Goal: Task Accomplishment & Management: Use online tool/utility

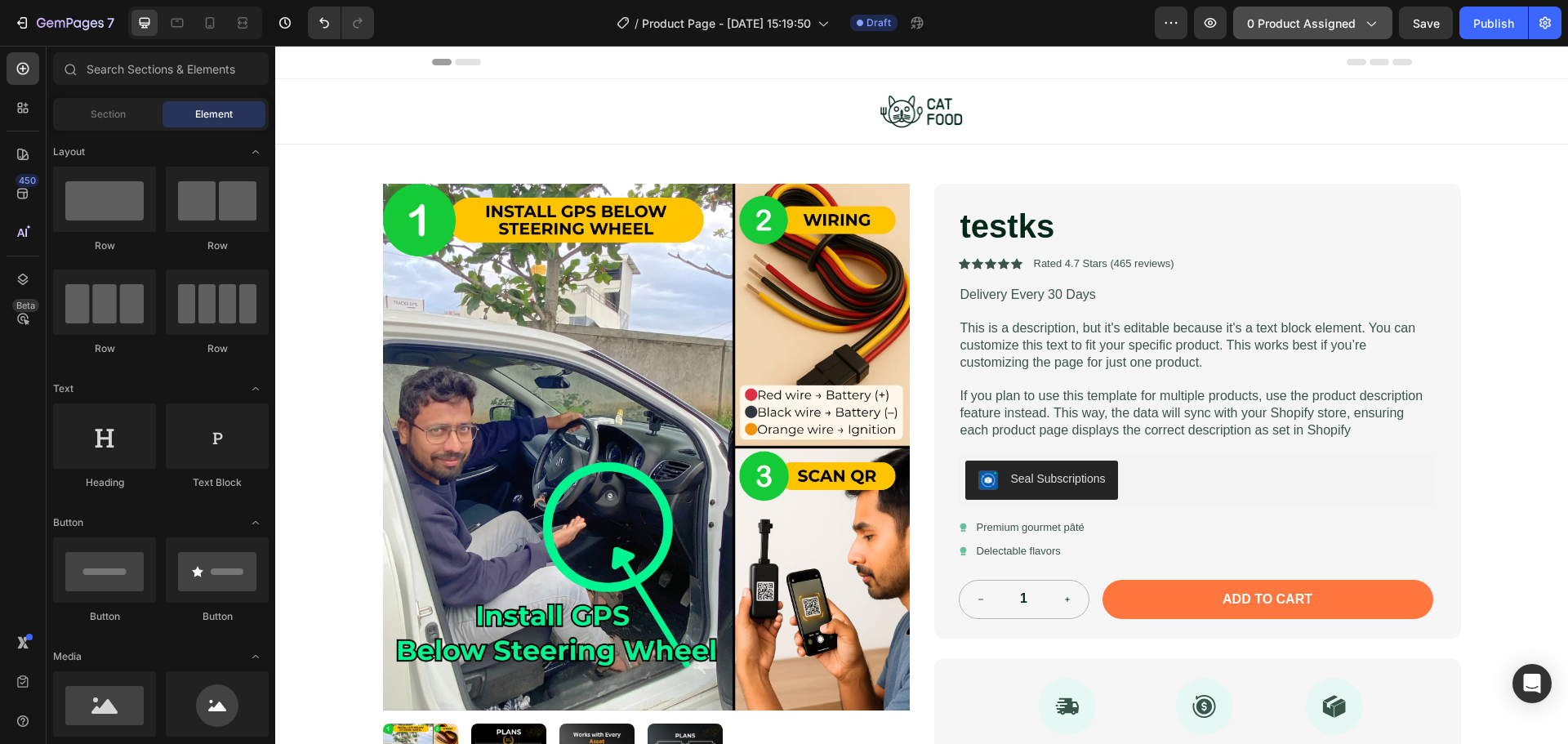
click at [1312, 33] on button "0 product assigned" at bounding box center [1312, 23] width 159 height 33
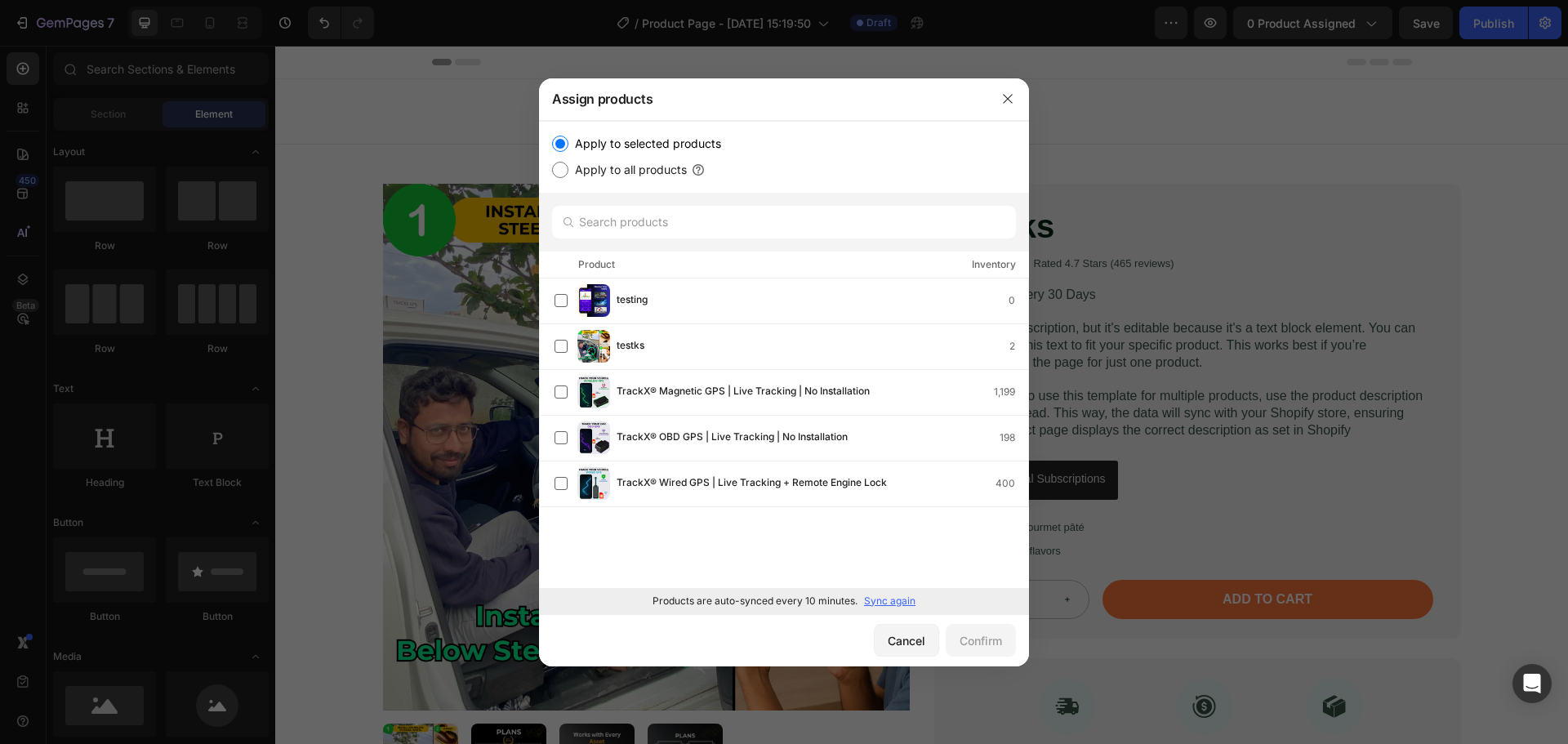
click at [882, 595] on p "Sync again" at bounding box center [889, 600] width 51 height 15
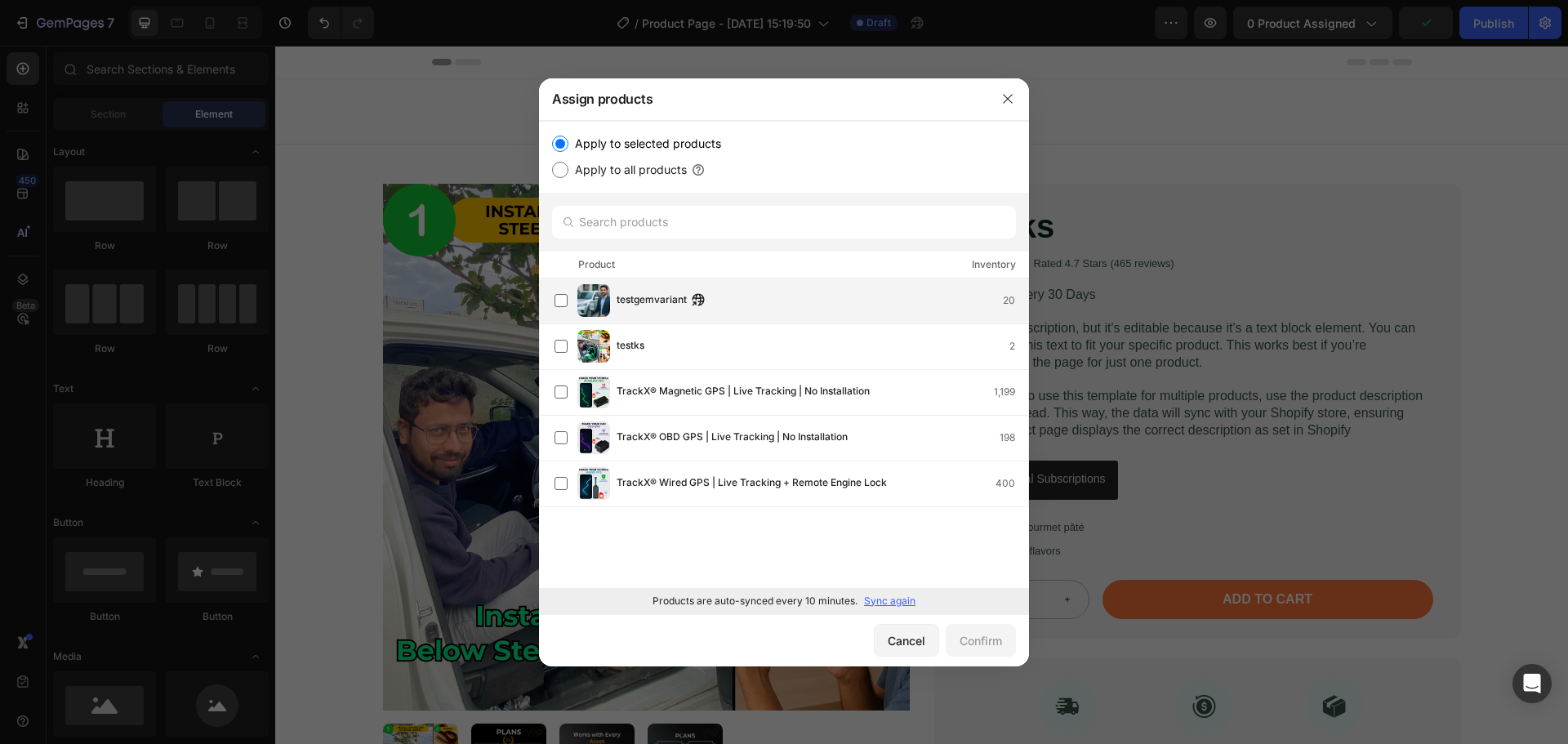
click at [734, 292] on div "testgemvariant 20" at bounding box center [823, 300] width 412 height 17
click at [960, 632] on div "Confirm" at bounding box center [981, 641] width 43 height 17
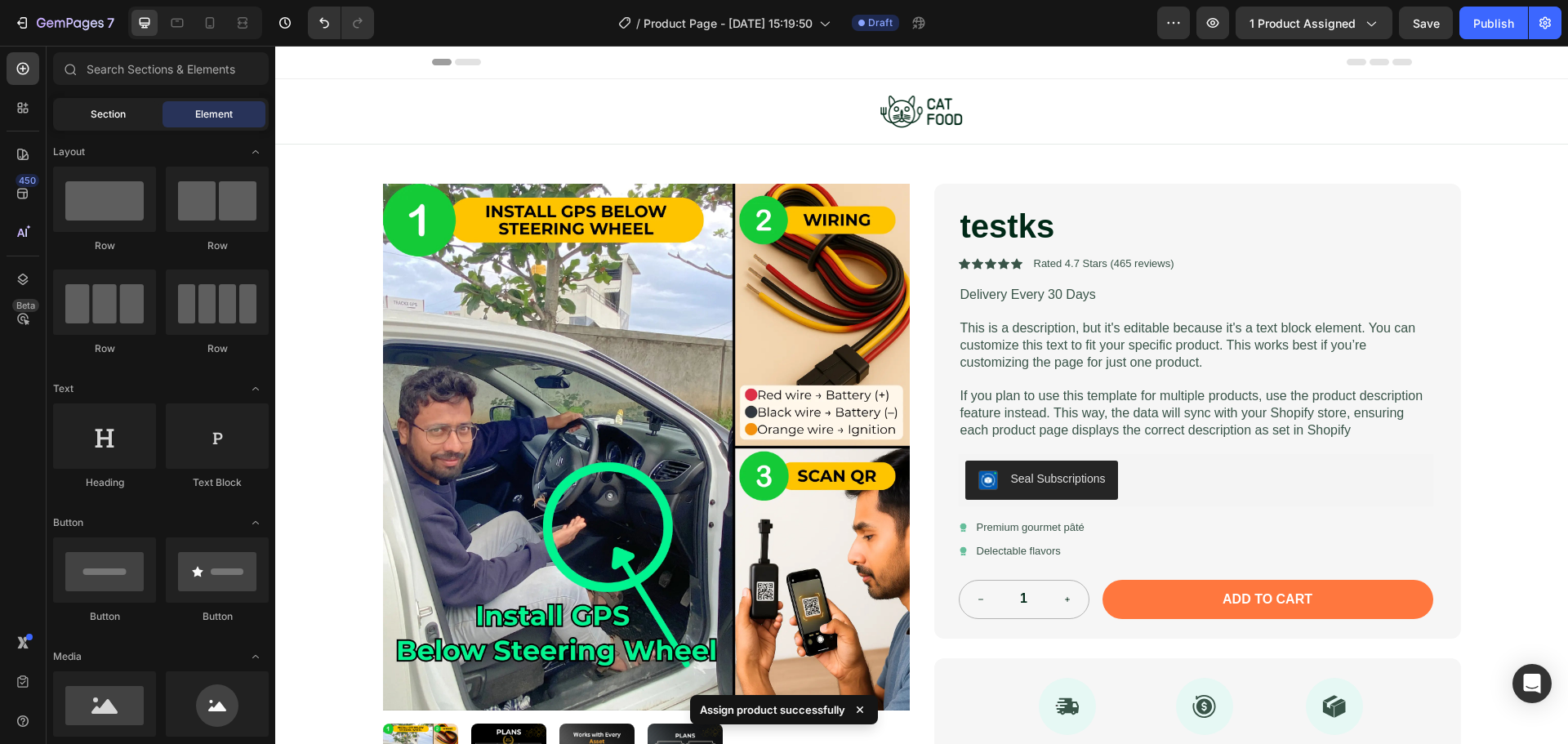
click at [81, 113] on div "Section" at bounding box center [108, 114] width 103 height 26
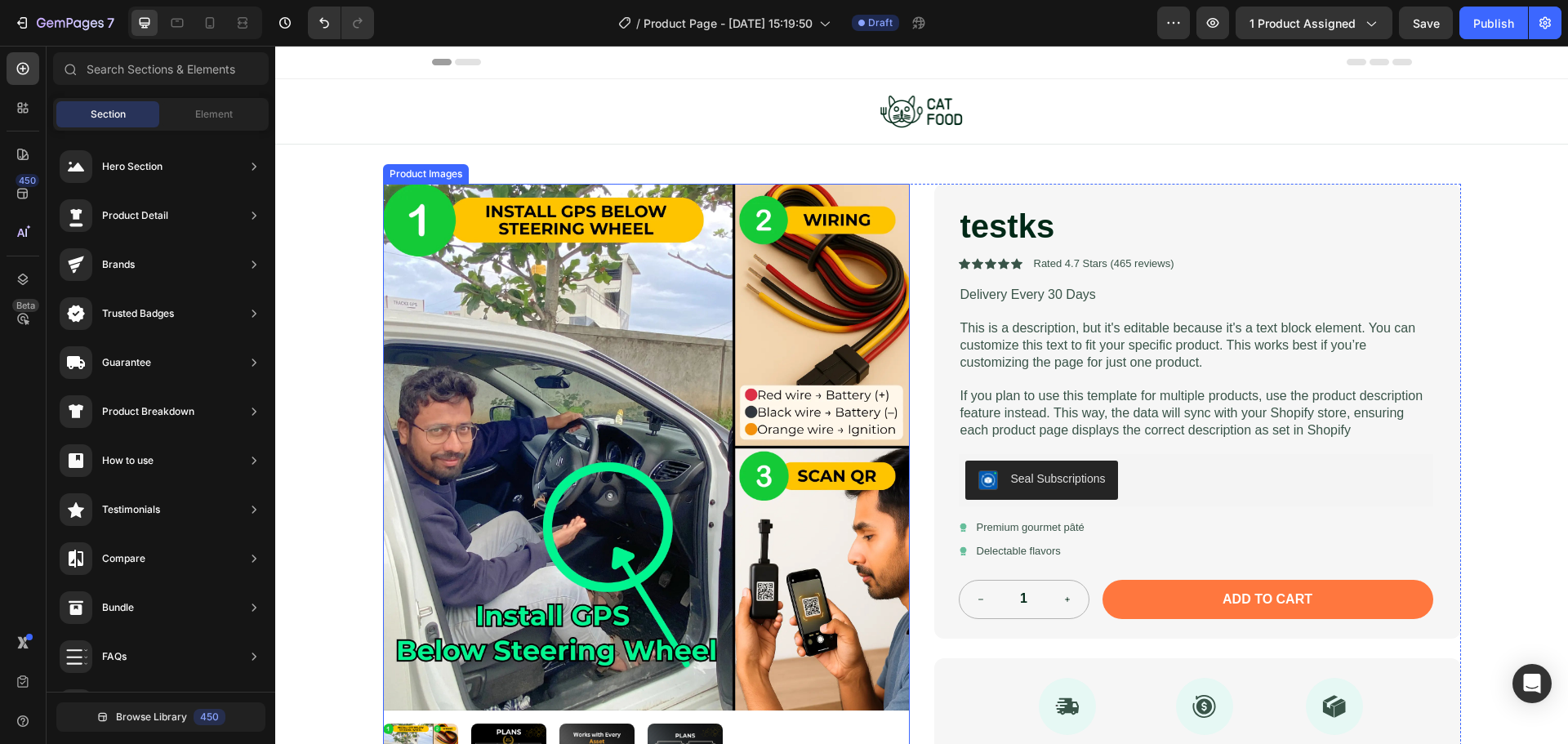
click at [678, 310] on img at bounding box center [646, 447] width 527 height 526
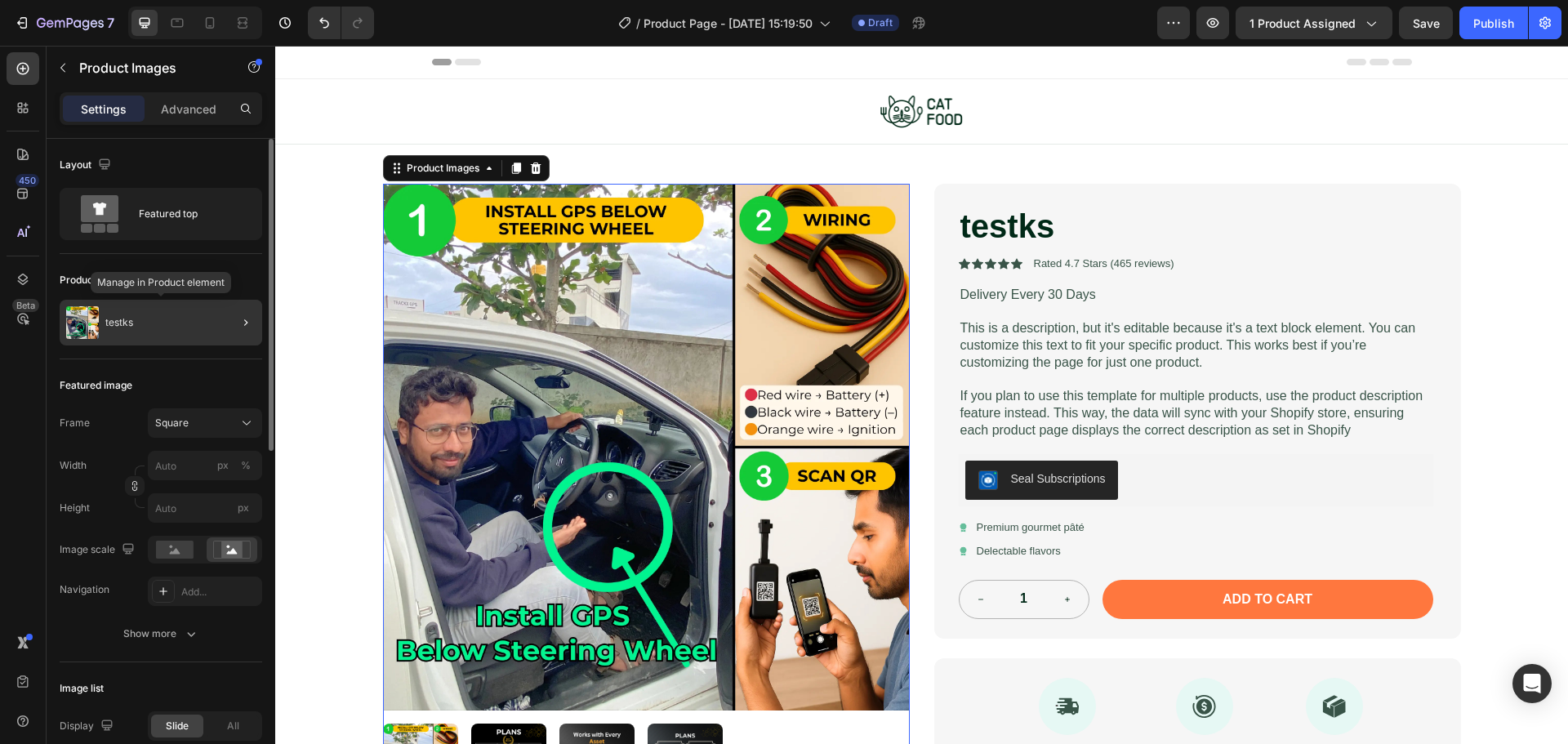
click at [177, 318] on div "testks" at bounding box center [160, 322] width 202 height 46
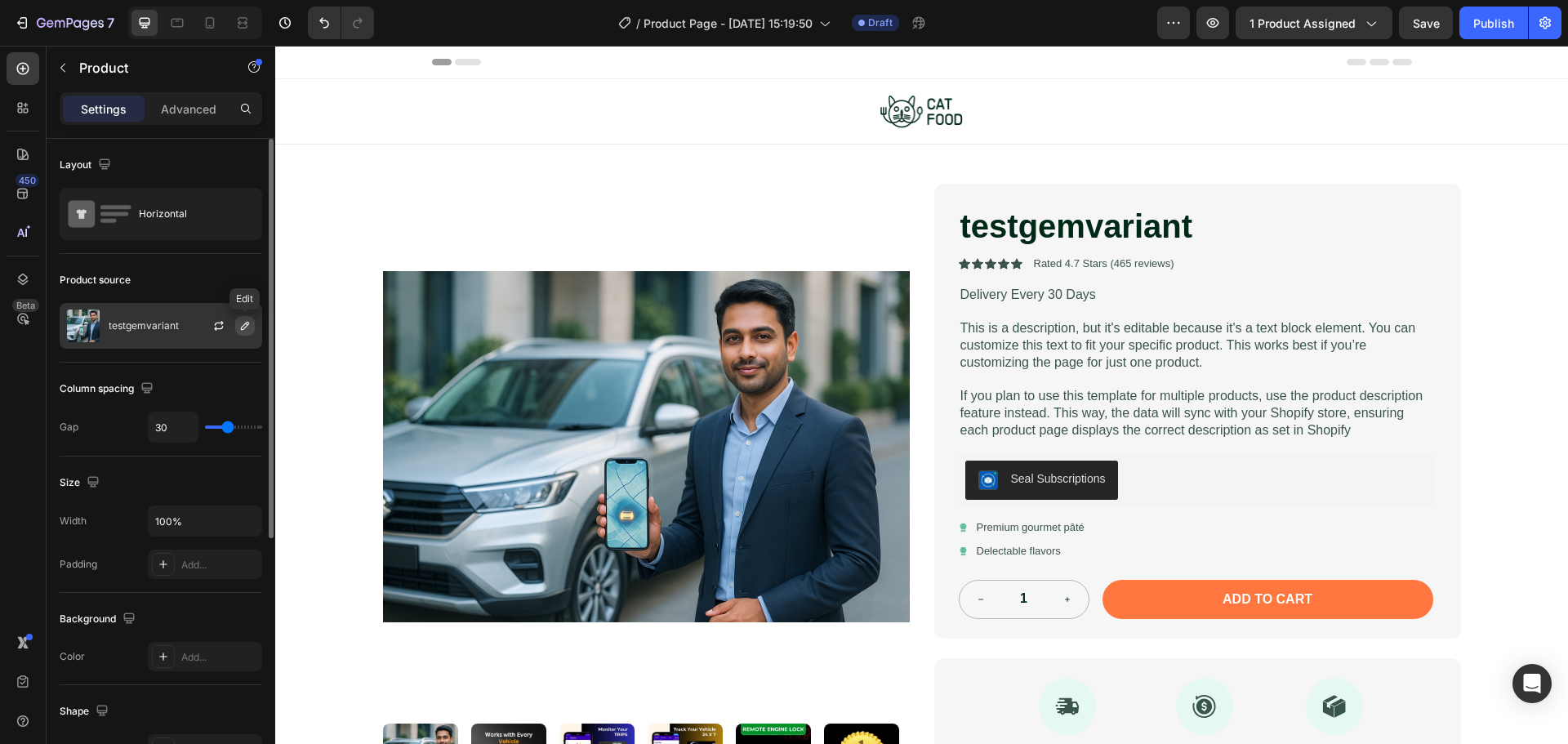
click at [247, 325] on icon "button" at bounding box center [244, 325] width 13 height 13
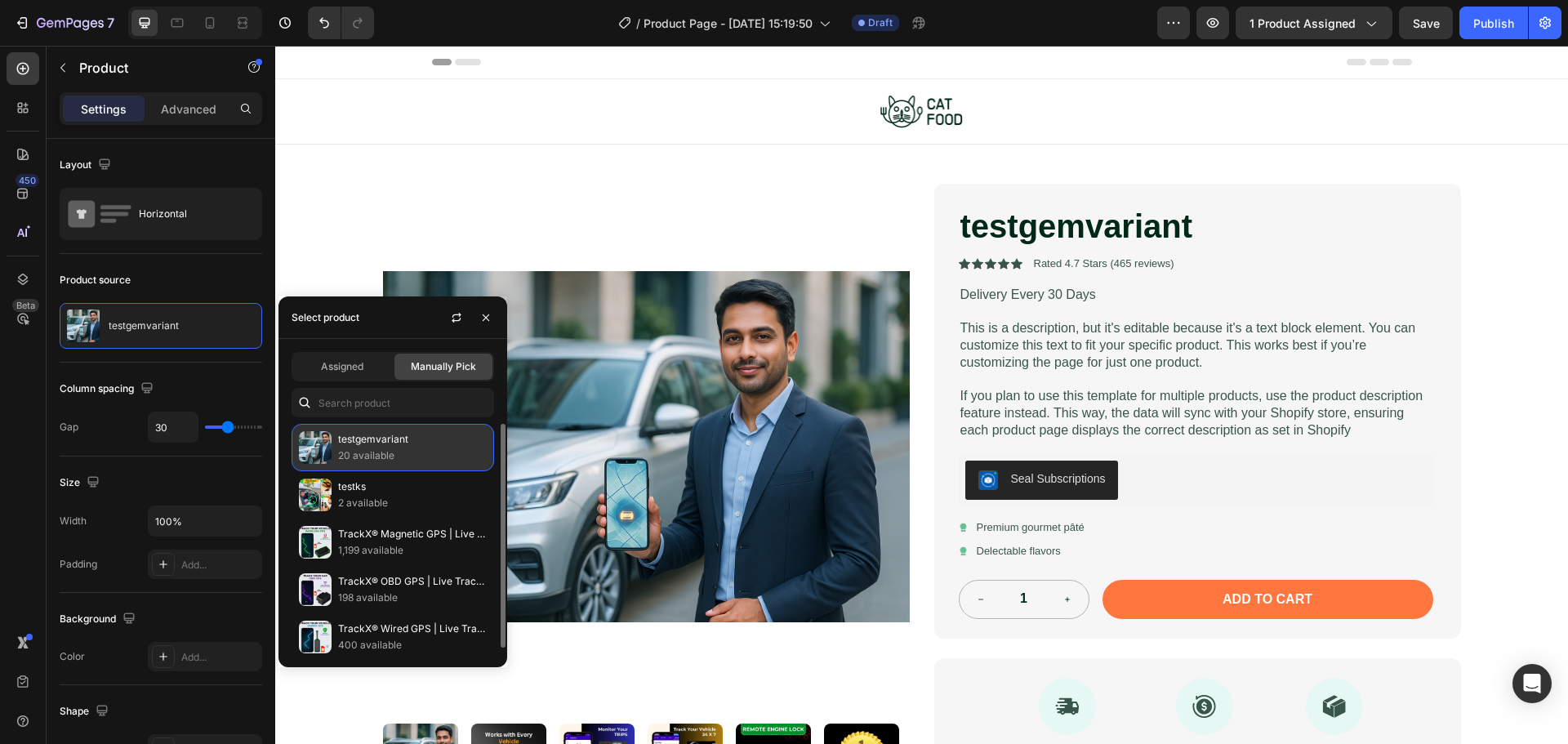
click at [398, 445] on p "testgemvariant" at bounding box center [412, 439] width 149 height 17
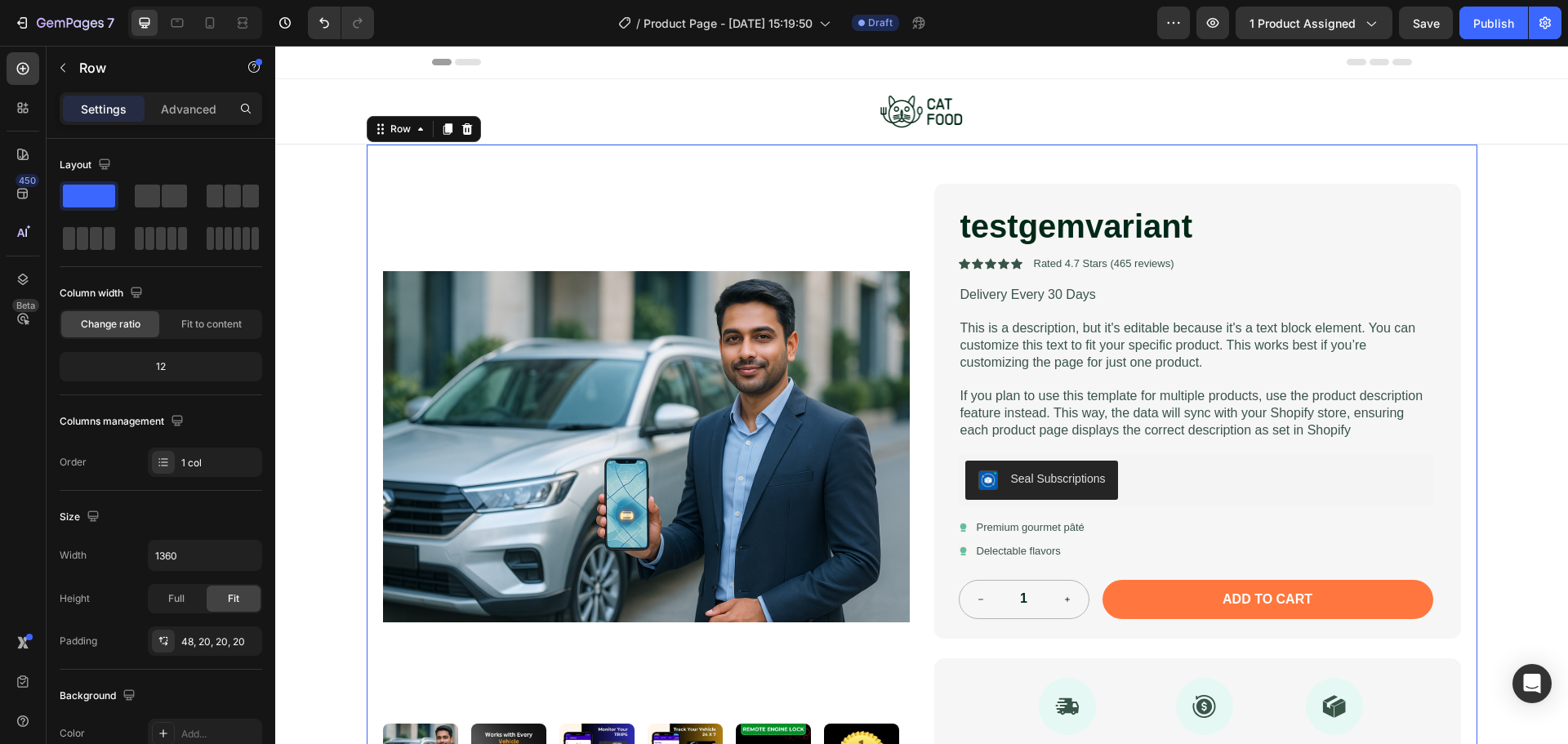
click at [1022, 159] on div "Product Images testgemvariant Product Title Icon Icon Icon Icon Icon Icon List …" at bounding box center [921, 480] width 1110 height 670
click at [189, 329] on span "Fit to content" at bounding box center [212, 323] width 60 height 15
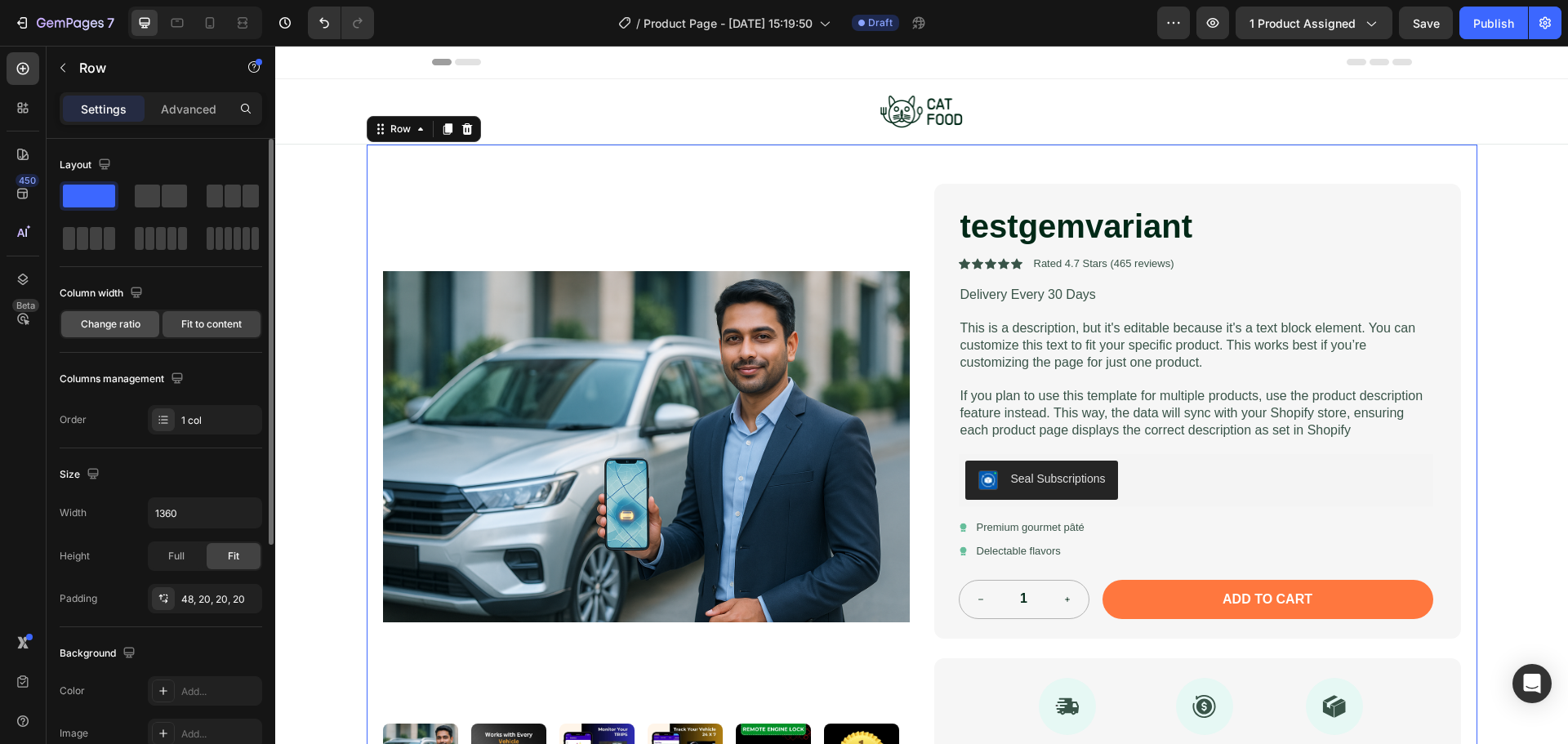
click at [112, 319] on span "Change ratio" at bounding box center [110, 323] width 59 height 15
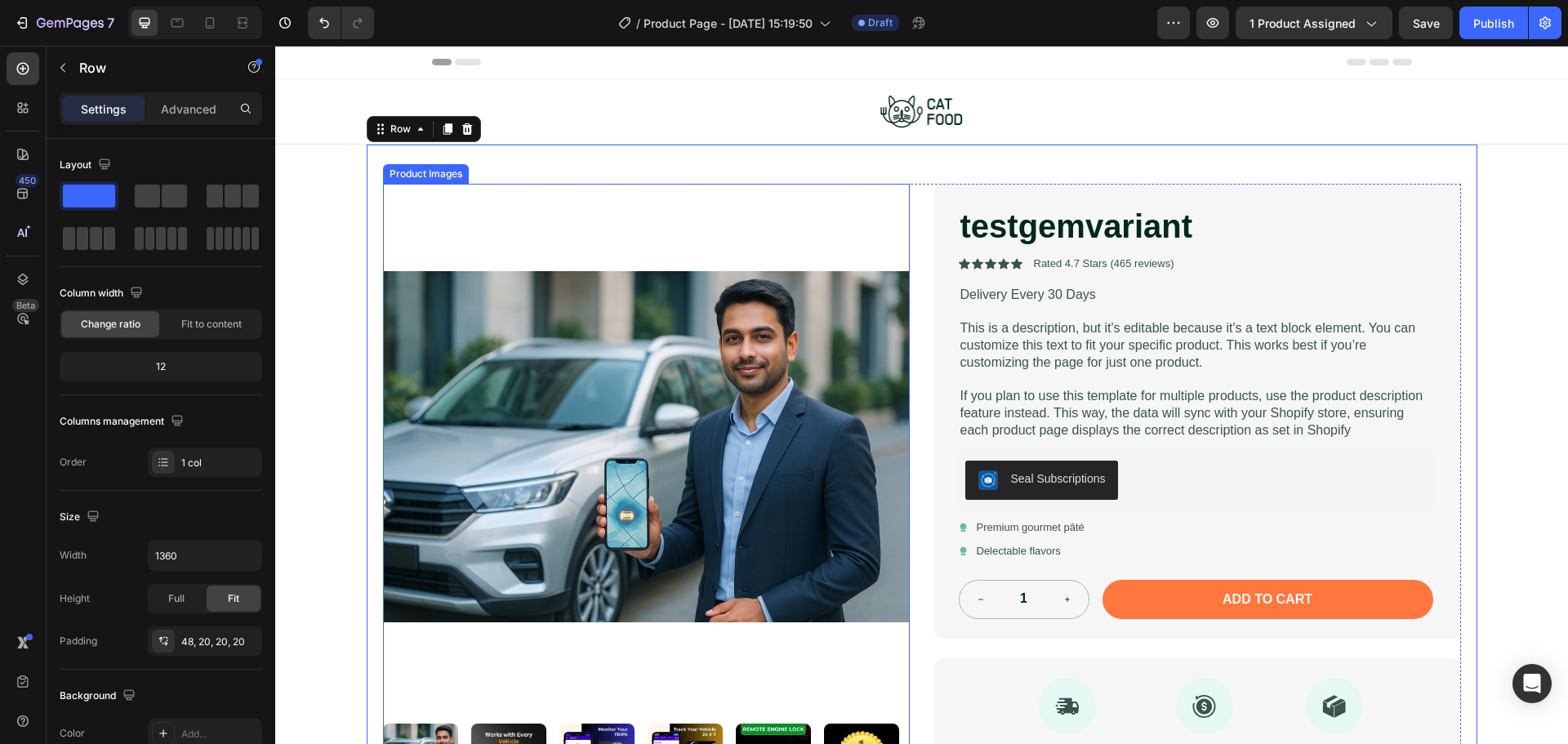
click at [572, 350] on img at bounding box center [646, 447] width 527 height 526
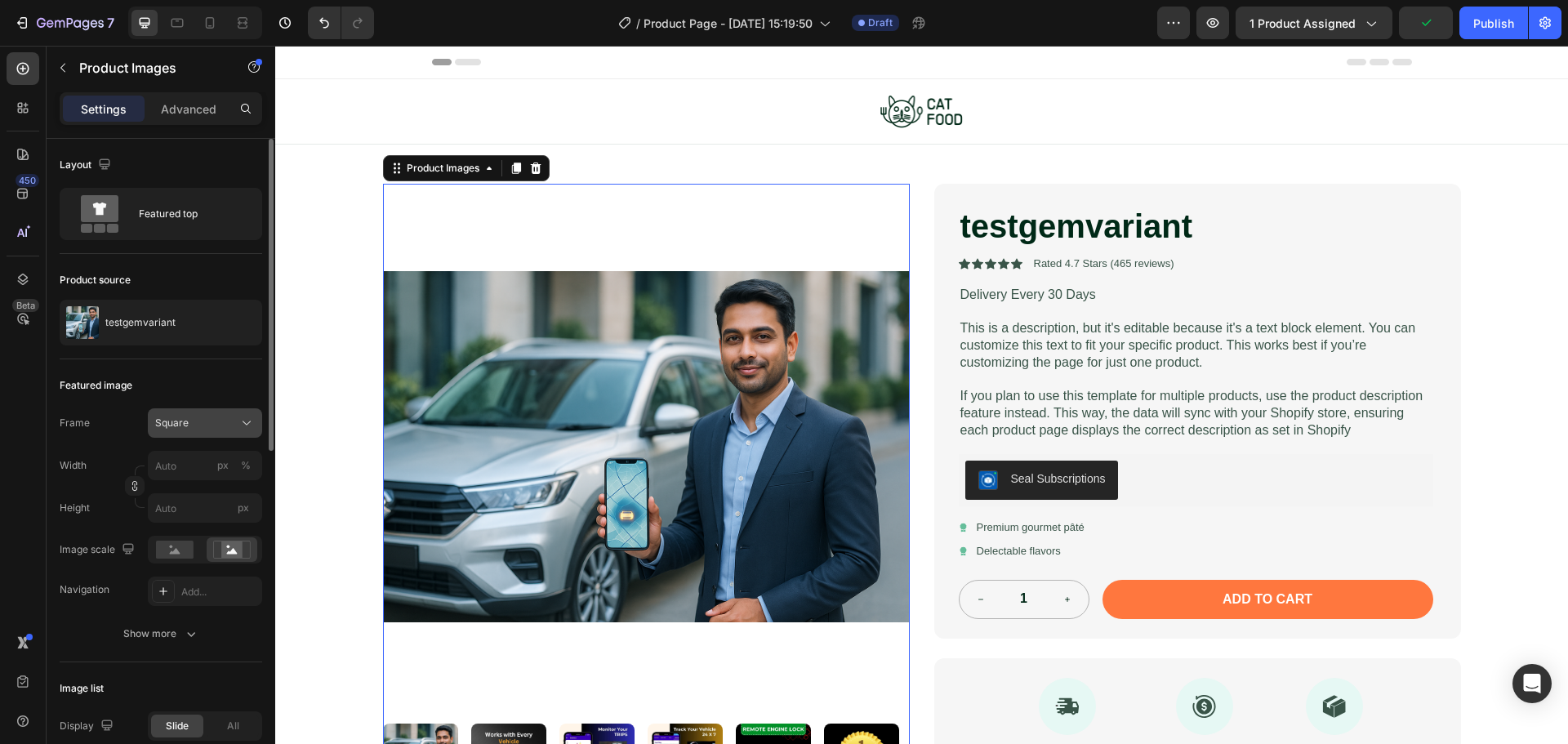
click at [186, 422] on span "Square" at bounding box center [172, 423] width 33 height 15
click at [189, 549] on span "Original" at bounding box center [172, 555] width 36 height 15
click at [218, 416] on div "Original" at bounding box center [195, 423] width 80 height 15
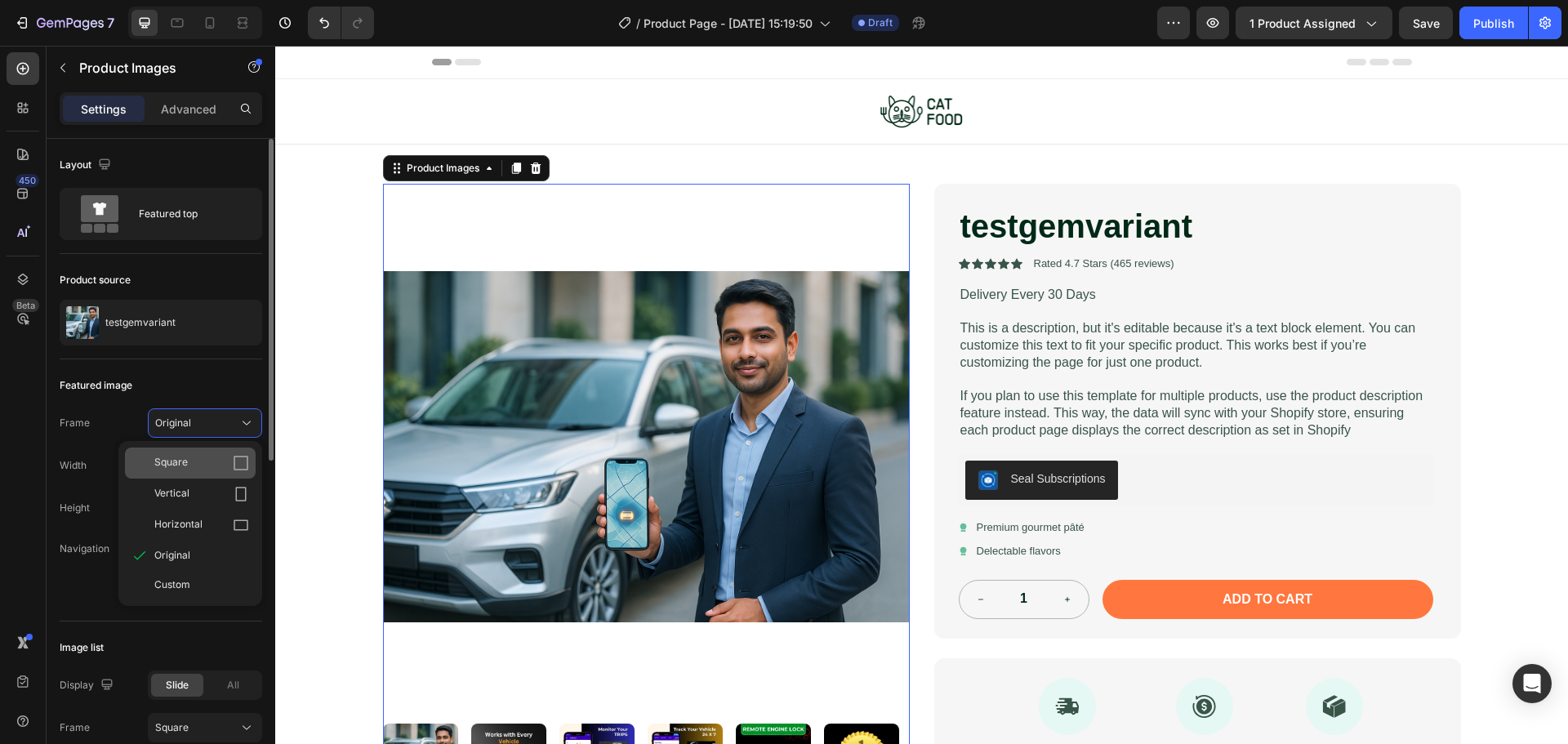
click at [198, 463] on div "Square" at bounding box center [202, 462] width 95 height 17
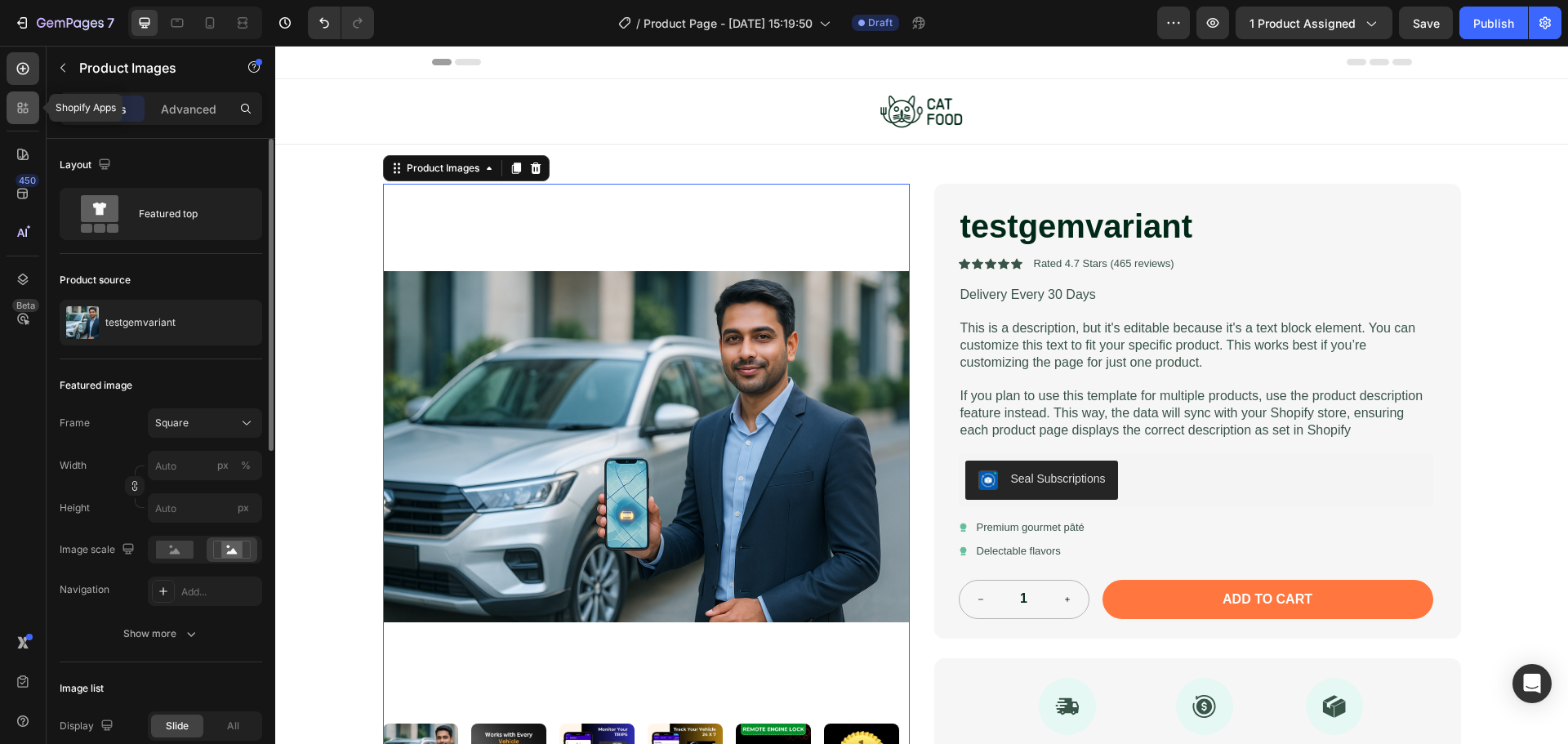
click at [17, 112] on icon at bounding box center [22, 108] width 17 height 17
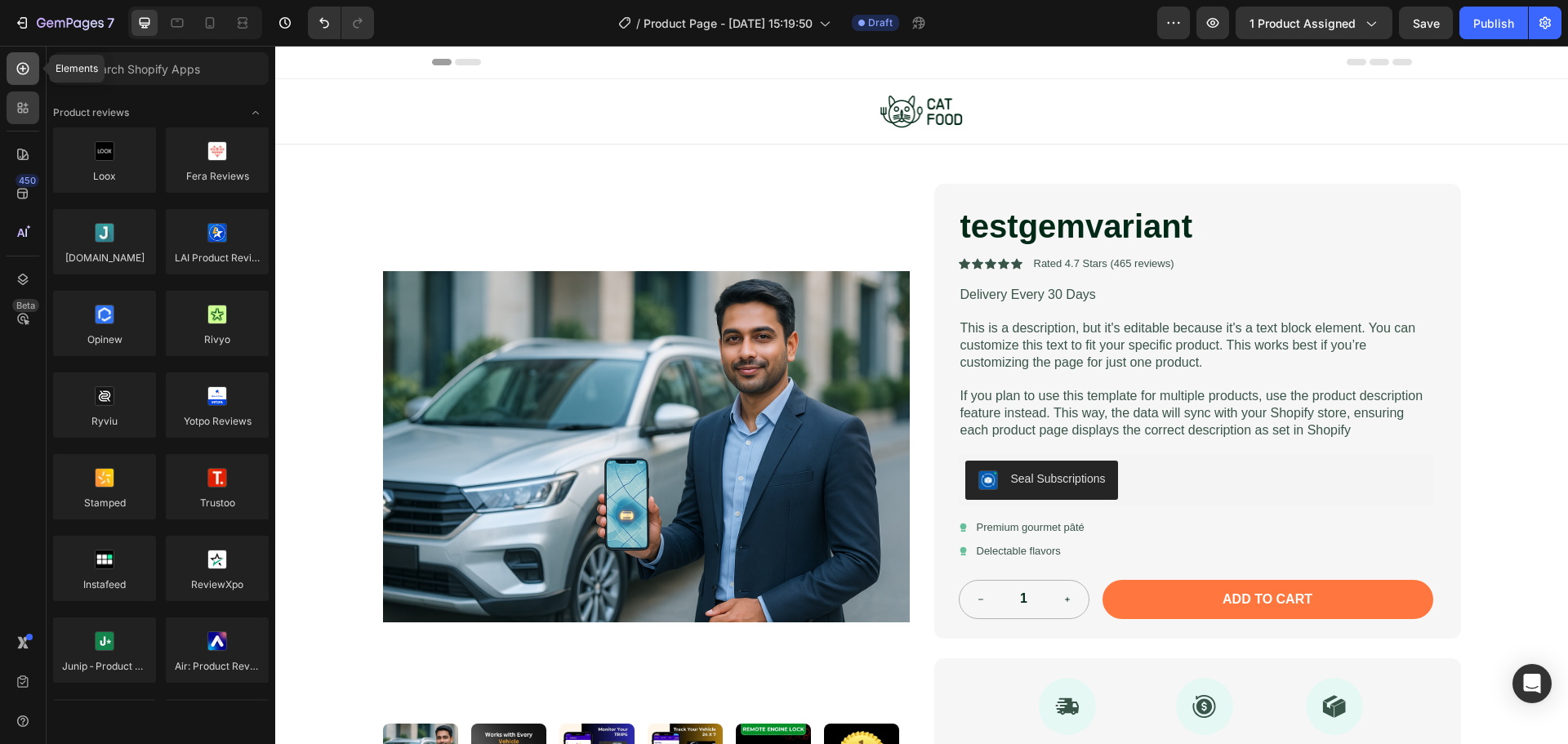
click at [23, 74] on icon at bounding box center [23, 69] width 13 height 13
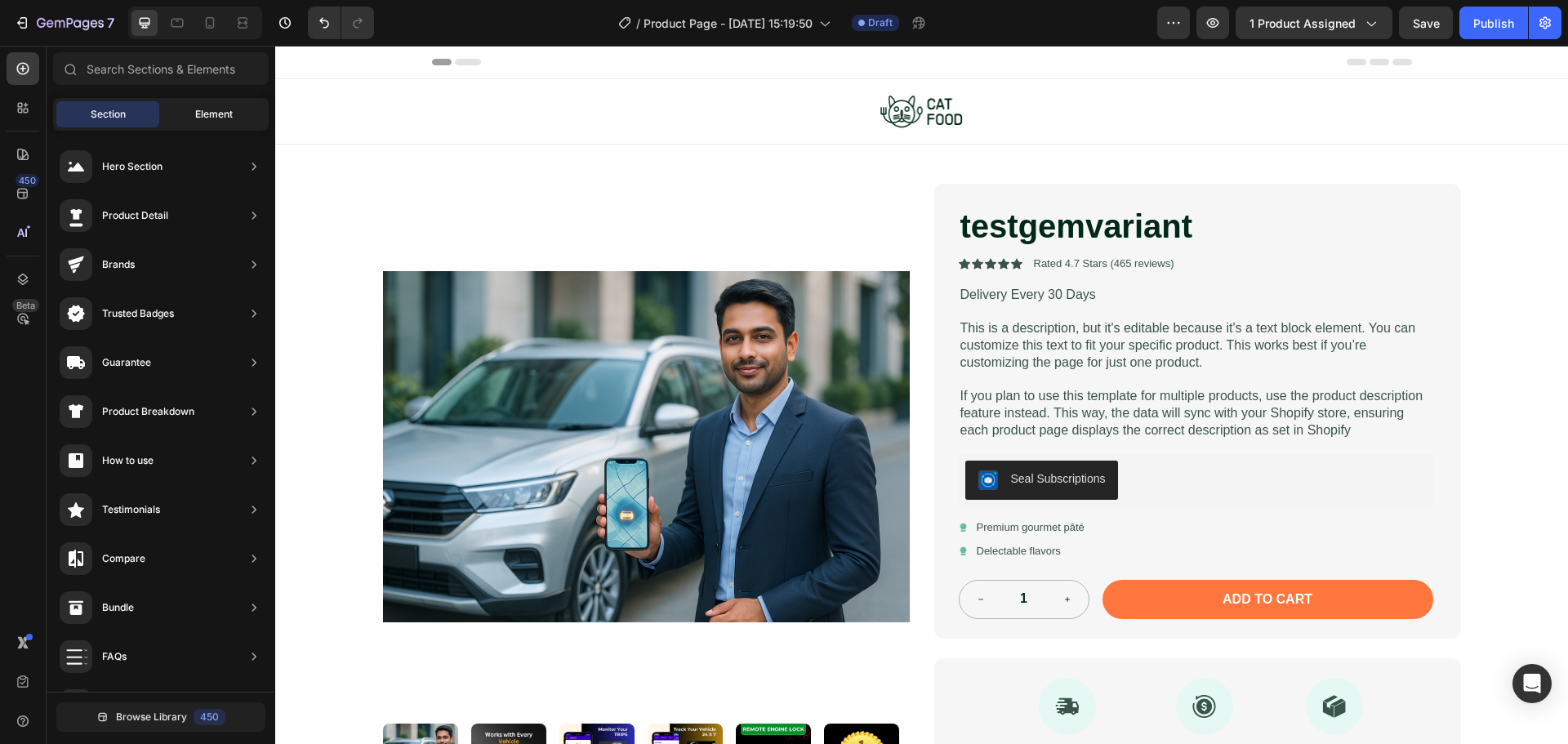
click at [192, 106] on div "Element" at bounding box center [214, 114] width 103 height 26
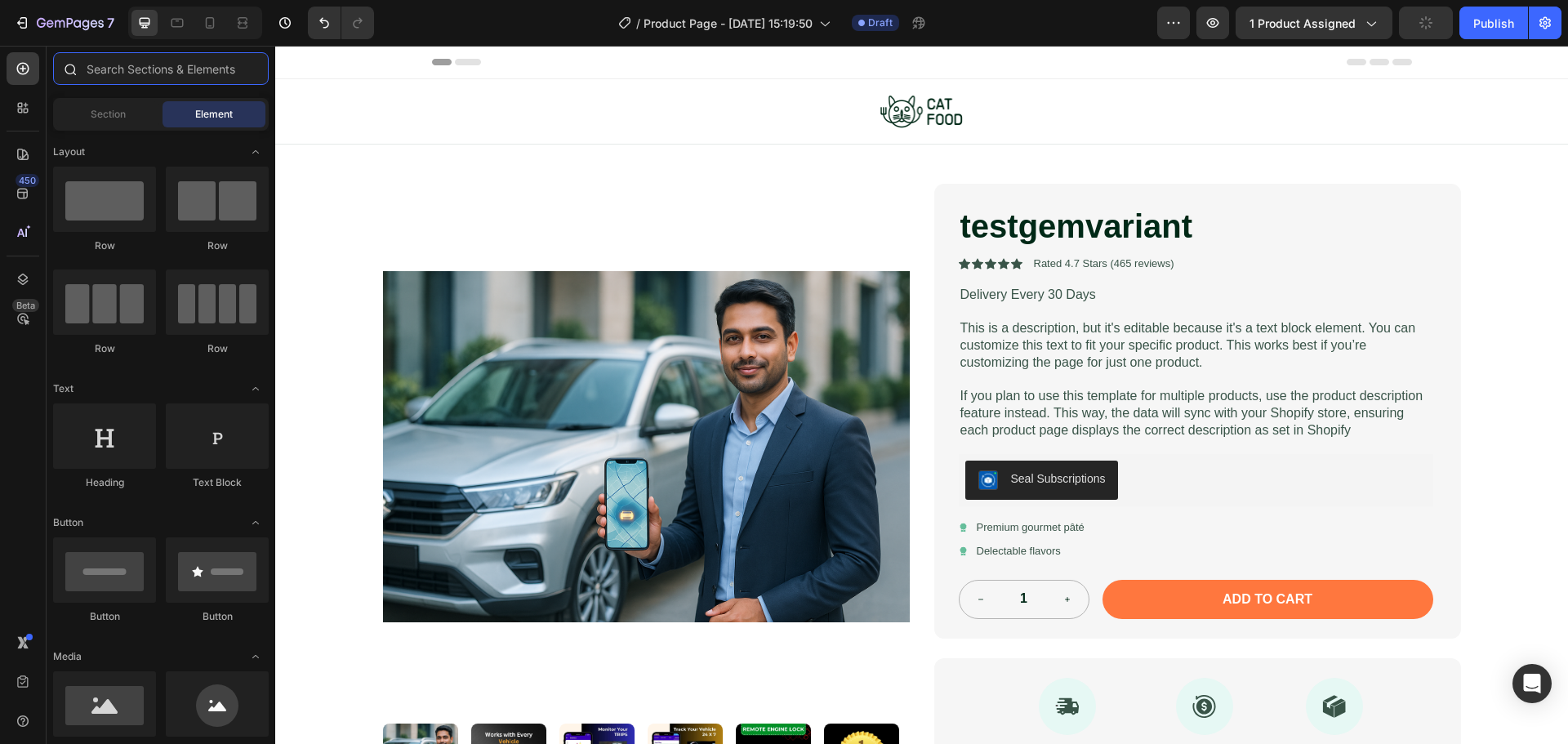
click at [161, 69] on input "text" at bounding box center [161, 69] width 216 height 33
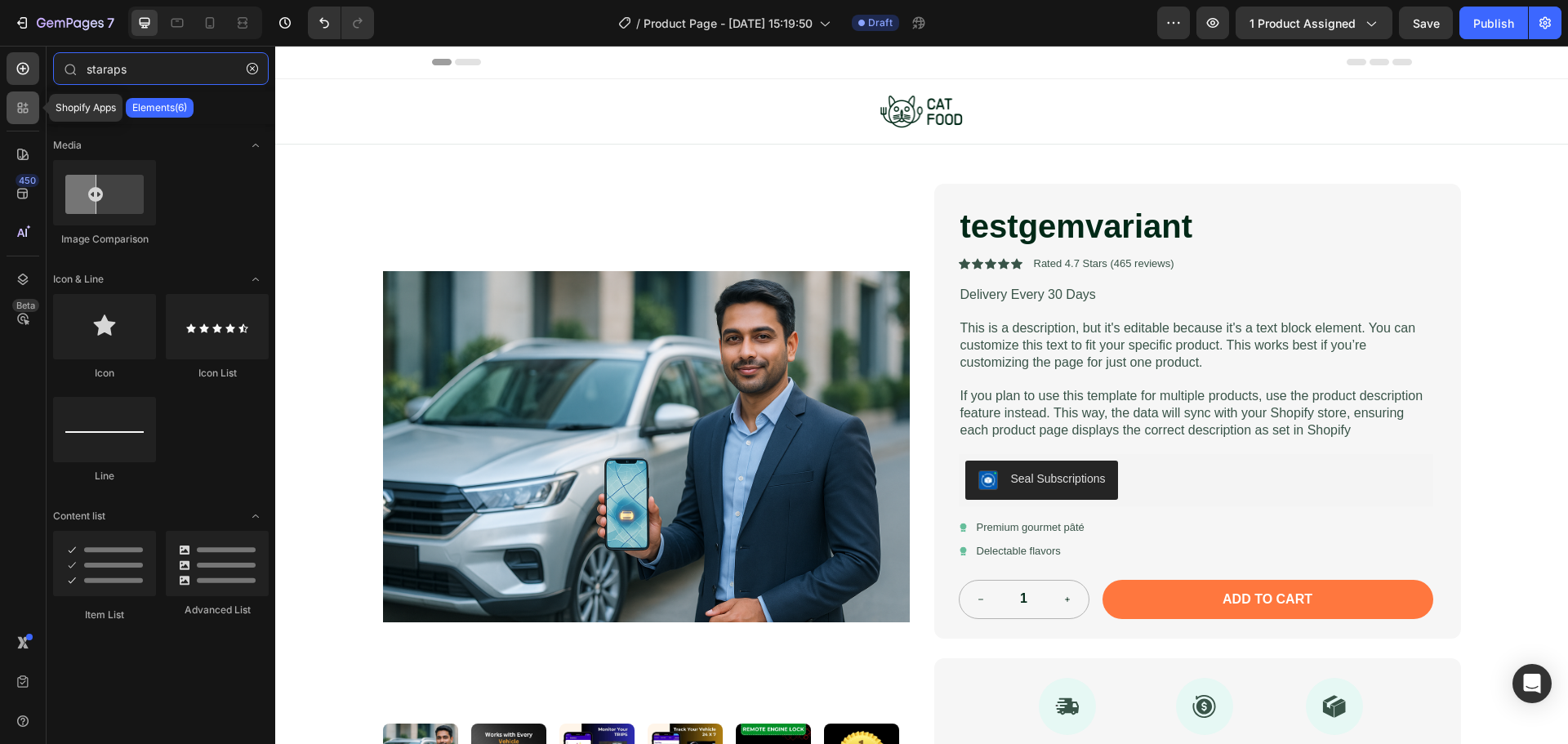
type input "staraps"
click at [14, 98] on div at bounding box center [23, 108] width 33 height 33
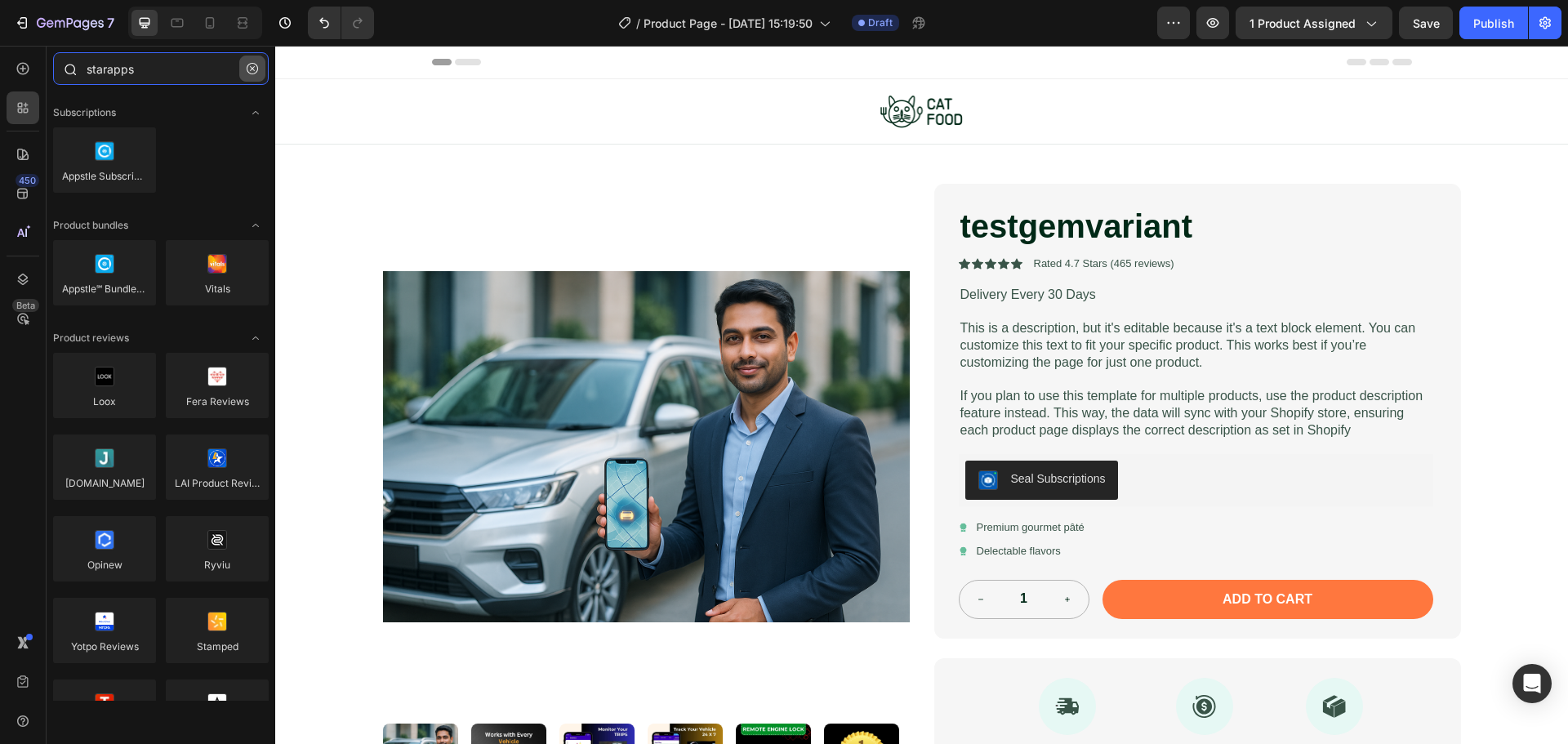
type input "starapps"
click at [259, 61] on button "button" at bounding box center [252, 68] width 26 height 26
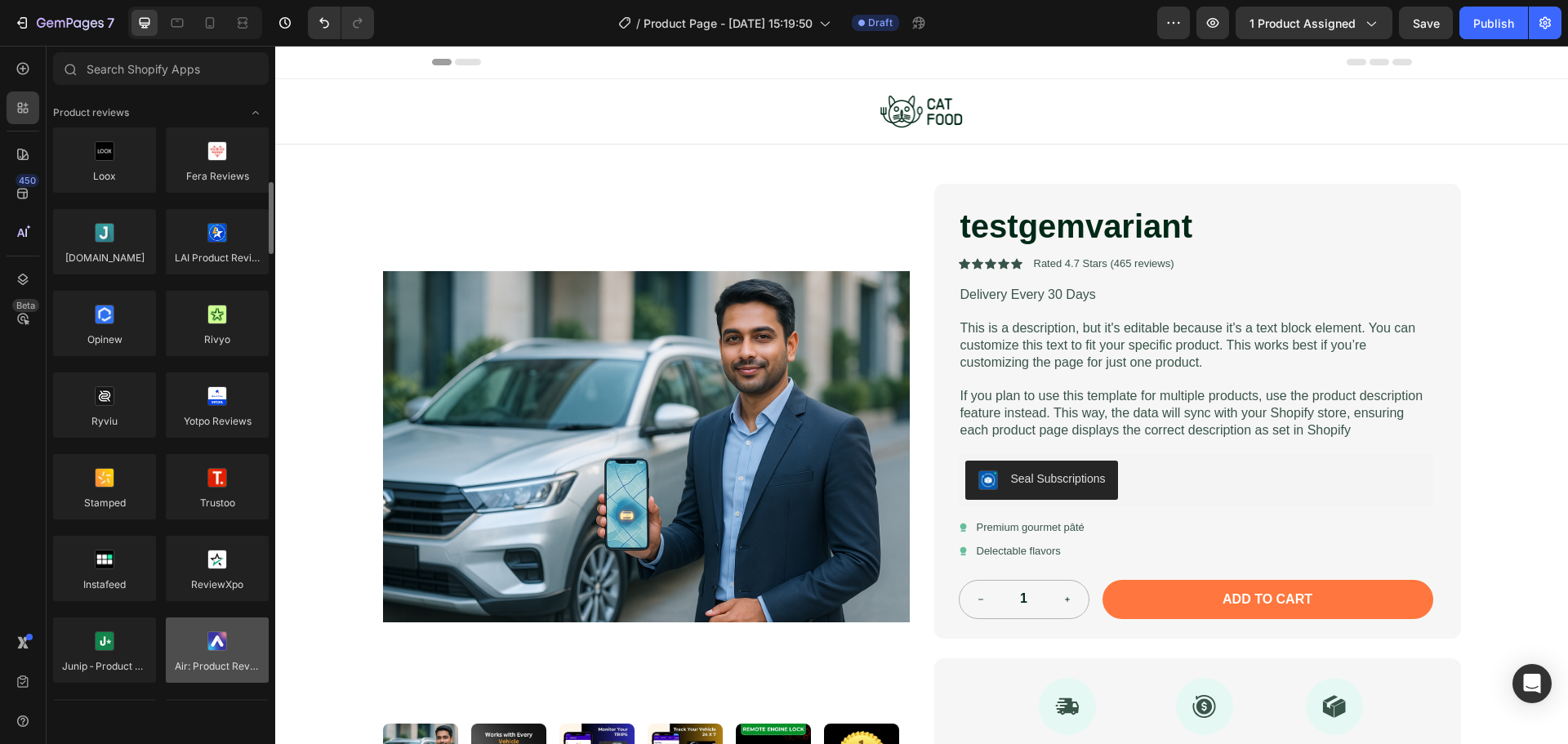
scroll to position [408, 0]
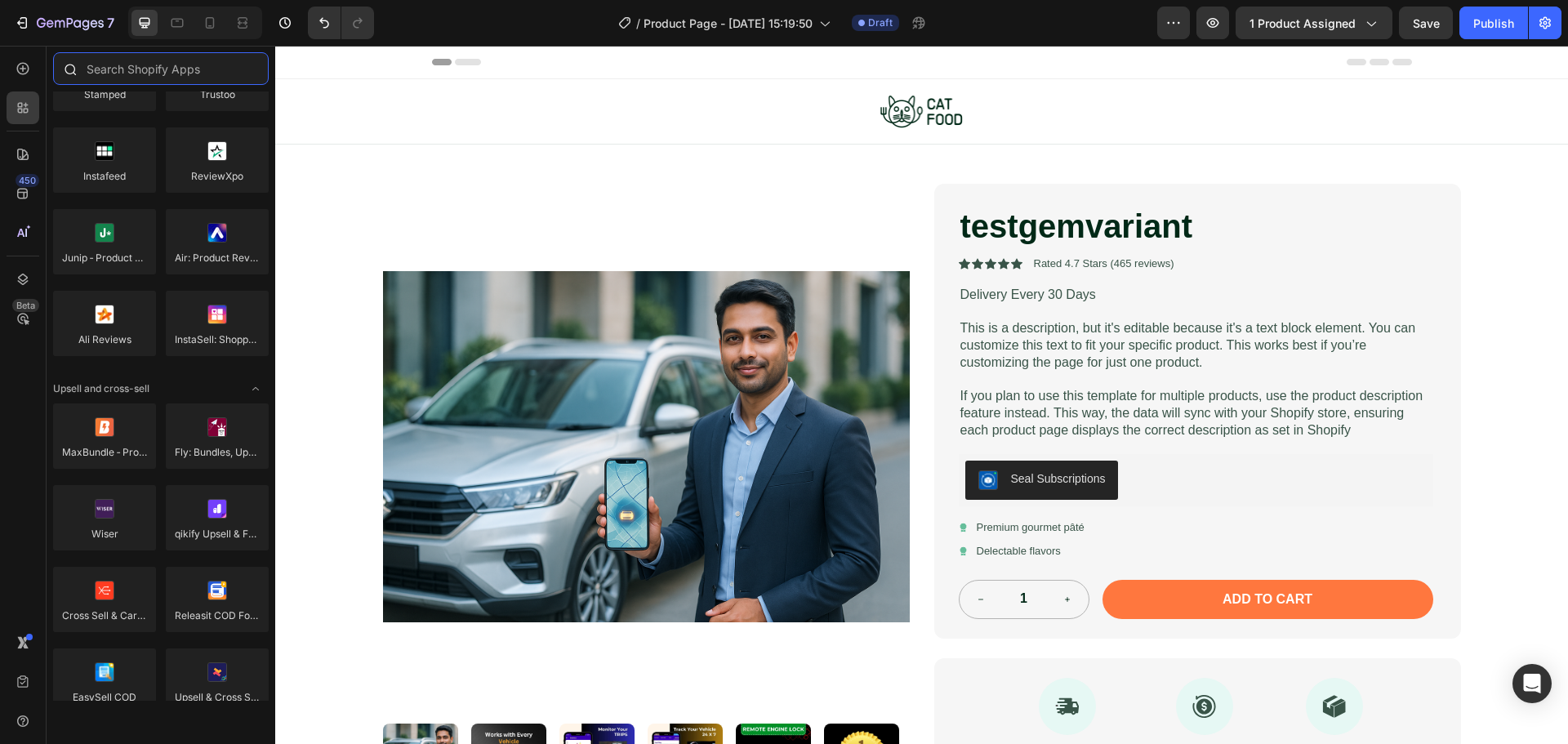
click at [213, 65] on input "text" at bounding box center [161, 69] width 216 height 33
paste input "Variant"
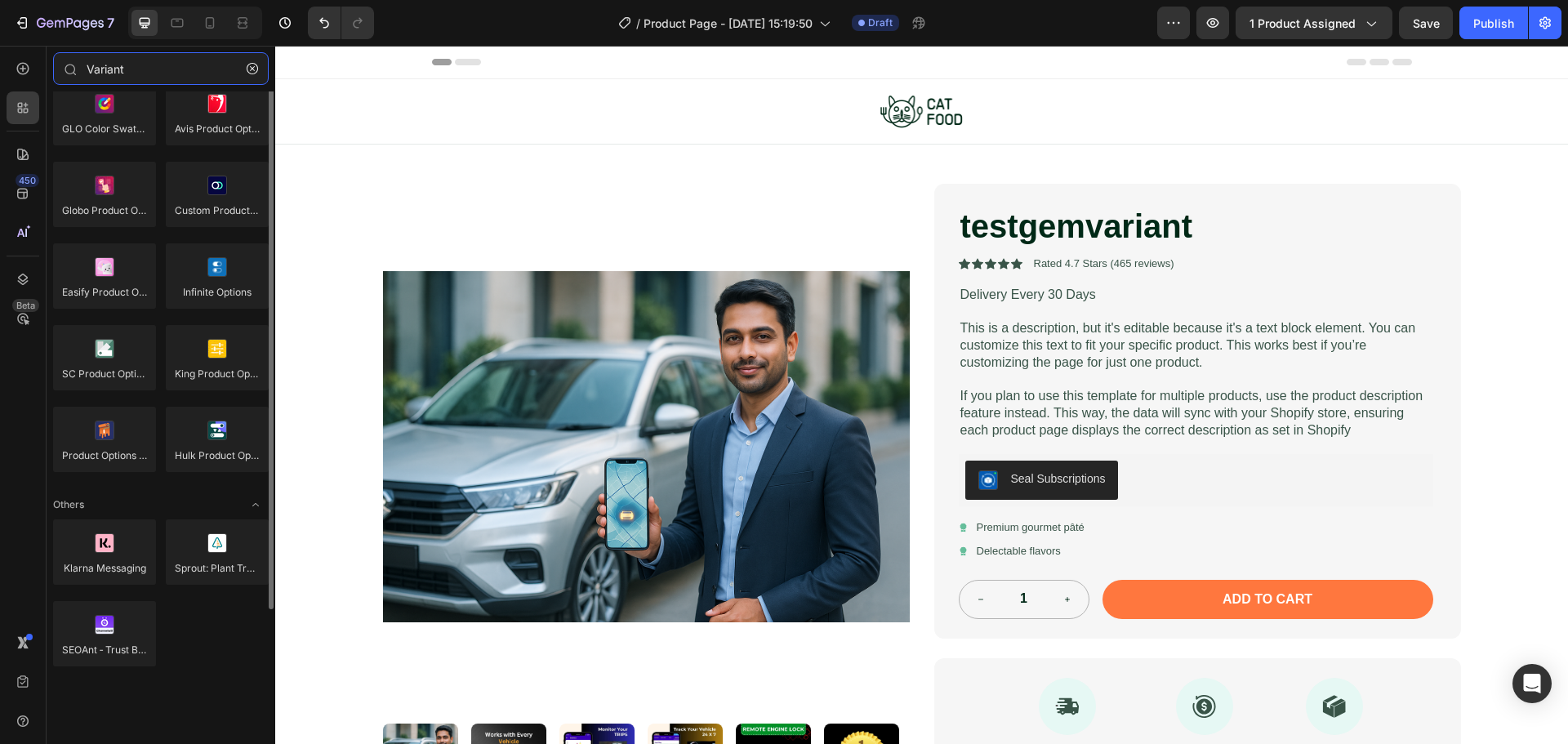
scroll to position [0, 0]
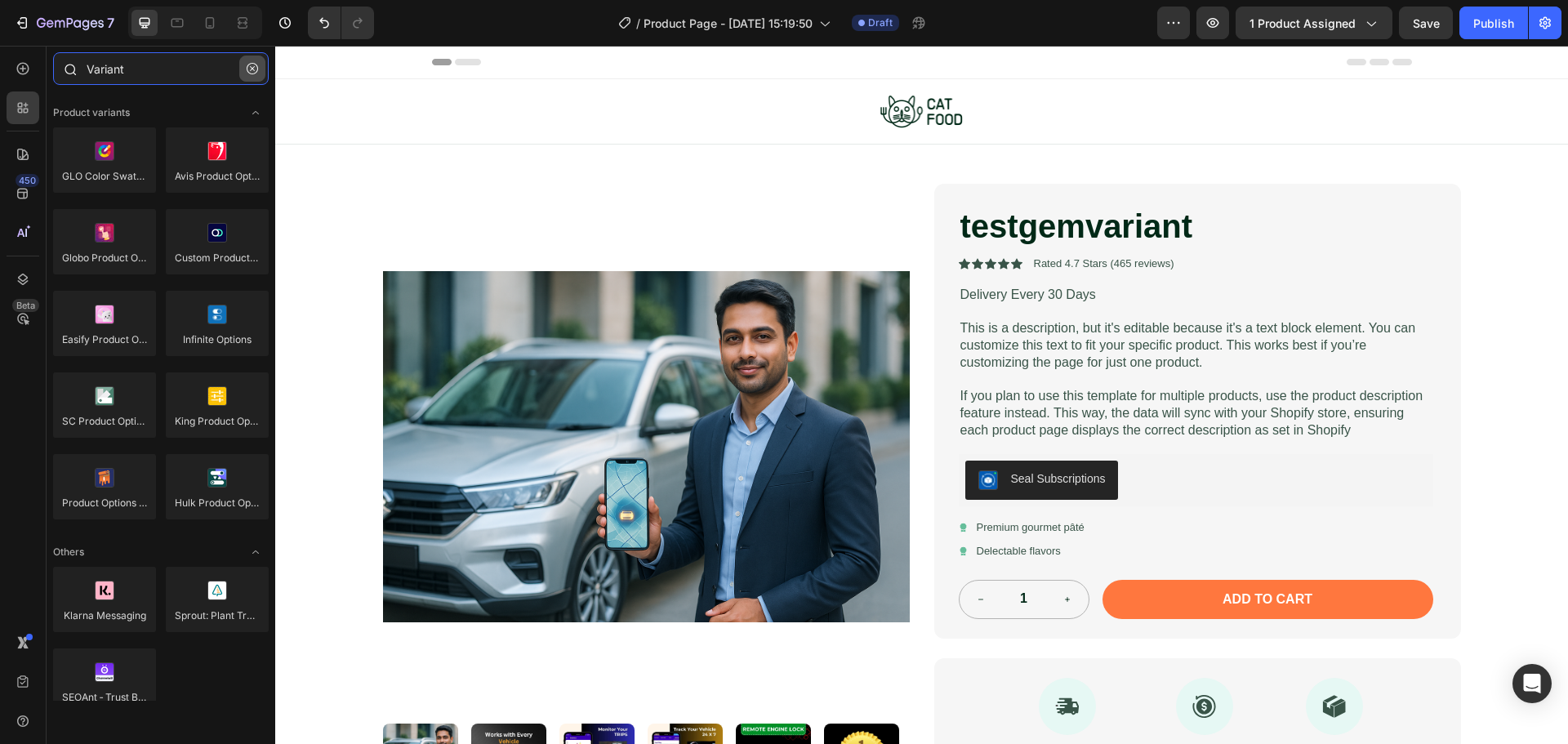
type input "Variant"
click at [247, 76] on button "button" at bounding box center [252, 68] width 26 height 26
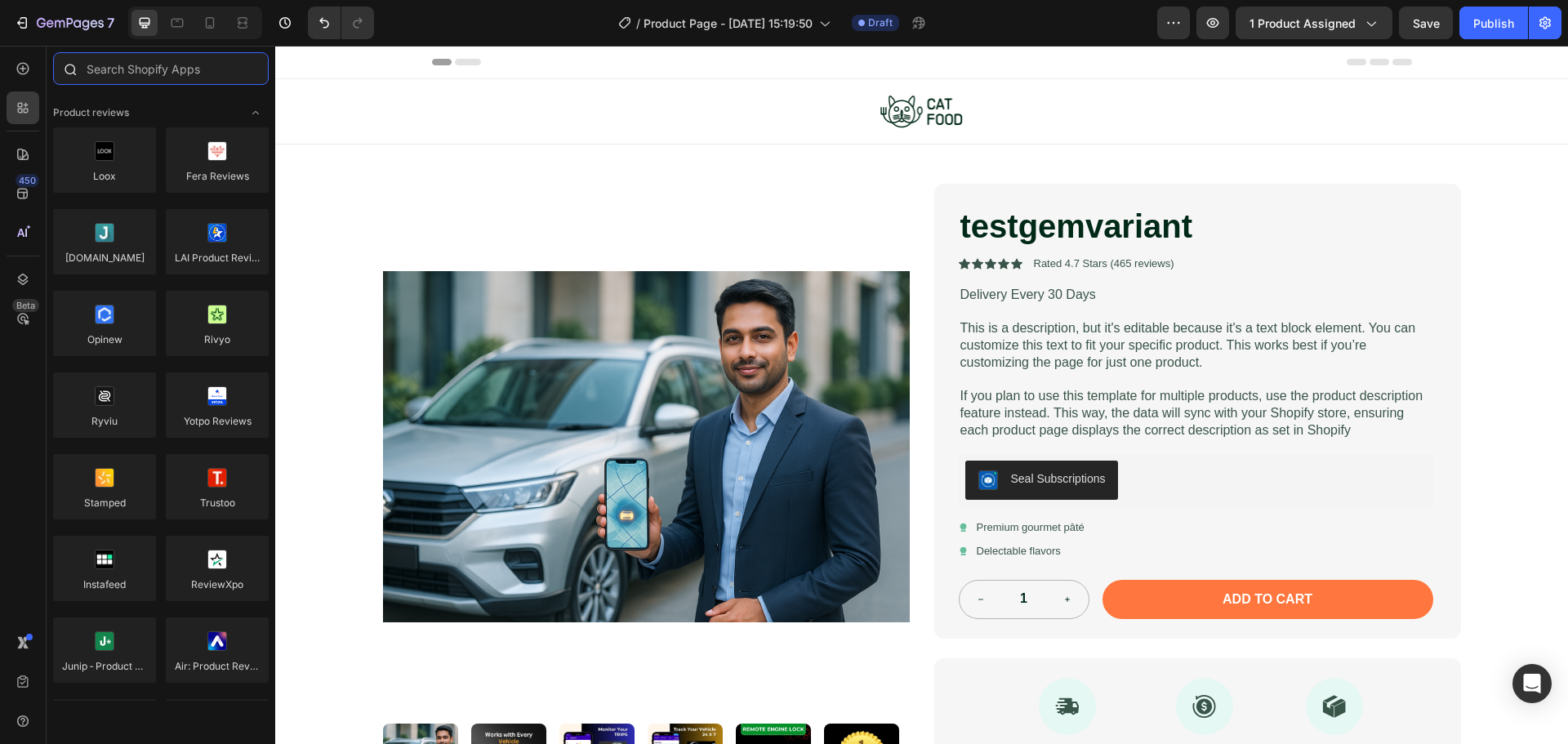
click at [100, 73] on input "text" at bounding box center [161, 69] width 216 height 33
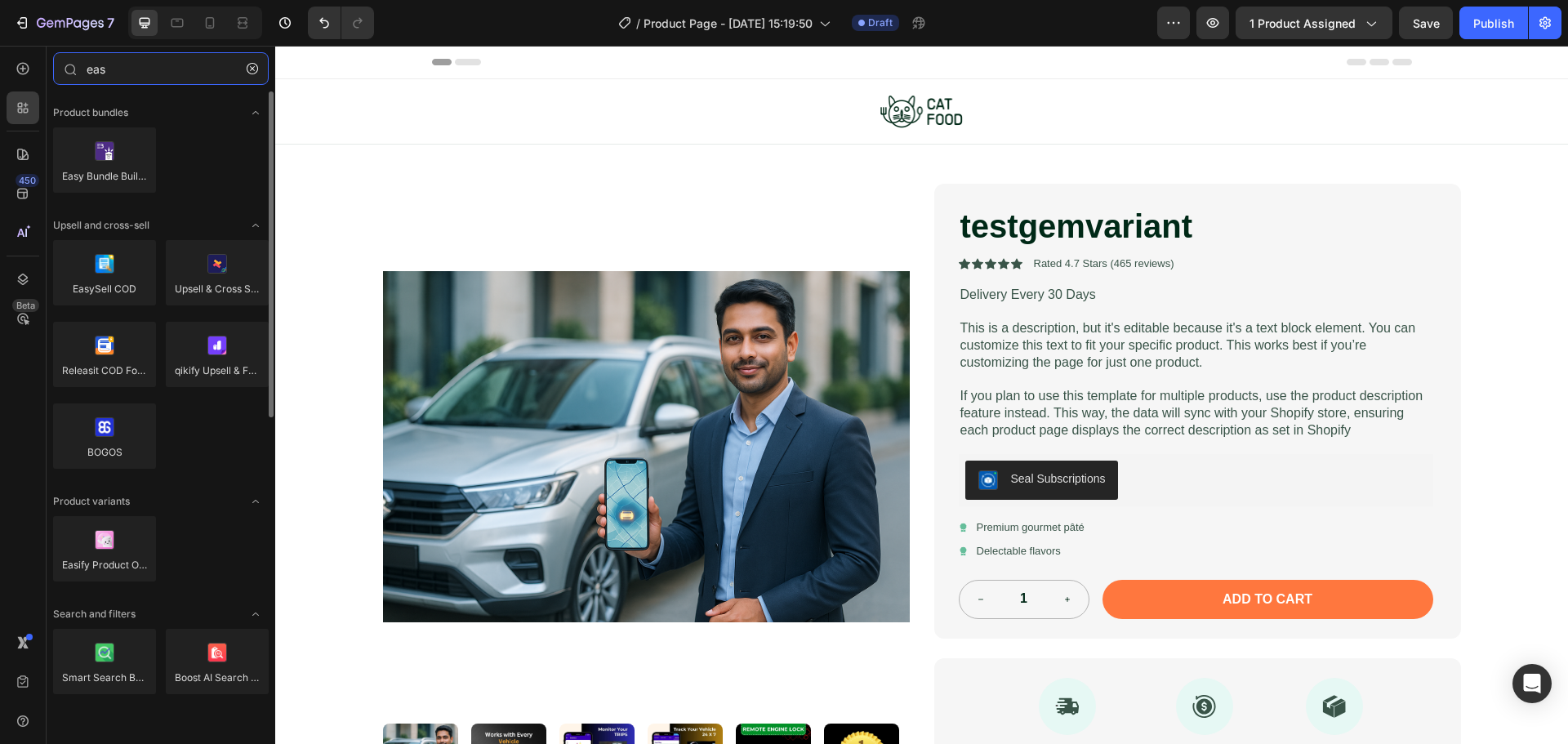
type input "easi"
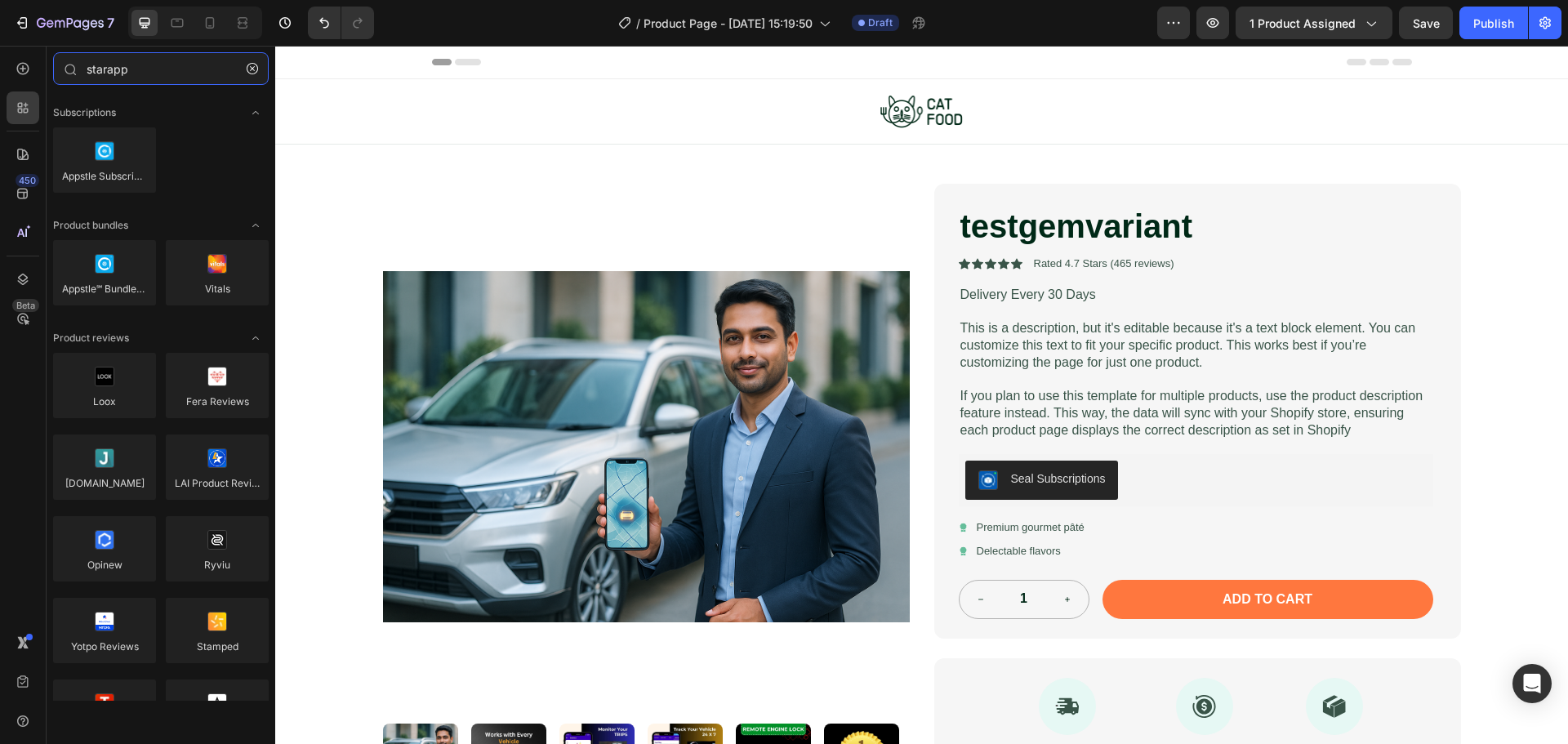
type input "starapps"
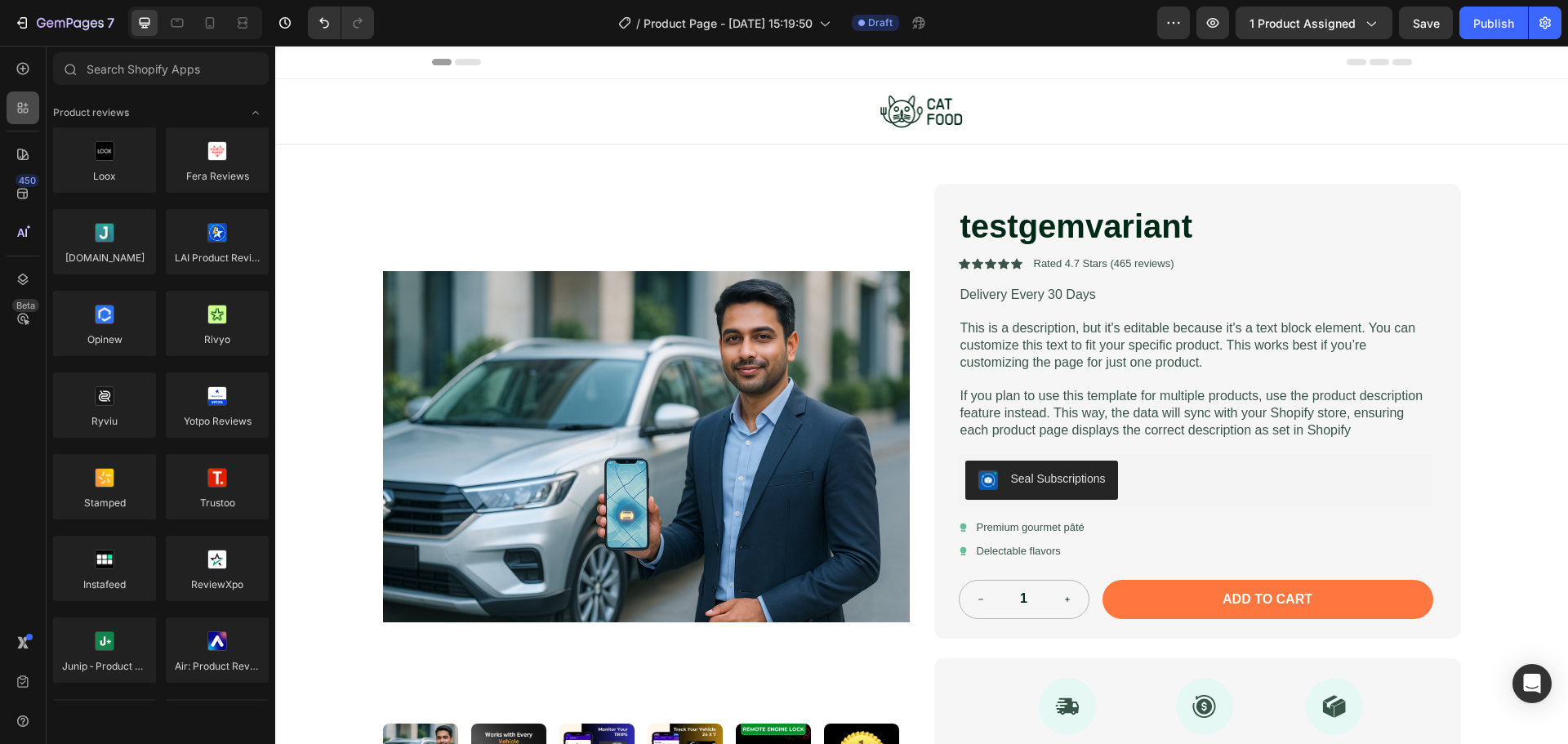
click at [16, 100] on icon at bounding box center [22, 108] width 17 height 17
click at [19, 103] on icon at bounding box center [19, 105] width 5 height 5
click at [17, 89] on div "450 Beta" at bounding box center [23, 339] width 33 height 574
click at [22, 79] on div at bounding box center [23, 69] width 33 height 33
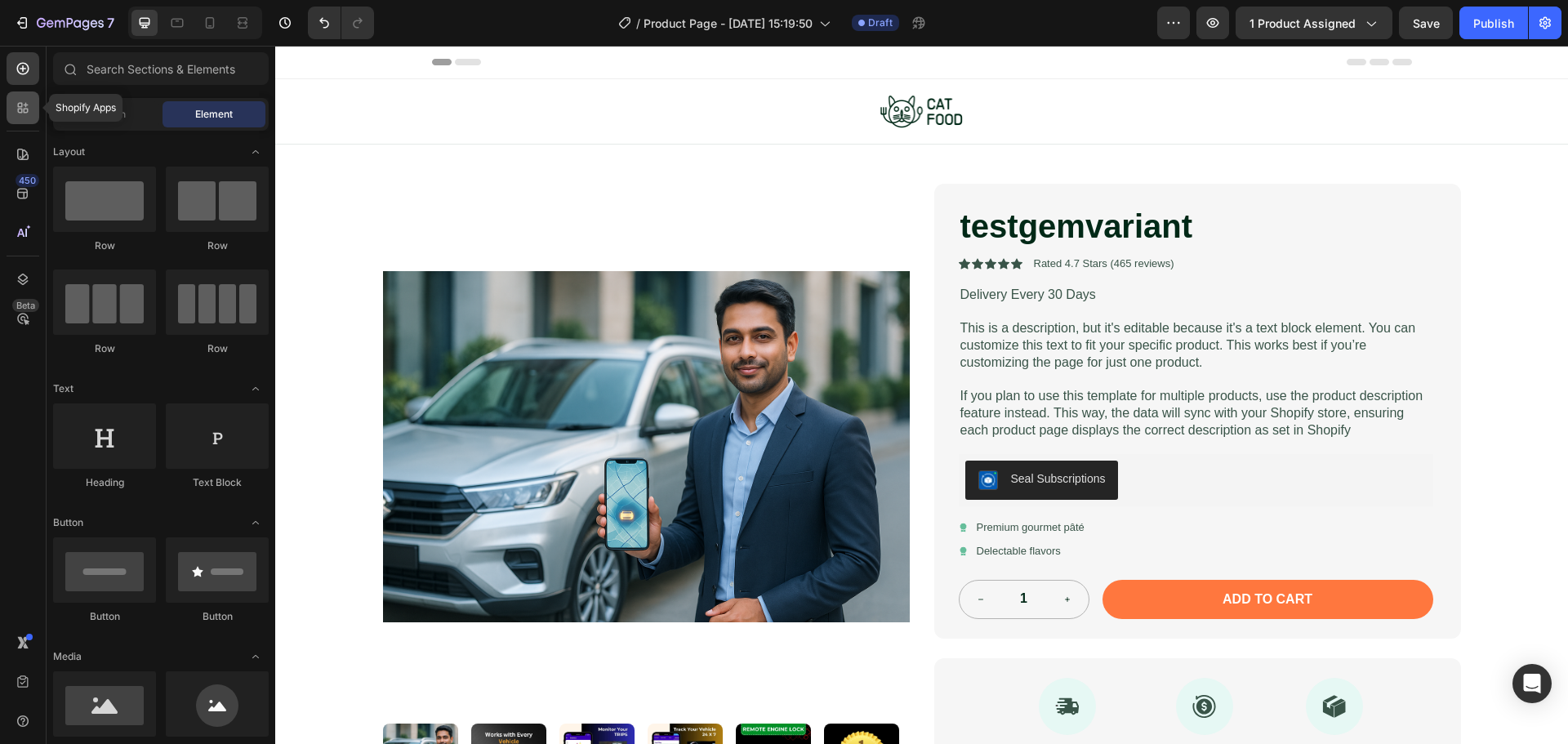
click at [17, 102] on icon at bounding box center [22, 108] width 17 height 17
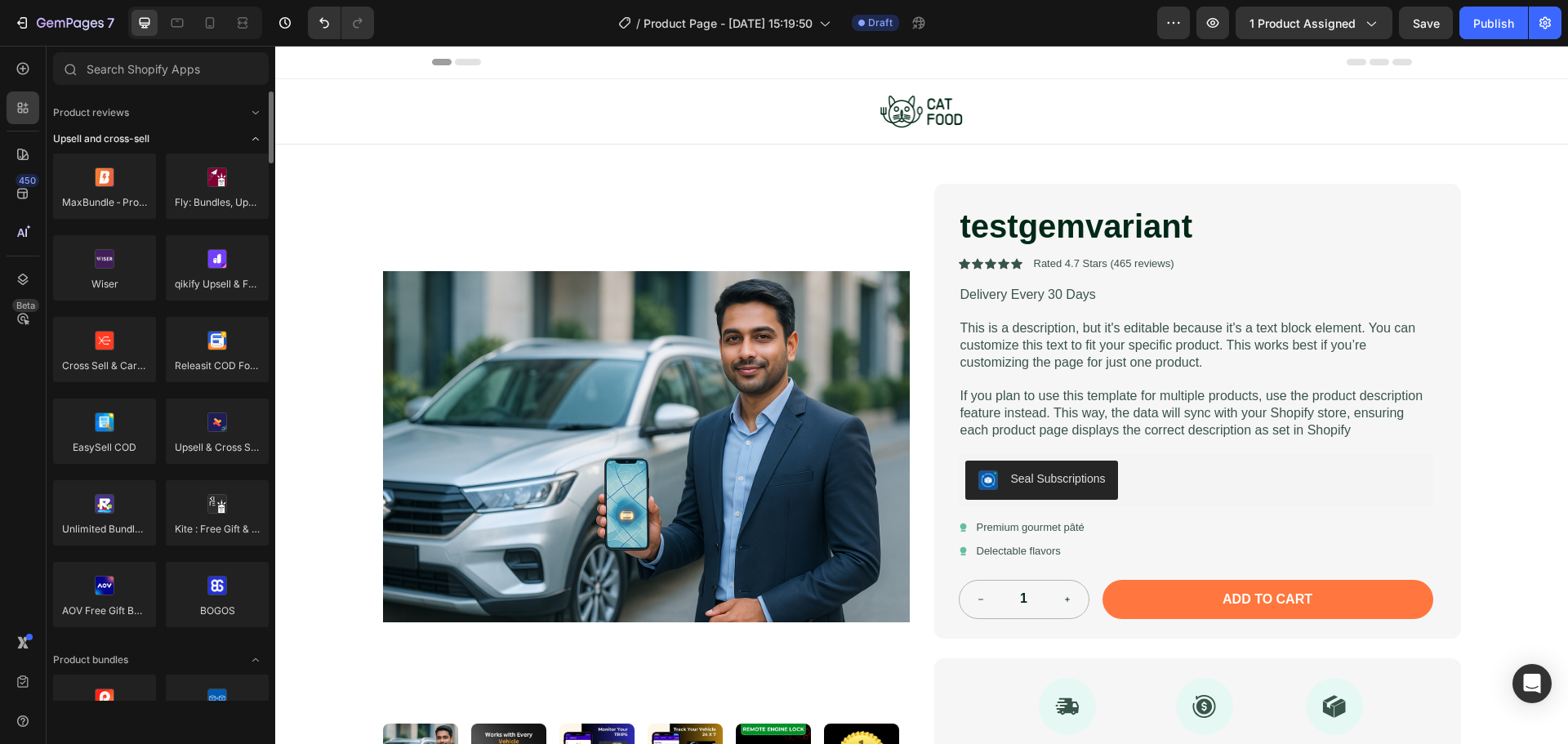
click at [141, 133] on span "Upsell and cross-sell" at bounding box center [101, 138] width 96 height 15
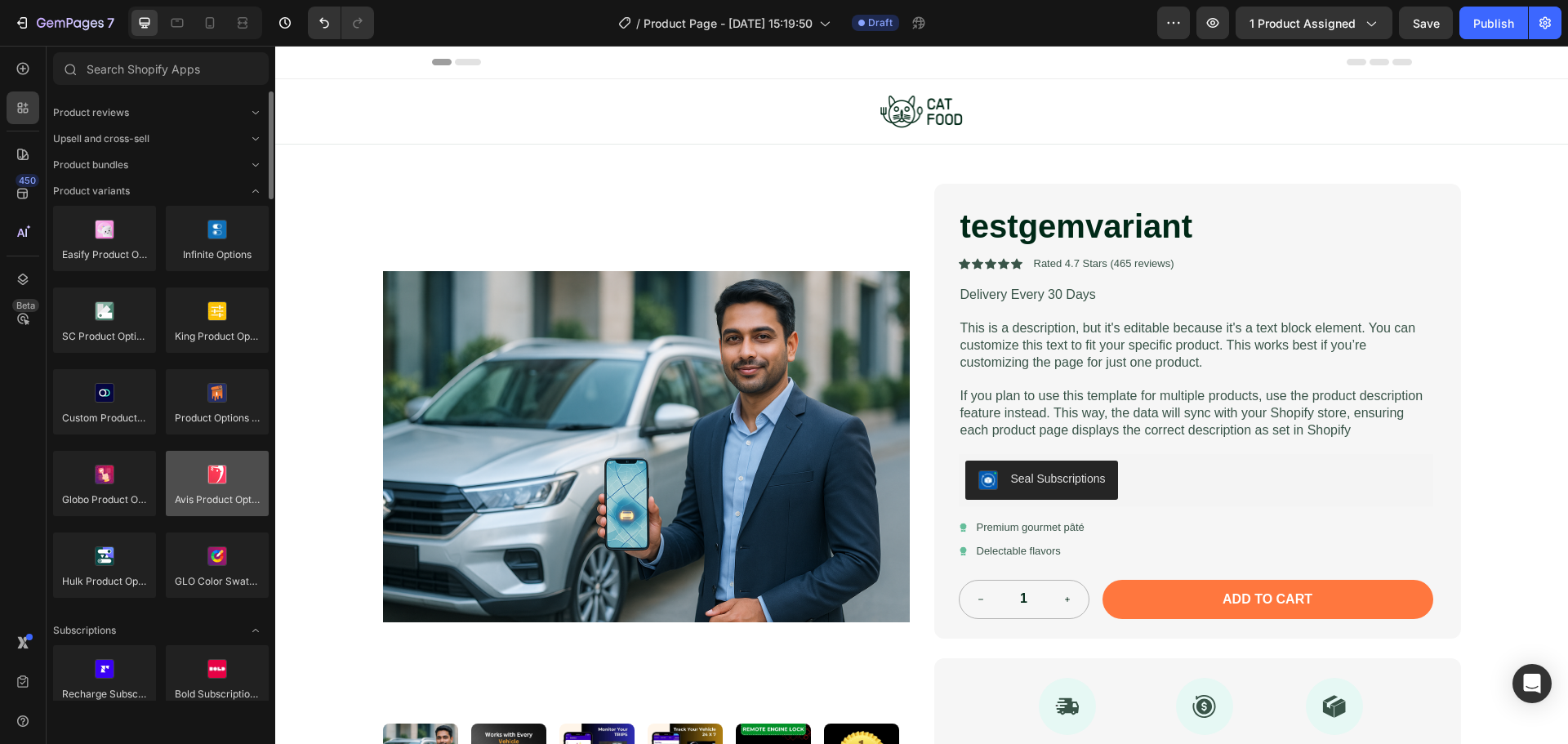
click at [201, 486] on div at bounding box center [218, 483] width 103 height 65
click at [203, 486] on div at bounding box center [218, 483] width 103 height 65
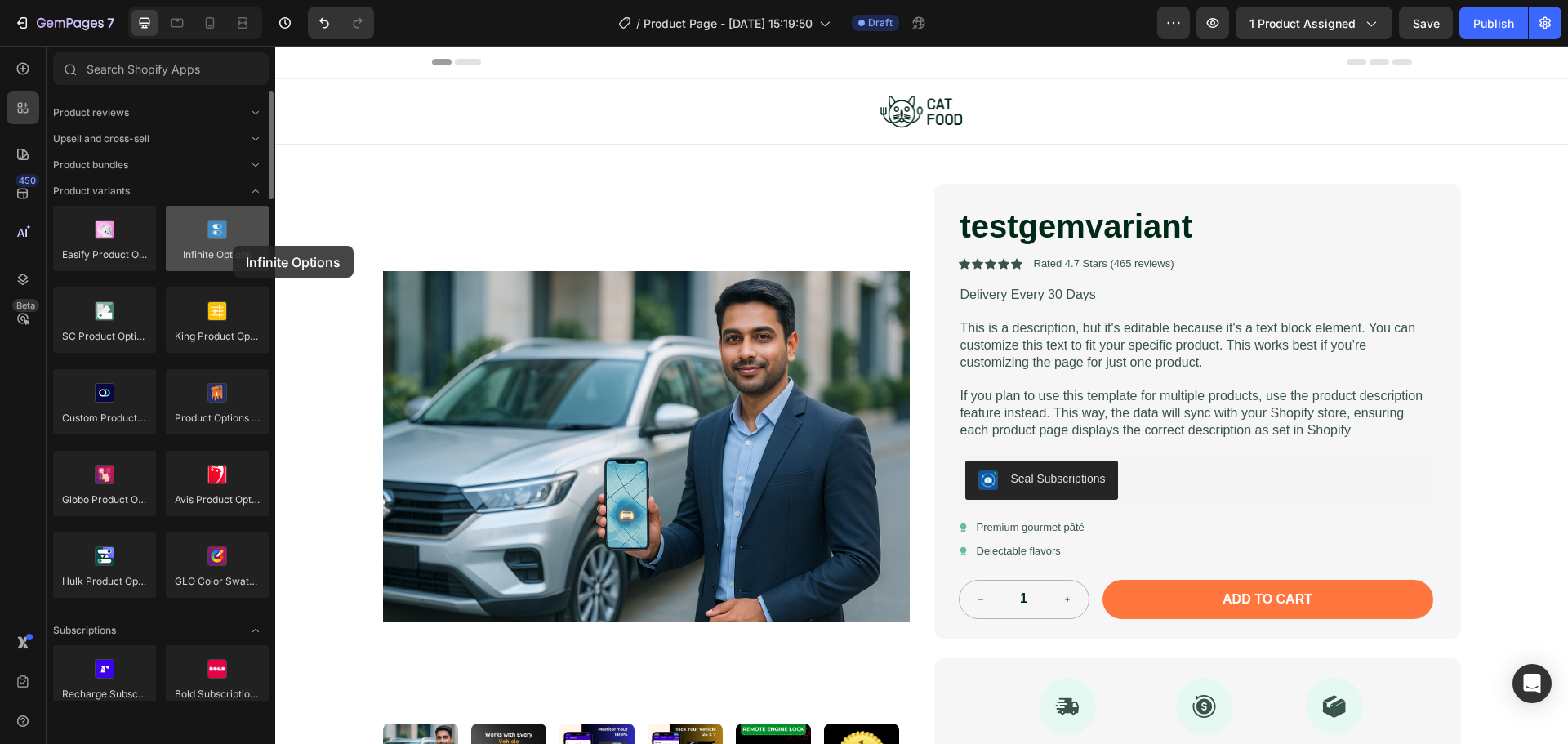
click at [233, 246] on div at bounding box center [218, 238] width 103 height 65
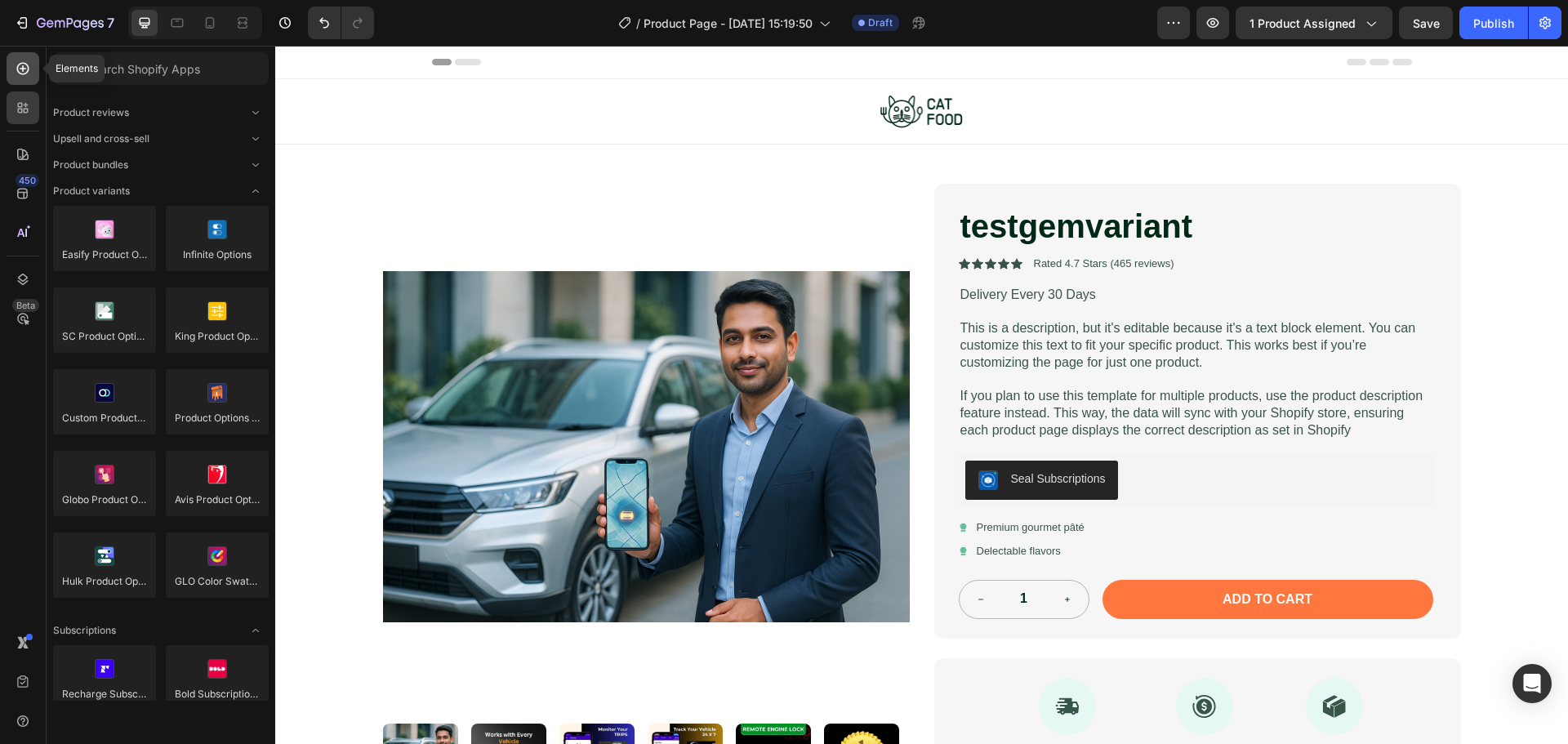
click at [22, 79] on div at bounding box center [23, 69] width 33 height 33
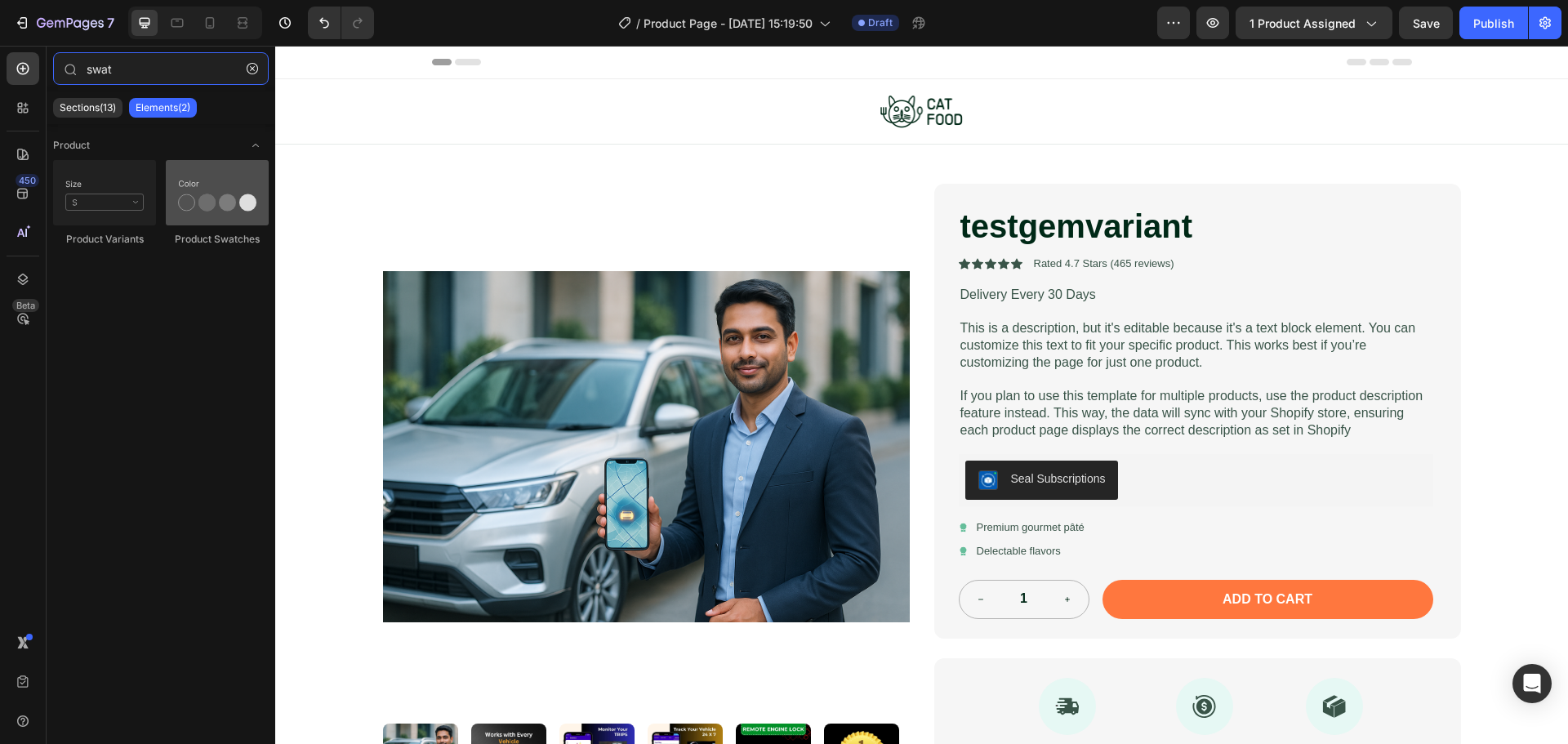
type input "swat"
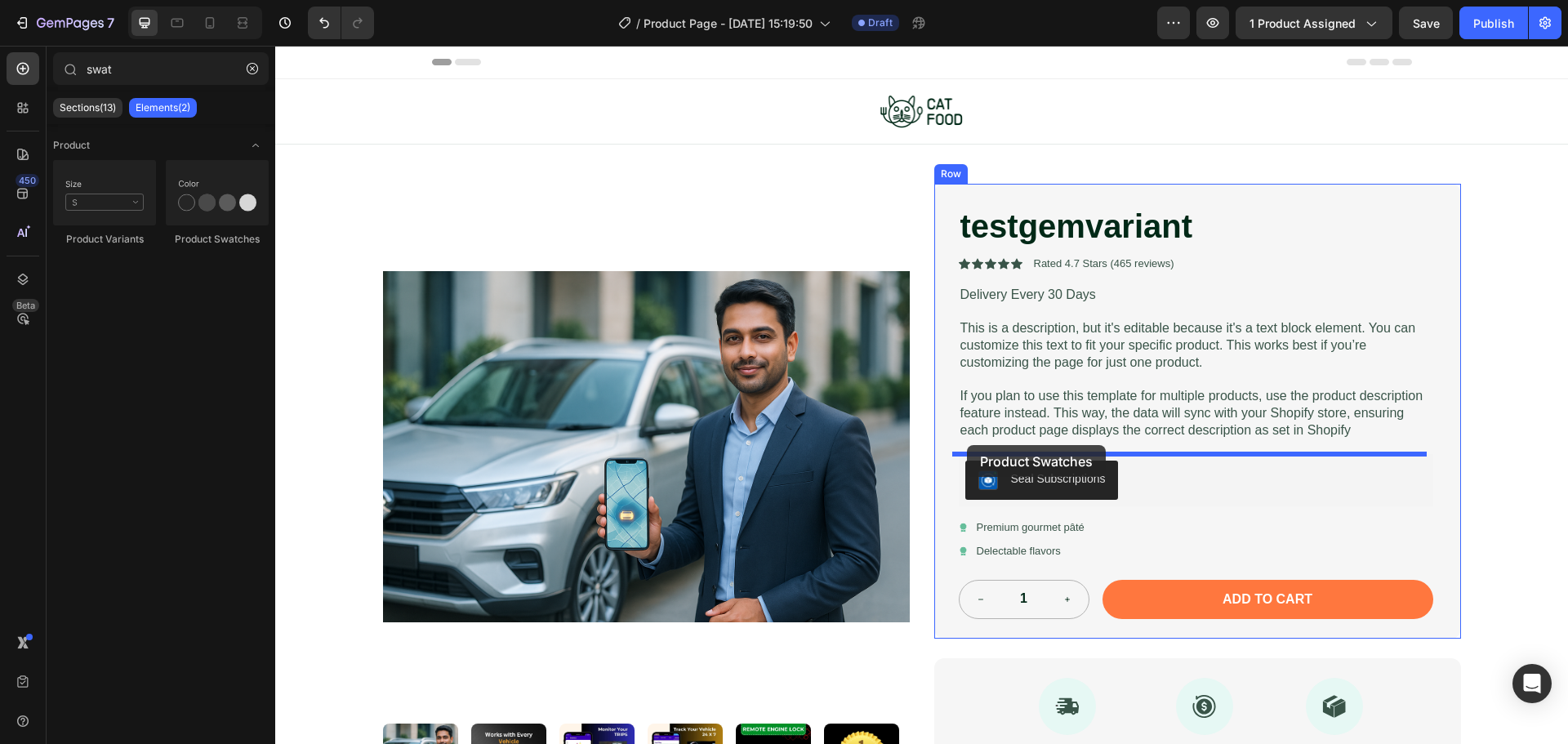
drag, startPoint x: 465, startPoint y: 255, endPoint x: 967, endPoint y: 445, distance: 536.8
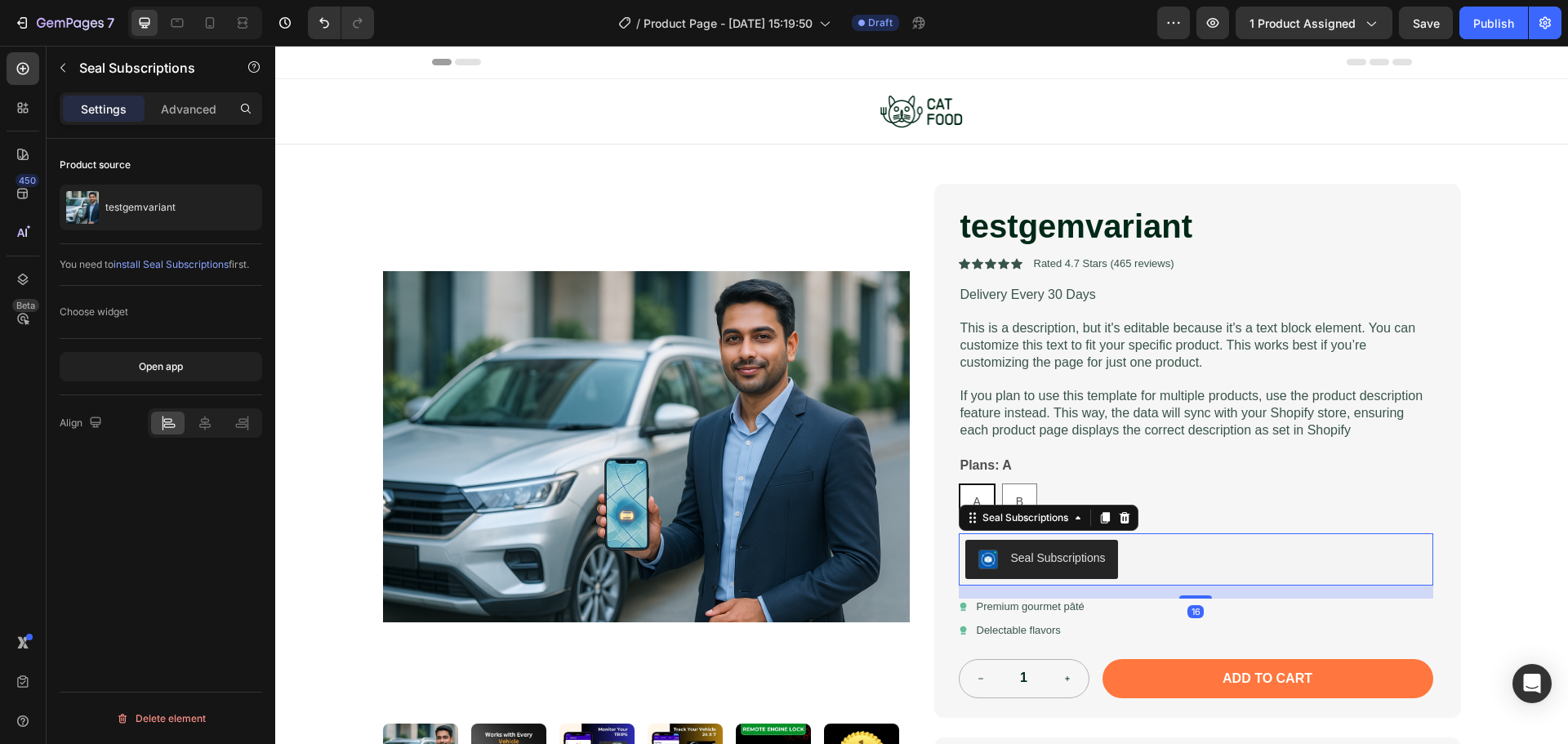
click at [1181, 570] on div "Seal Subscriptions" at bounding box center [1196, 559] width 461 height 39
click at [1119, 513] on icon at bounding box center [1124, 518] width 11 height 12
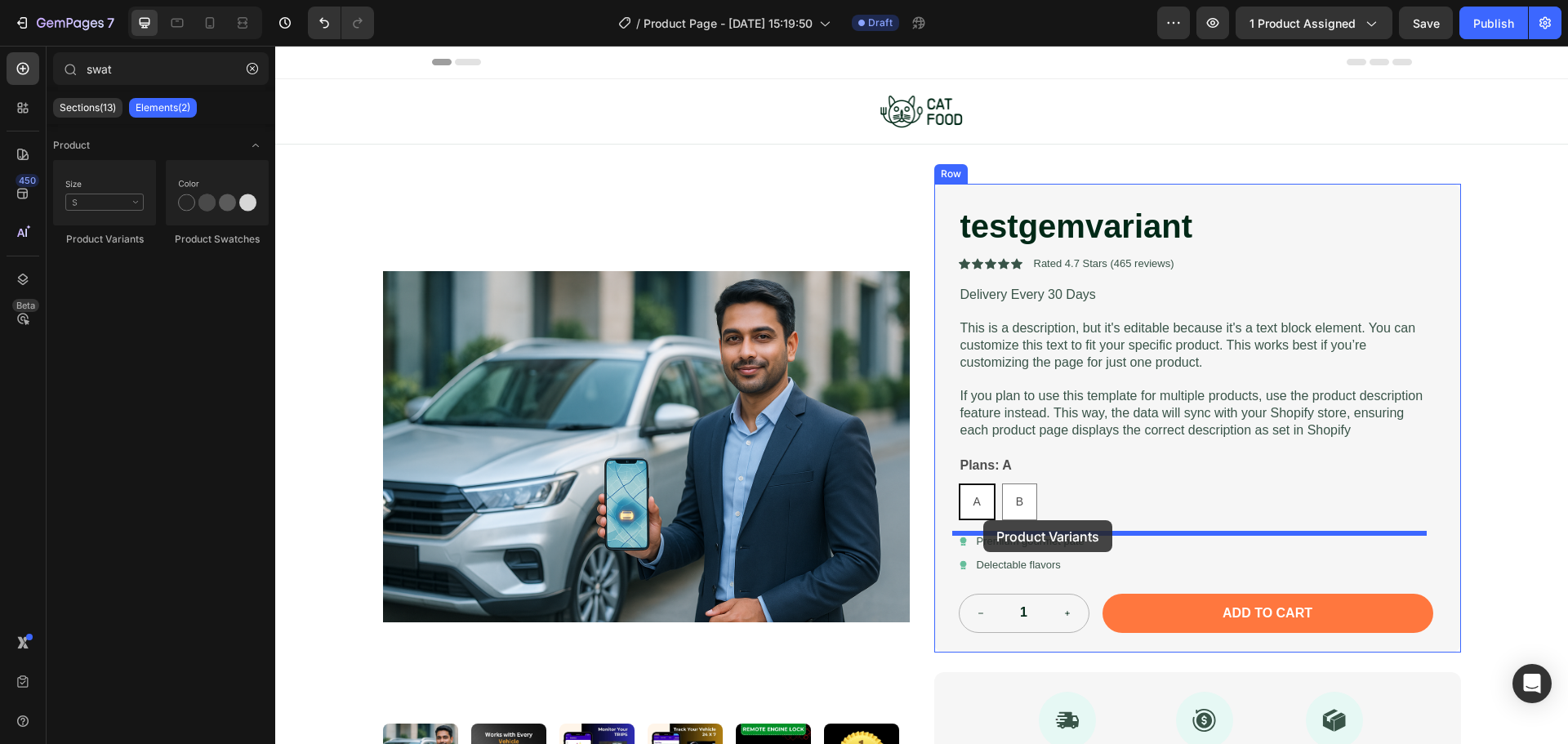
drag, startPoint x: 406, startPoint y: 269, endPoint x: 983, endPoint y: 520, distance: 629.2
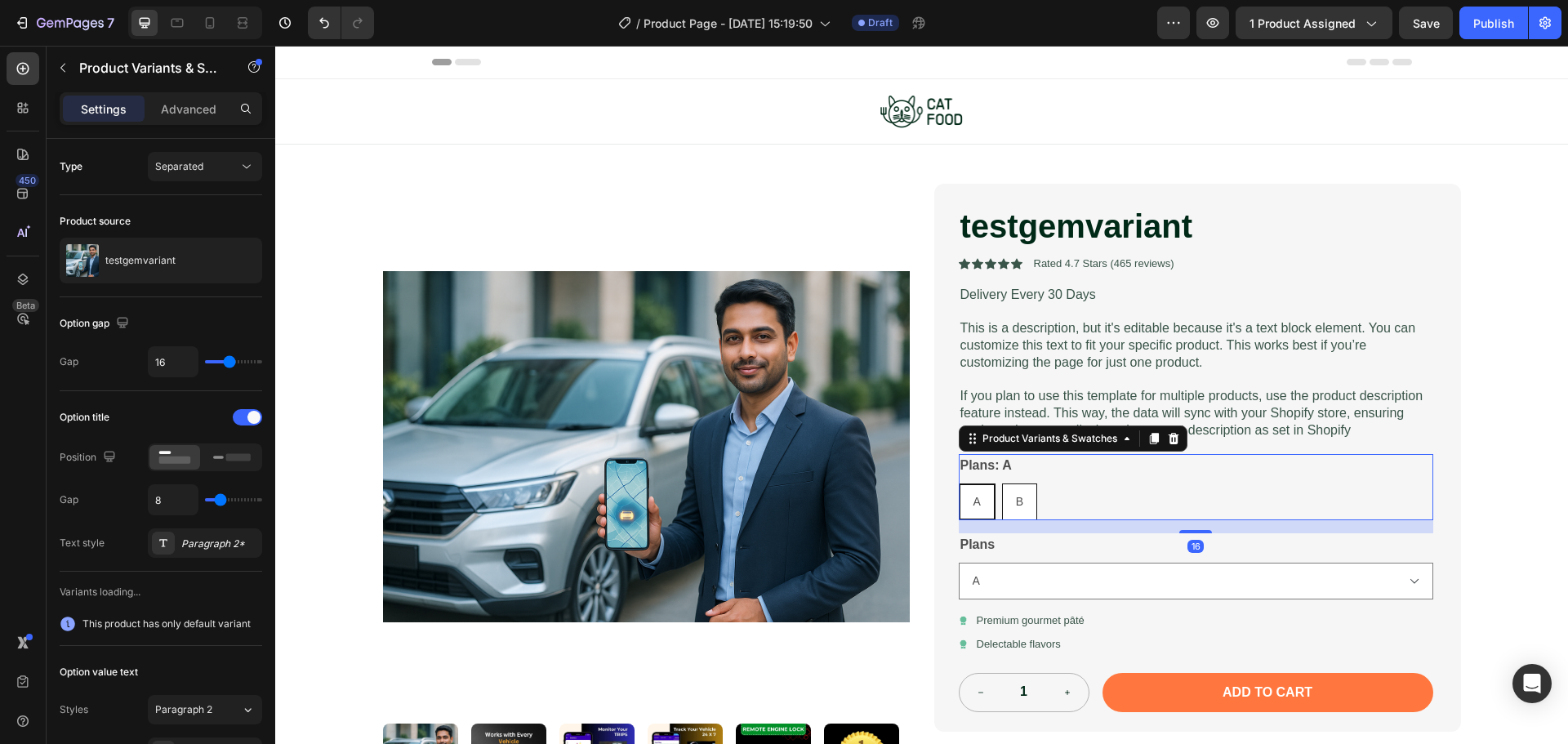
click at [1017, 502] on div "B" at bounding box center [1019, 501] width 33 height 33
click at [1002, 484] on input "B B B" at bounding box center [1002, 483] width 1 height 1
radio input "true"
select select "B"
click at [972, 502] on span "A" at bounding box center [976, 500] width 8 height 13
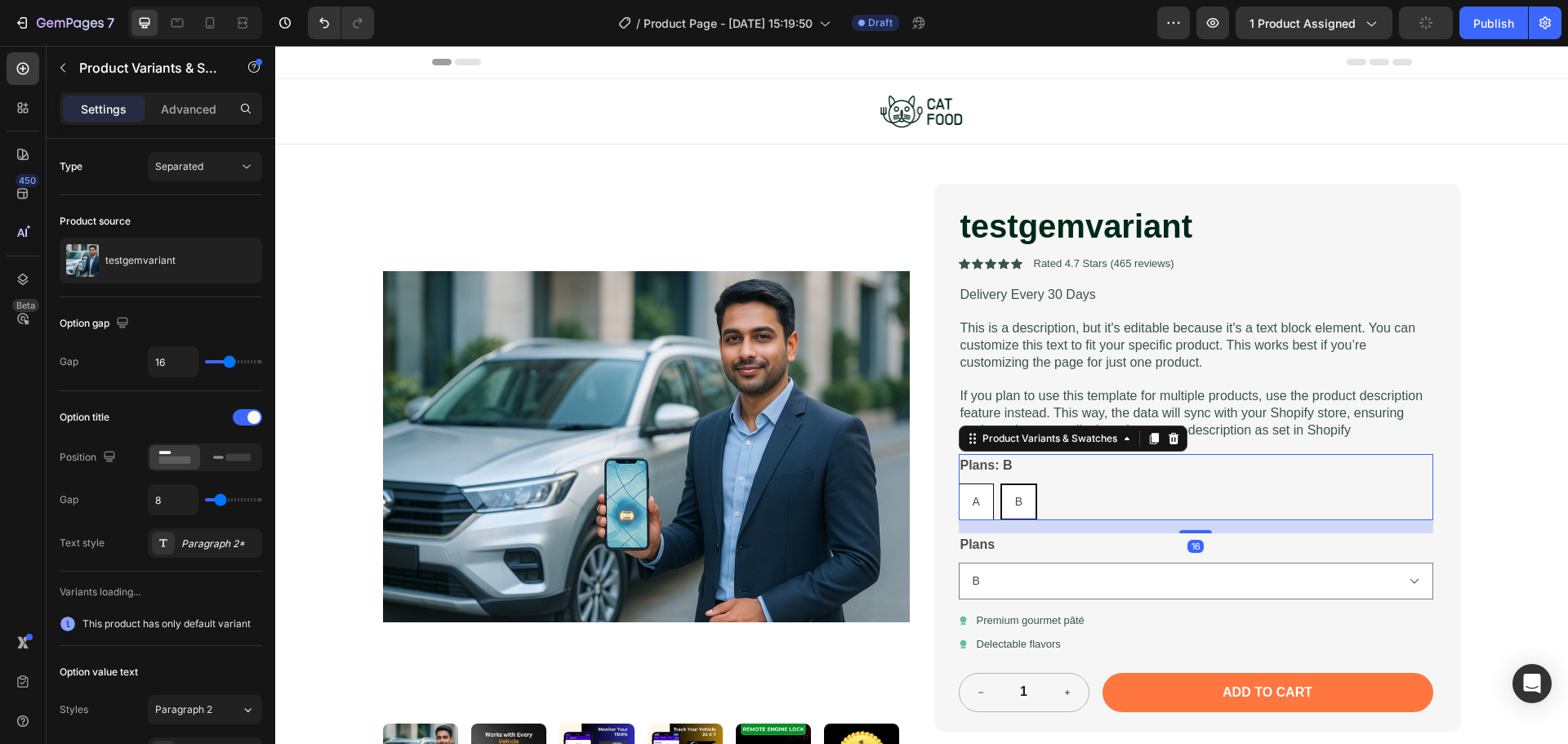
click at [959, 484] on input "A A A" at bounding box center [958, 483] width 1 height 1
radio input "true"
select select "A"
click at [1006, 505] on div "B" at bounding box center [1019, 501] width 33 height 33
click at [1002, 484] on input "B B B" at bounding box center [1002, 483] width 1 height 1
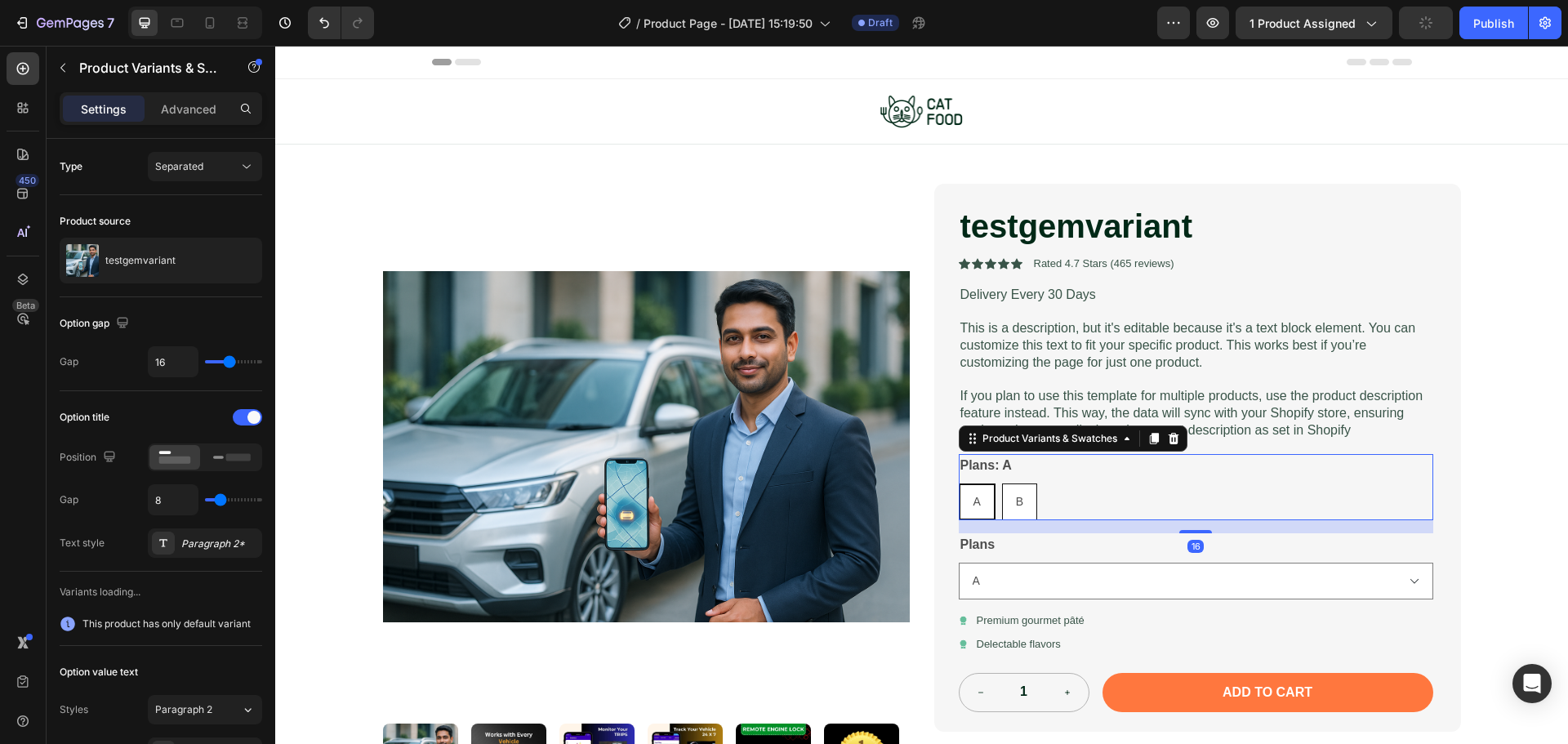
radio input "true"
select select "B"
click at [987, 500] on div "A" at bounding box center [976, 502] width 35 height 37
click at [959, 484] on input "A A A" at bounding box center [958, 483] width 1 height 1
radio input "true"
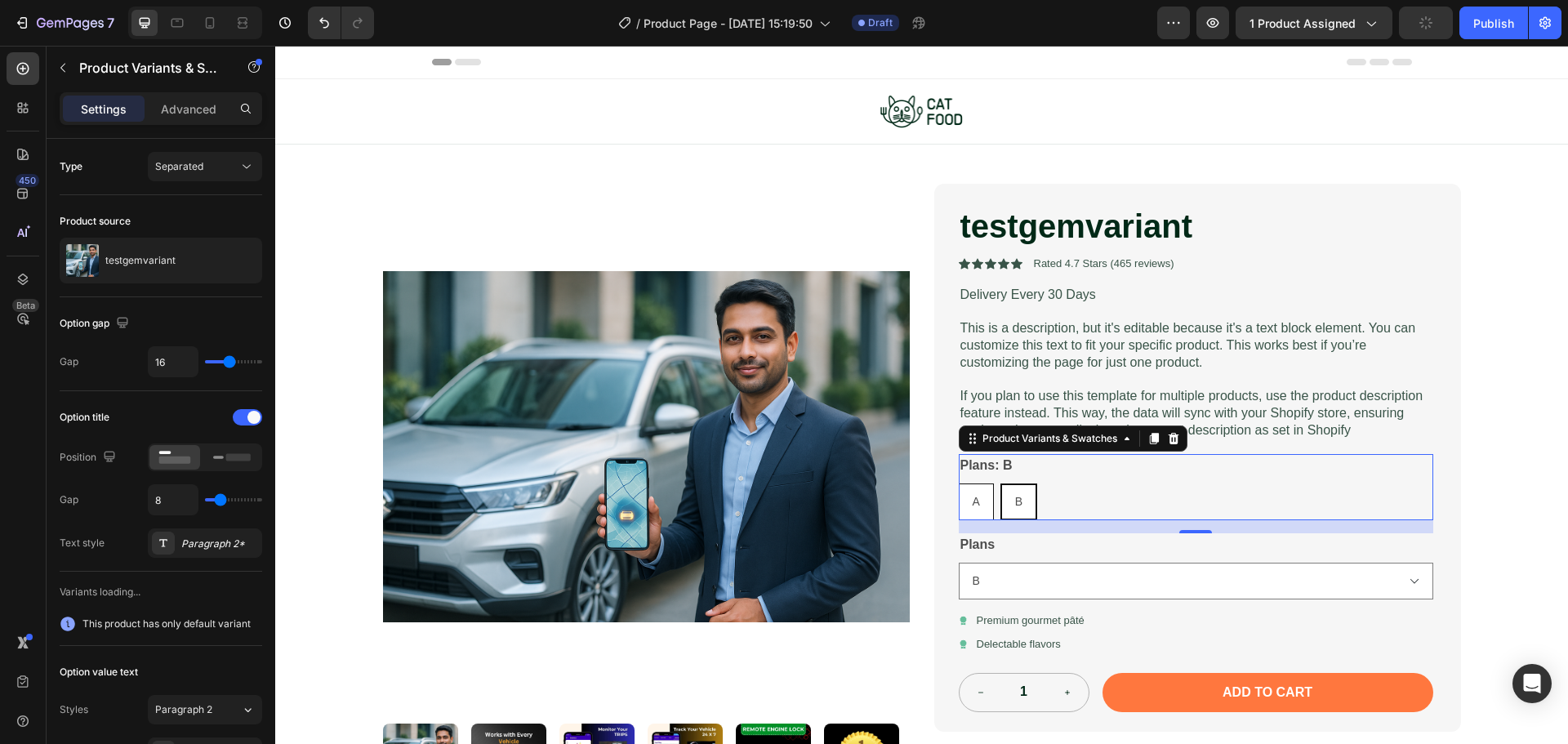
select select "A"
click at [1003, 506] on div "B" at bounding box center [1019, 501] width 33 height 33
click at [1002, 484] on input "B B B" at bounding box center [1002, 483] width 1 height 1
radio input "true"
select select "B"
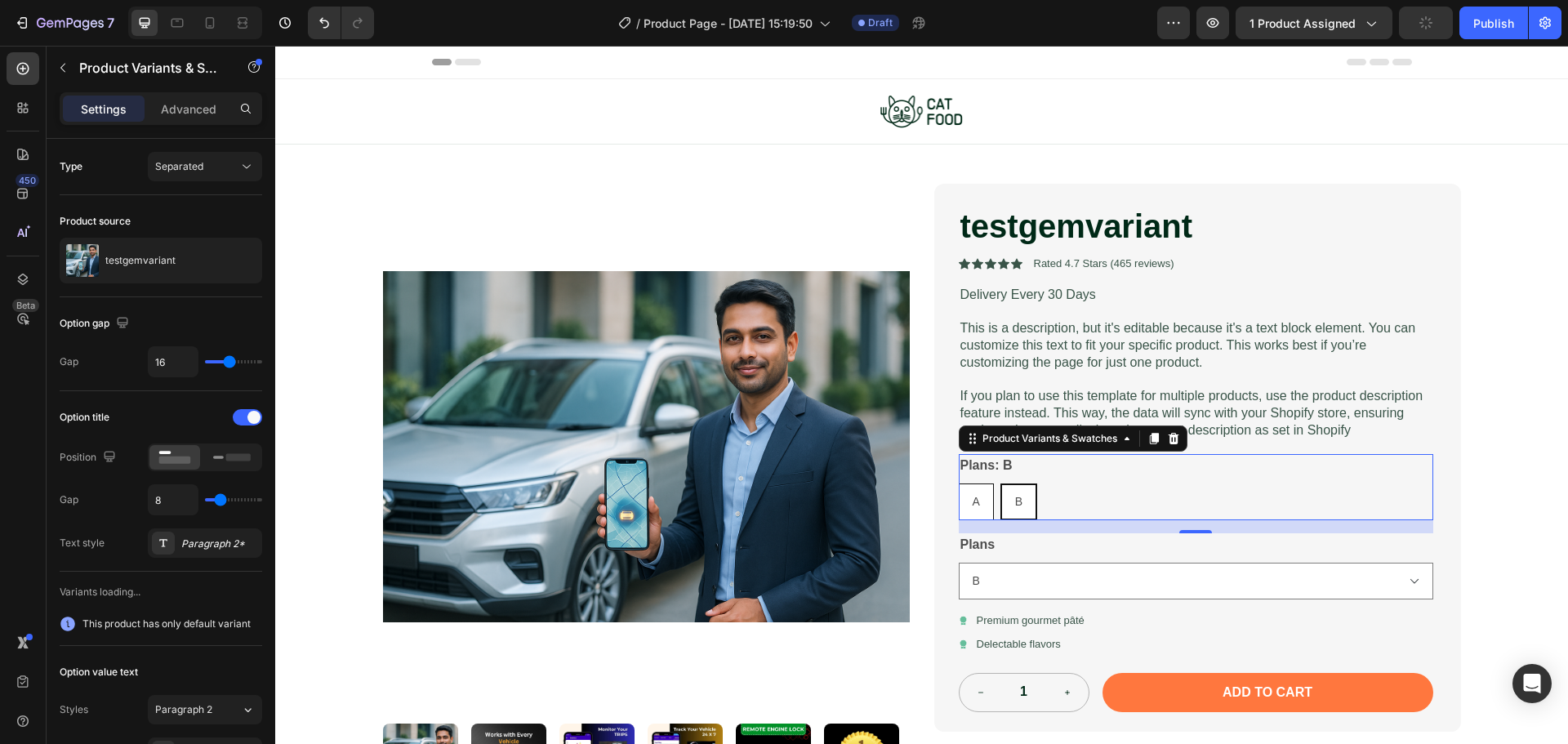
click at [983, 504] on div "A" at bounding box center [976, 501] width 33 height 33
click at [959, 484] on input "A A A" at bounding box center [958, 483] width 1 height 1
radio input "true"
select select "A"
click at [992, 505] on div "A A A B B B" at bounding box center [1196, 502] width 474 height 37
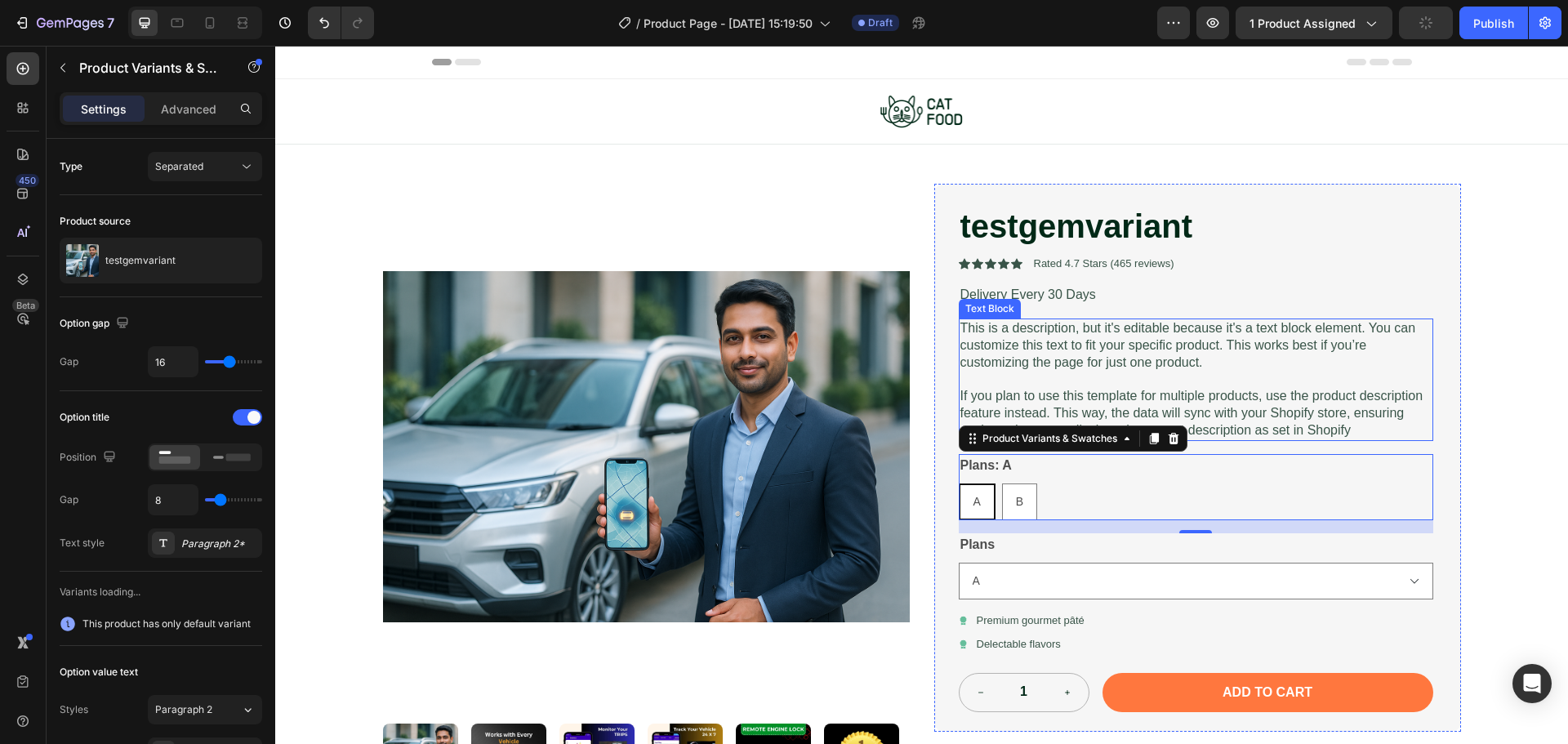
click at [1069, 359] on p "This is a description, but it's editable because it's a text block element. You…" at bounding box center [1196, 346] width 471 height 51
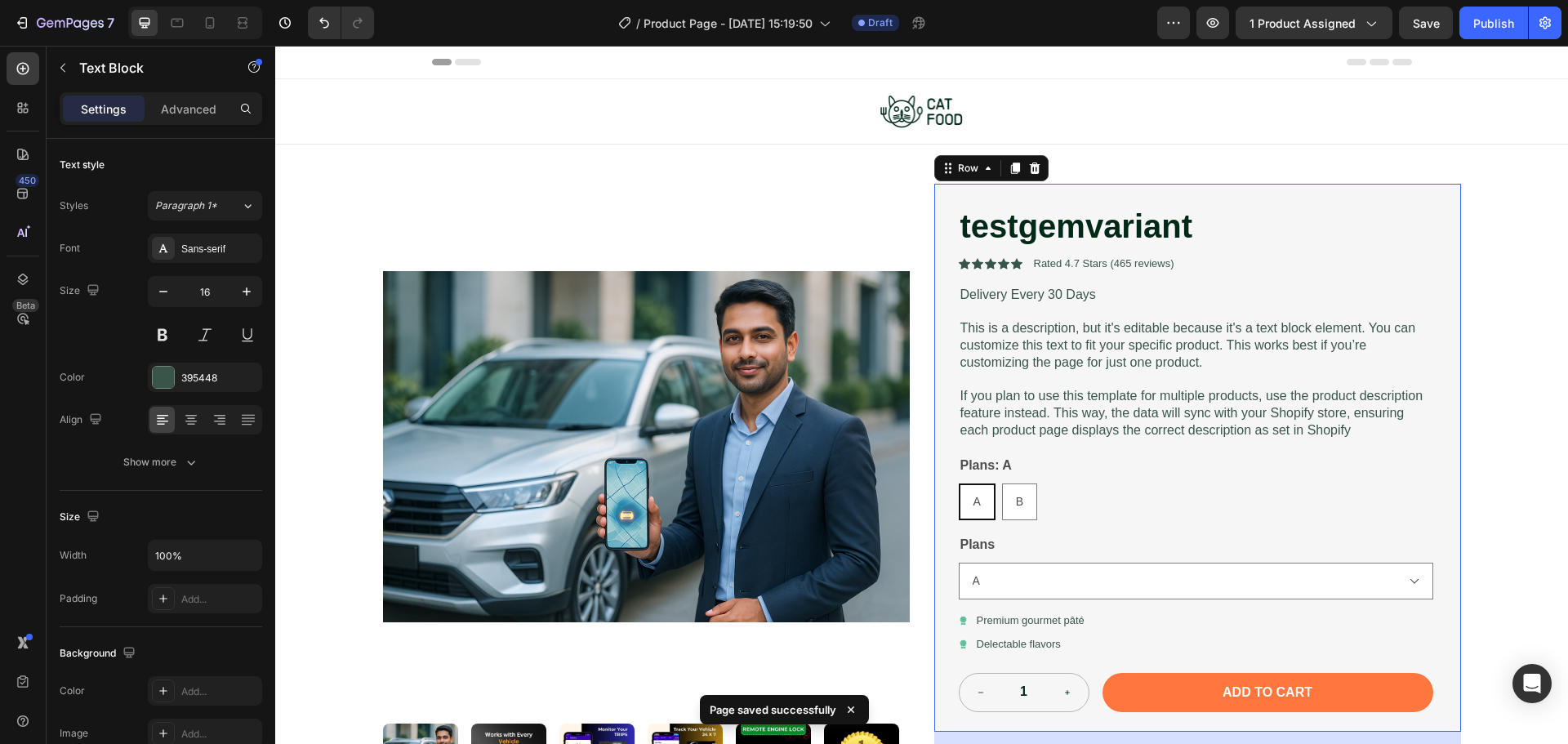
click at [1246, 277] on div "testgemvariant Product Title Icon Icon Icon Icon Icon Icon List Rated 4.7 Stars…" at bounding box center [1196, 457] width 474 height 510
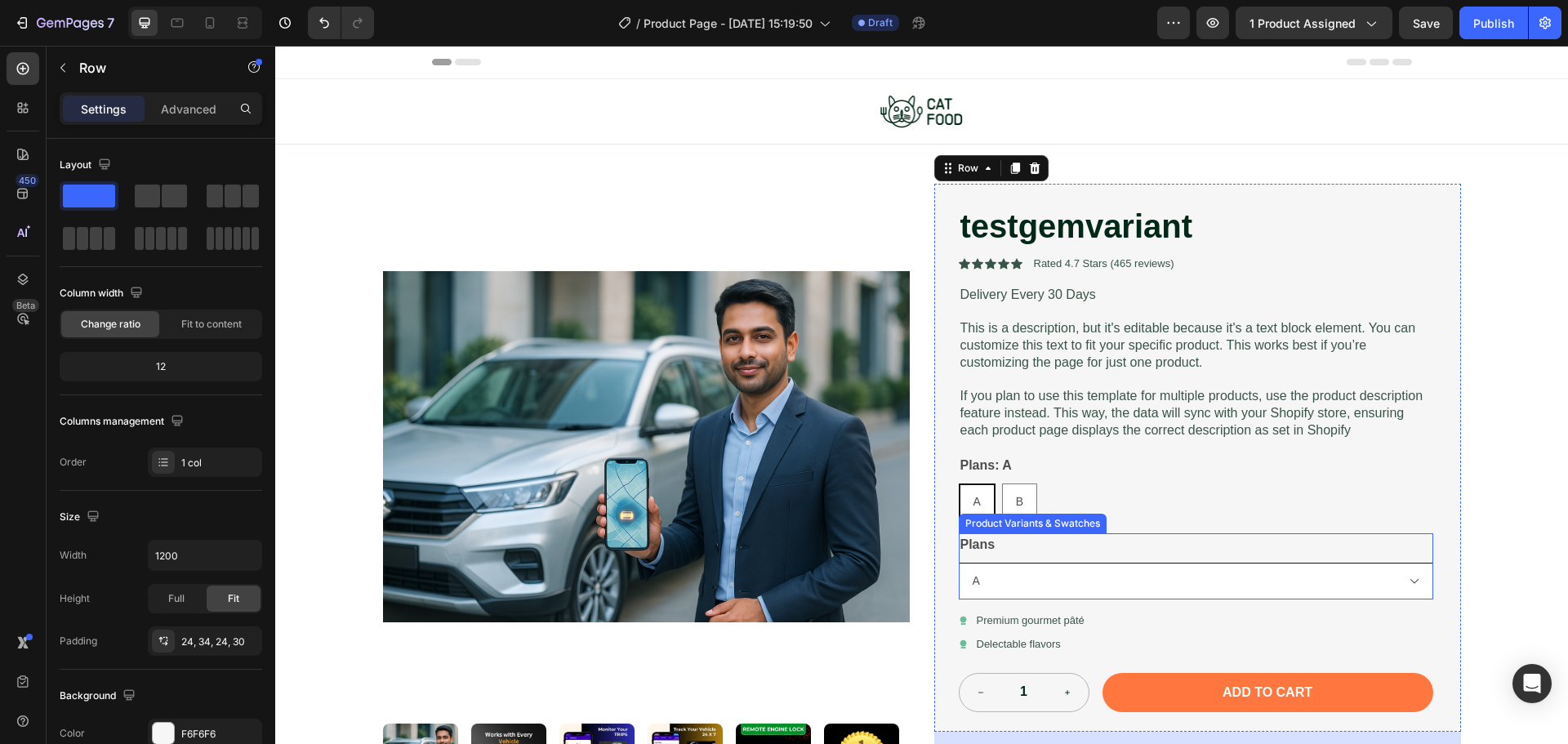
click at [1148, 592] on select "A B" at bounding box center [1196, 581] width 474 height 37
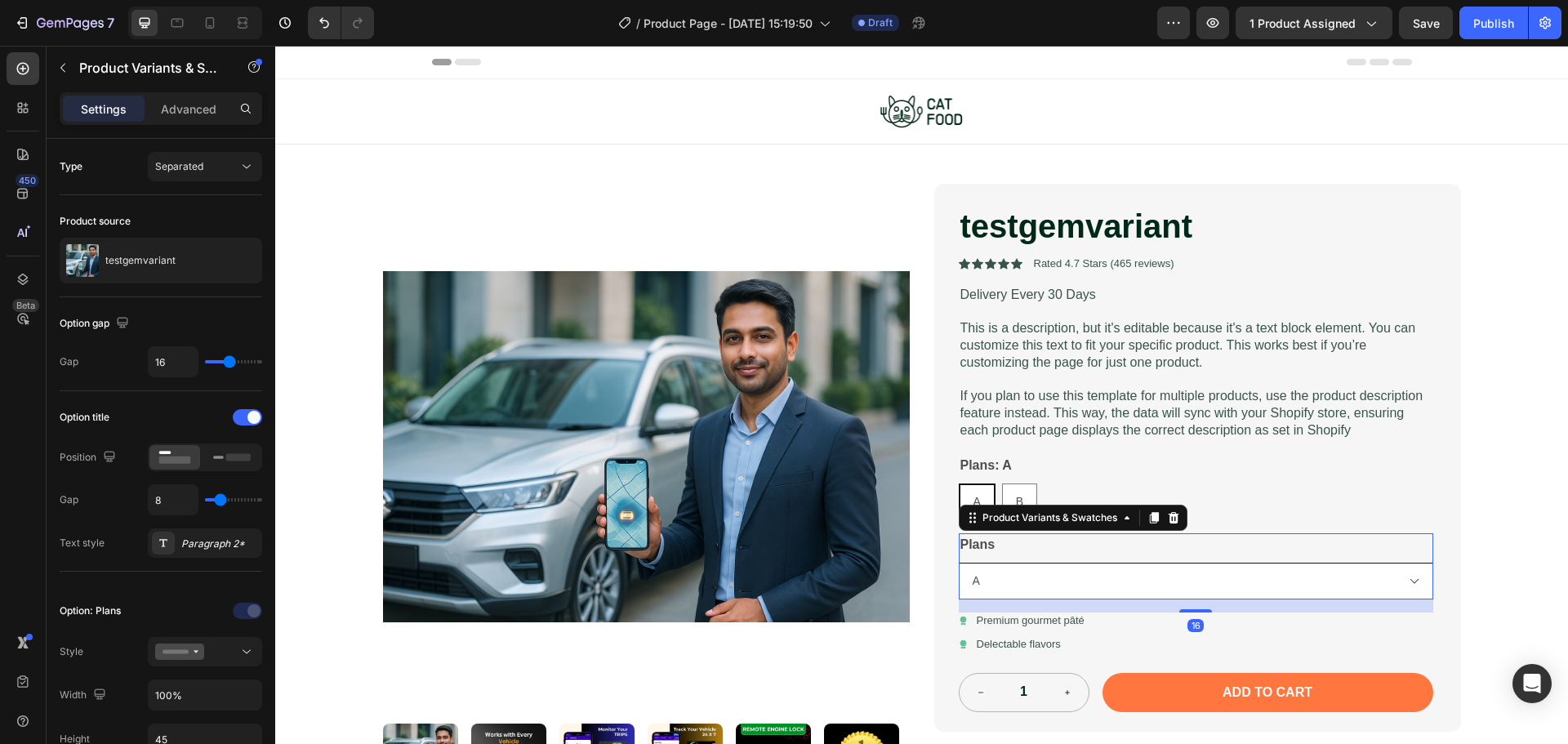
click at [1148, 592] on select "A B" at bounding box center [1196, 581] width 474 height 37
click at [1079, 484] on div "A A A B B B" at bounding box center [1196, 502] width 474 height 37
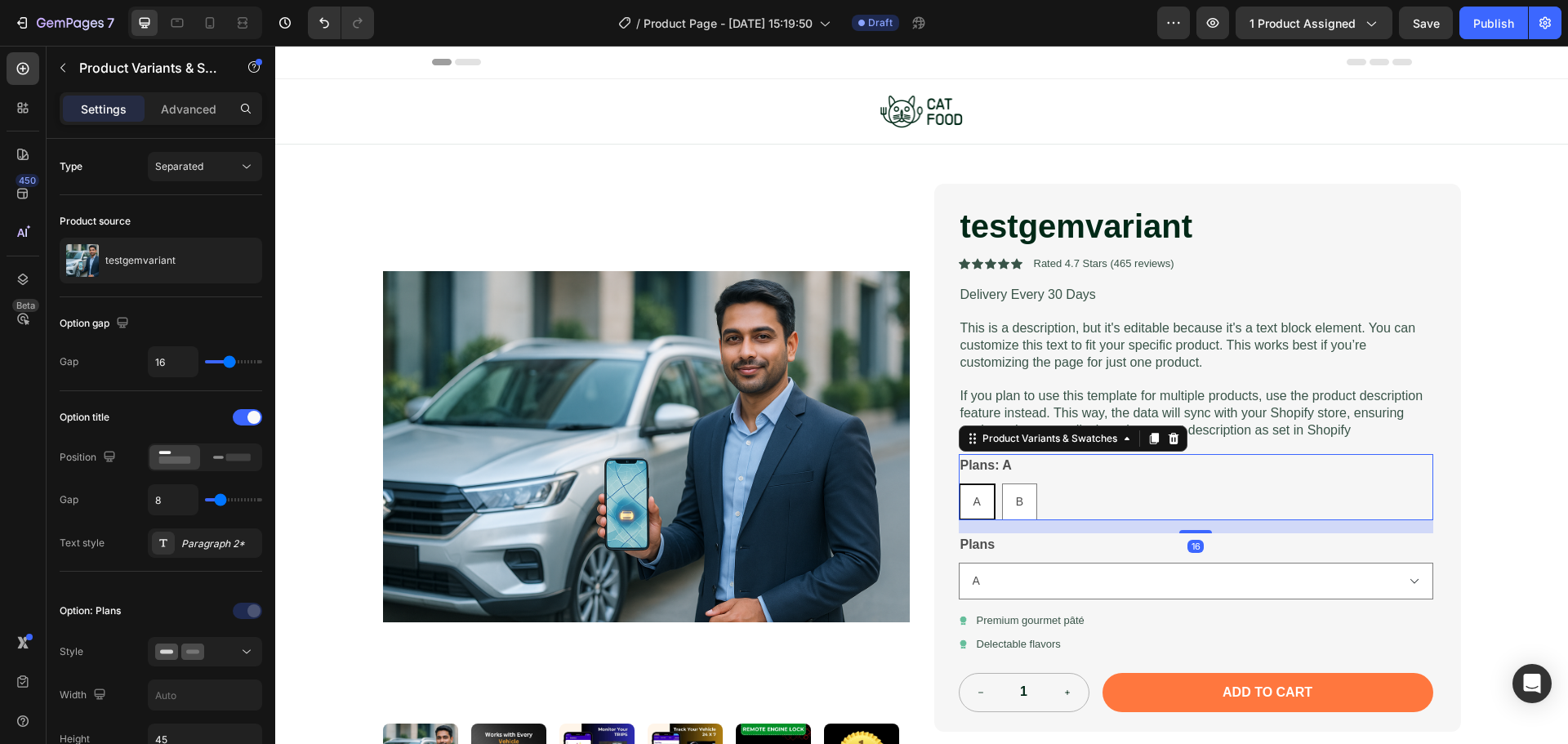
click at [1079, 484] on div "A A A B B B" at bounding box center [1196, 502] width 474 height 37
click at [208, 297] on div "Type Separated" at bounding box center [160, 344] width 202 height 94
click at [218, 158] on div "Separated" at bounding box center [205, 166] width 100 height 17
click at [198, 226] on div "Combine" at bounding box center [188, 238] width 134 height 31
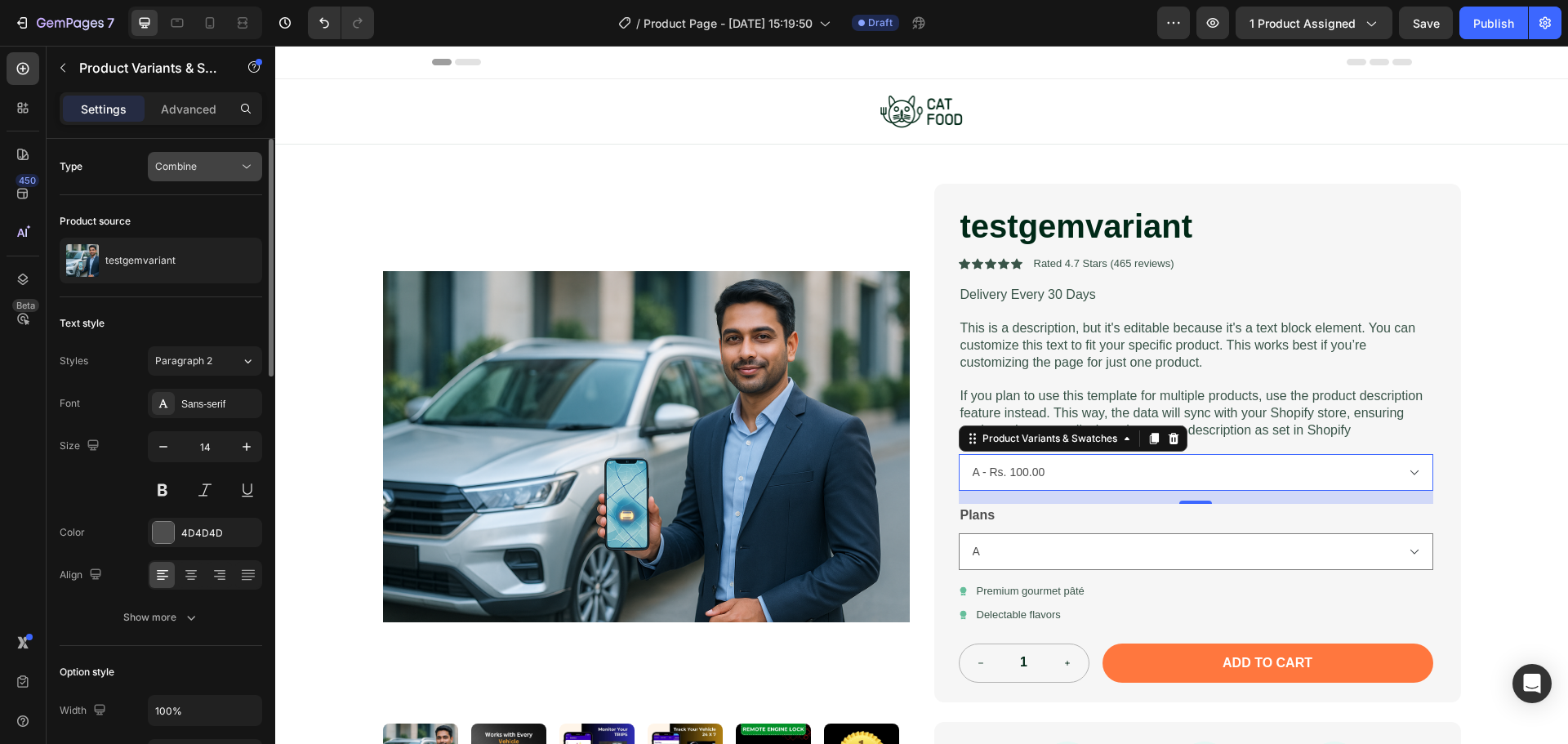
click at [209, 172] on div "Combine" at bounding box center [197, 166] width 84 height 15
click at [194, 209] on span "Separated" at bounding box center [180, 206] width 49 height 15
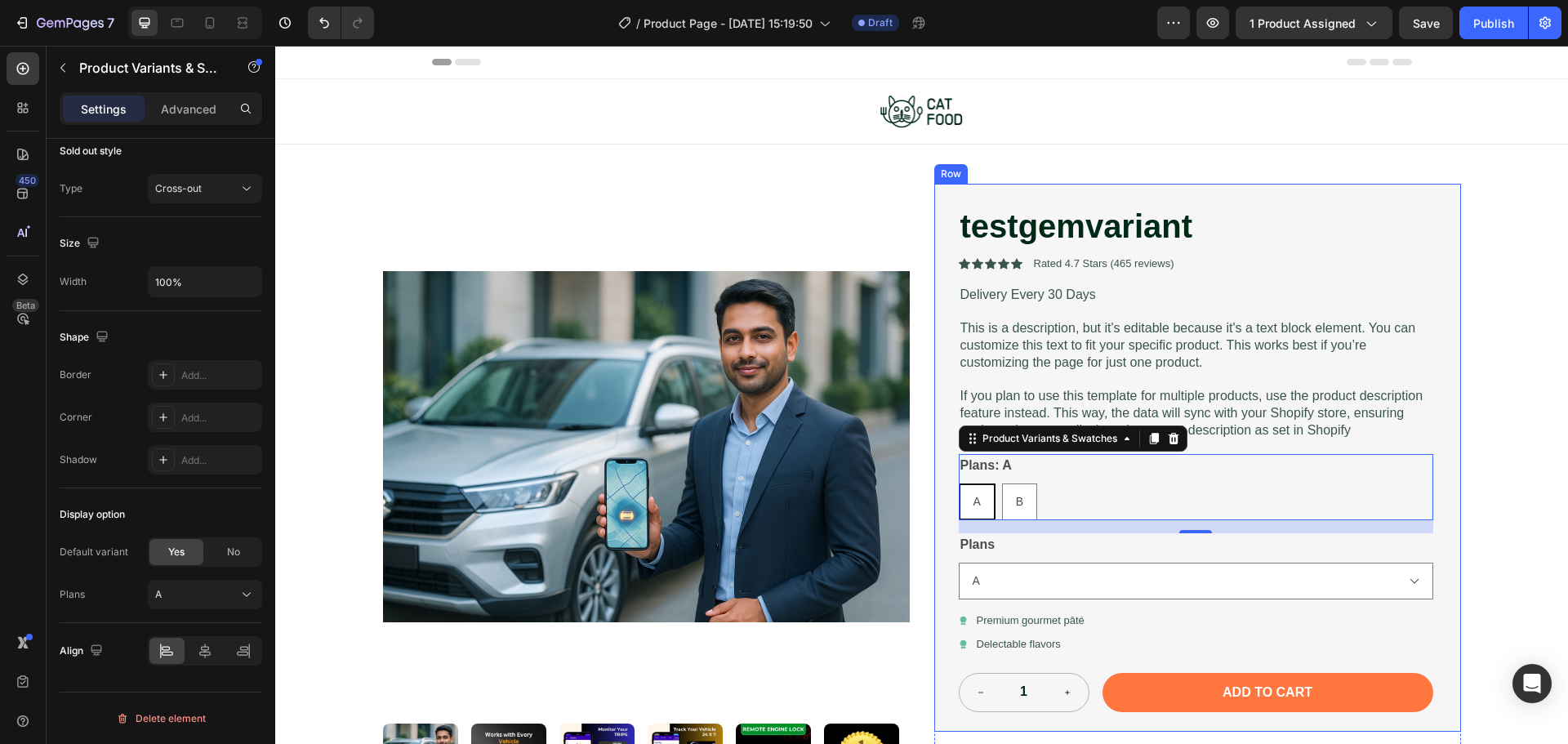
scroll to position [345, 0]
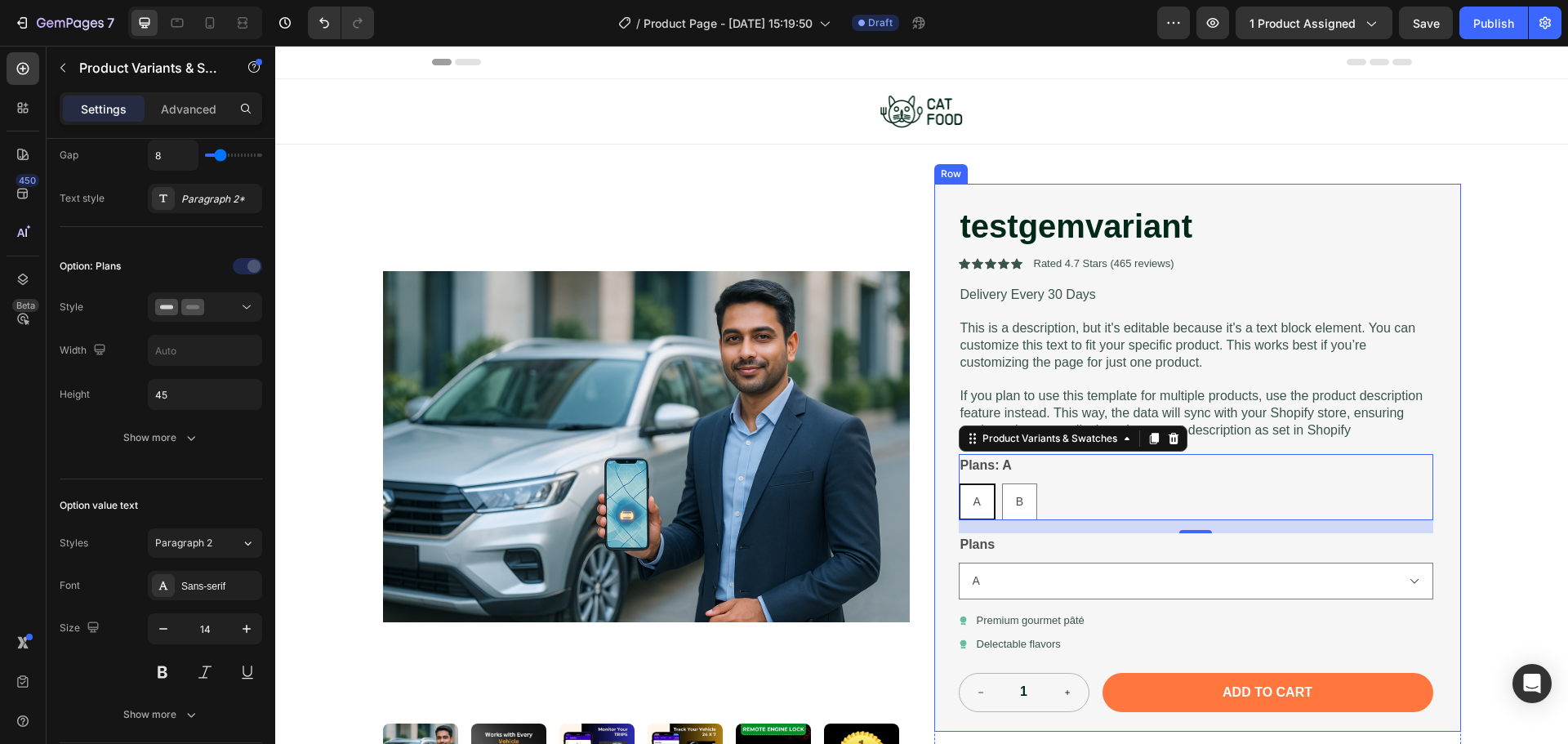
click at [1149, 600] on div "testgemvariant Product Title Icon Icon Icon Icon Icon Icon List Rated 4.7 Stars…" at bounding box center [1196, 457] width 474 height 510
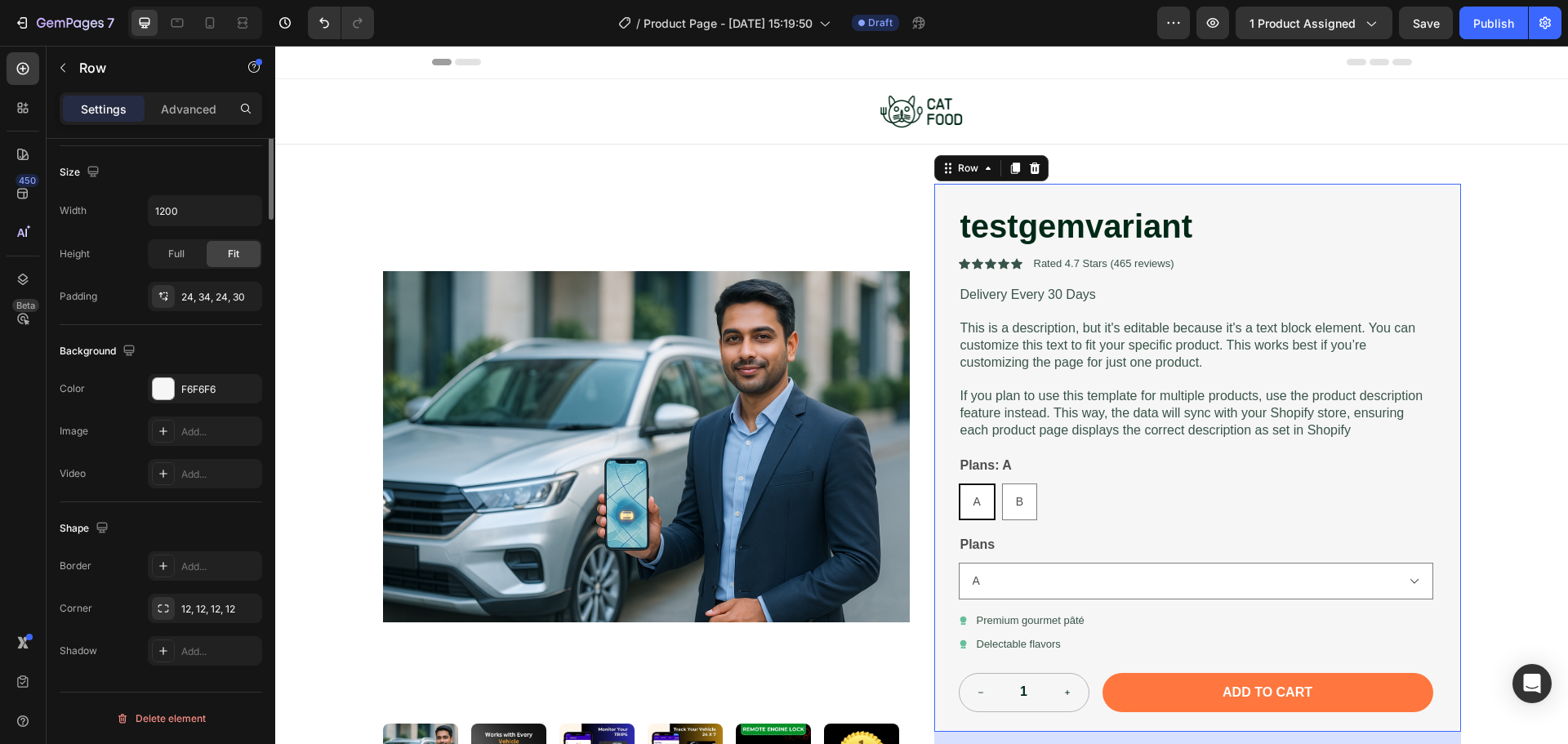
scroll to position [0, 0]
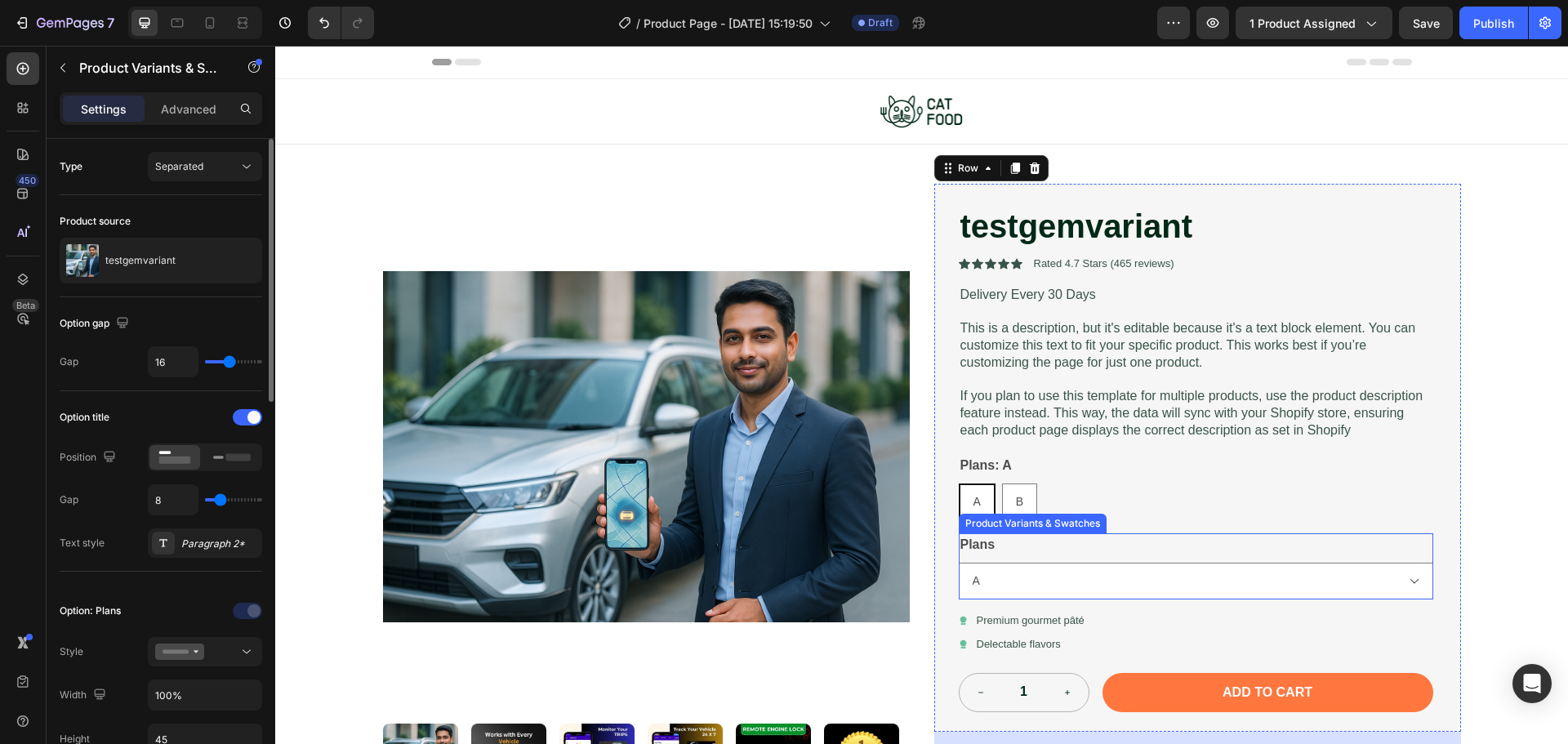
click at [1139, 544] on div "Plans A B" at bounding box center [1196, 566] width 474 height 66
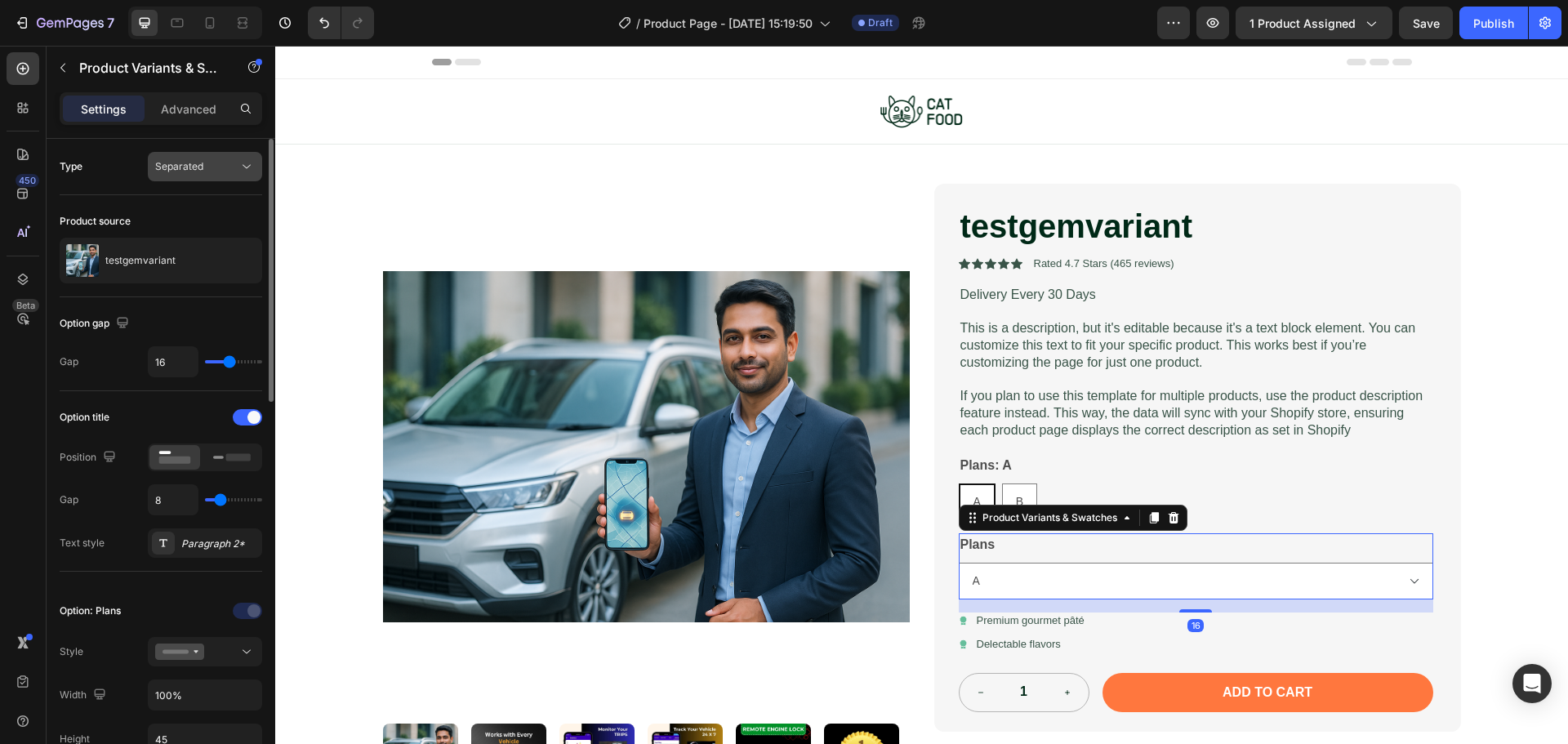
click at [217, 174] on div "Separated" at bounding box center [205, 166] width 100 height 17
click at [192, 230] on span "Combine" at bounding box center [176, 237] width 42 height 15
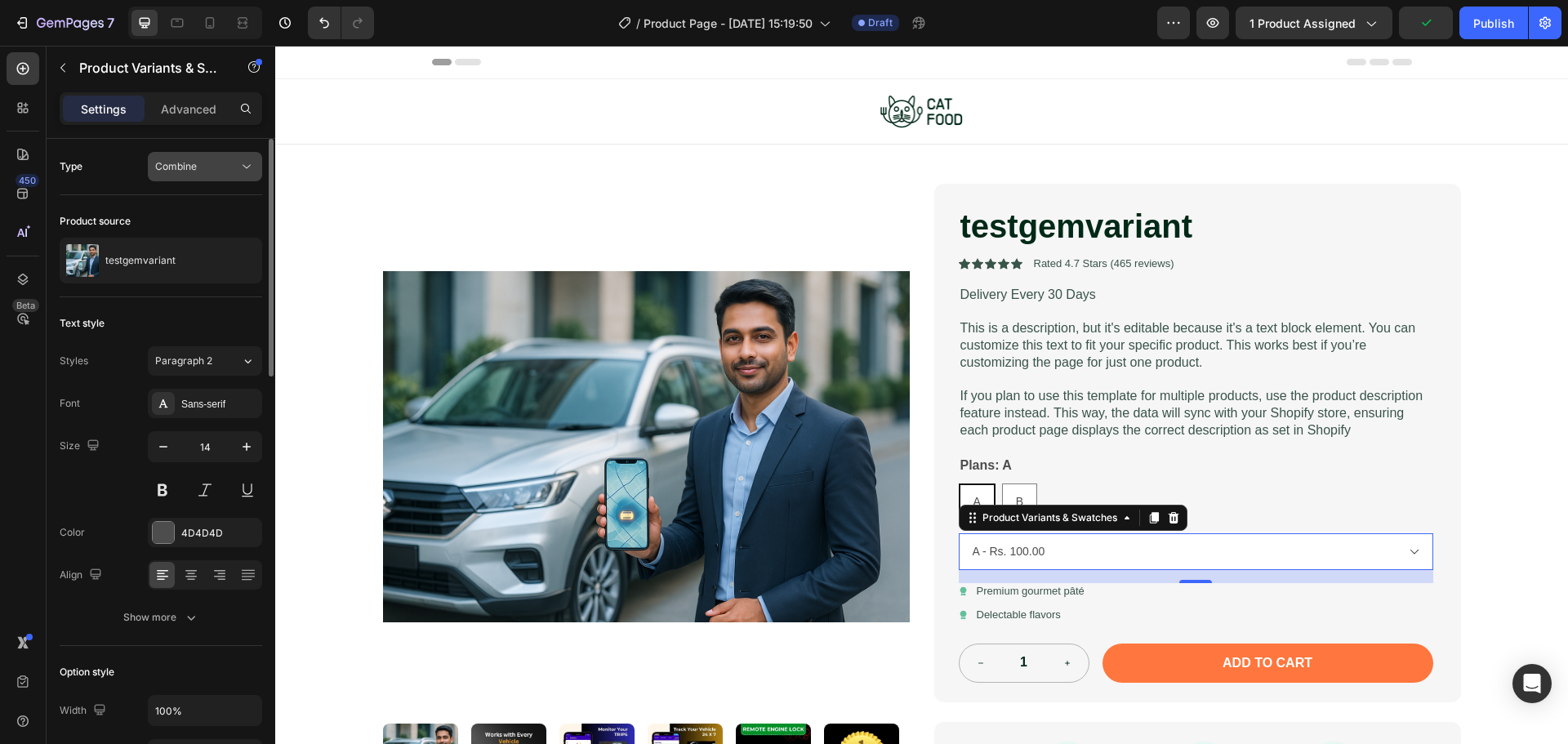
click at [201, 171] on div "Combine" at bounding box center [197, 166] width 84 height 15
click at [192, 200] on span "Separated" at bounding box center [180, 206] width 49 height 15
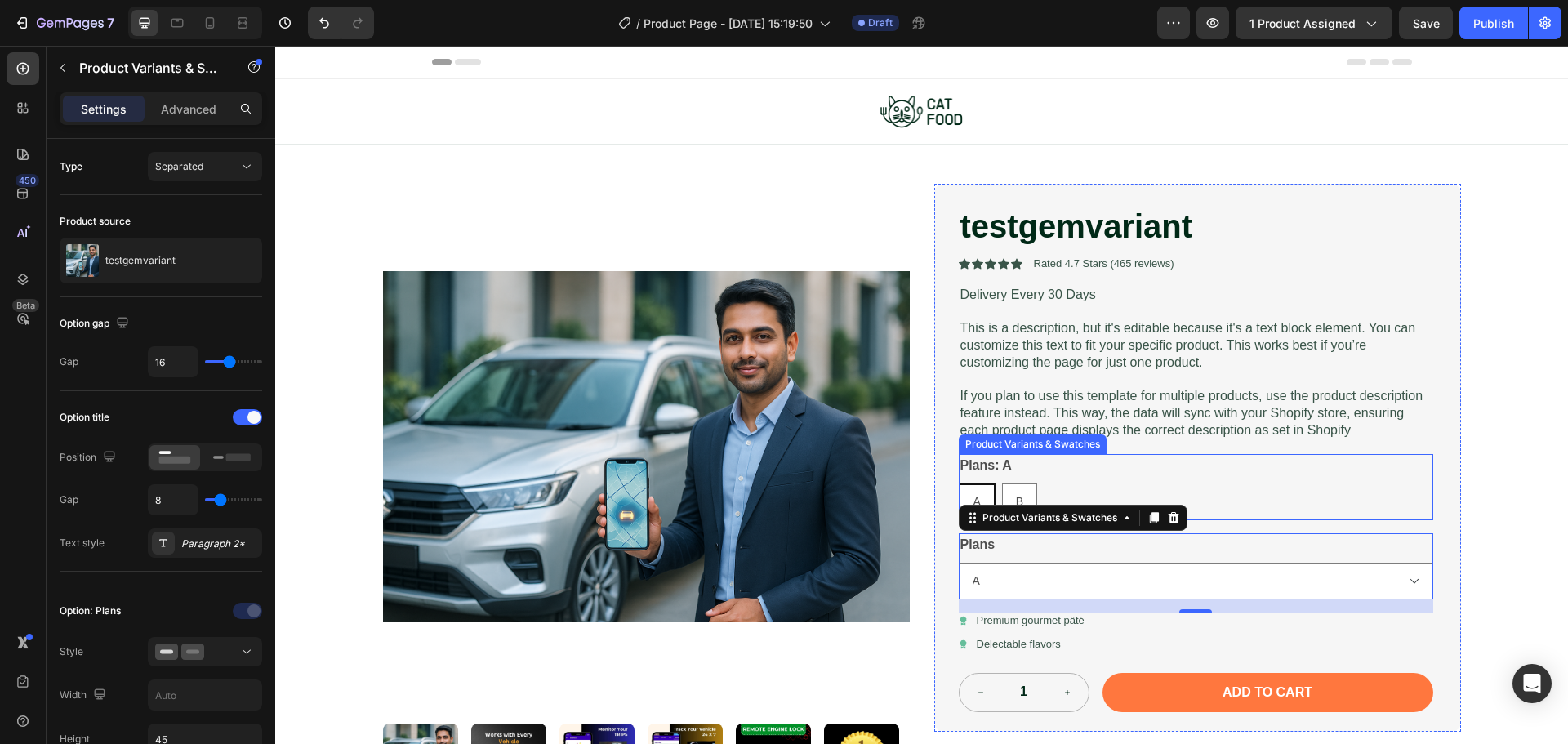
click at [1156, 474] on div "Plans: A A A A B B B" at bounding box center [1196, 487] width 474 height 66
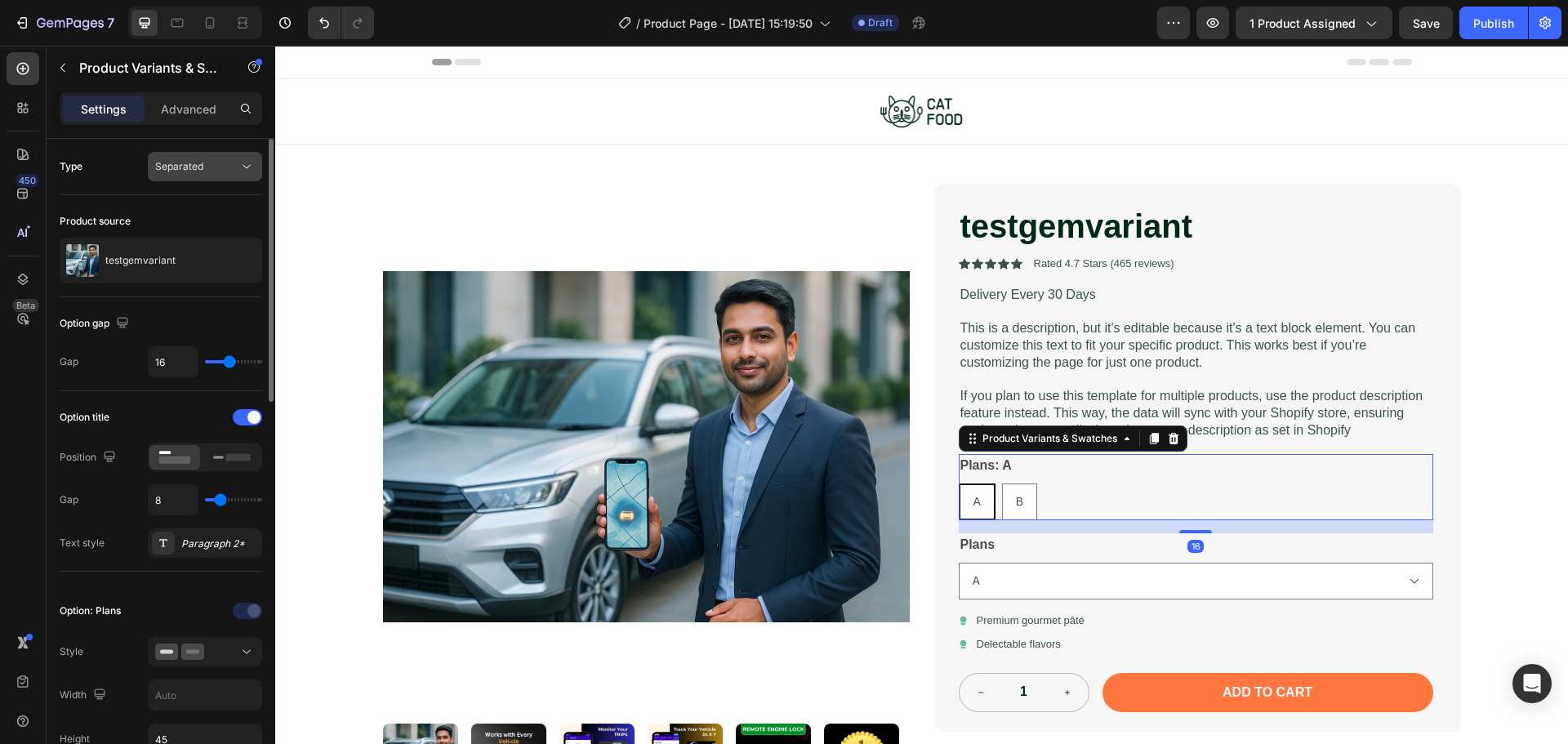
click at [151, 166] on button "Separated" at bounding box center [205, 166] width 115 height 29
click at [172, 222] on div "Separated" at bounding box center [188, 238] width 134 height 31
click at [172, 157] on button "Separated" at bounding box center [205, 166] width 115 height 29
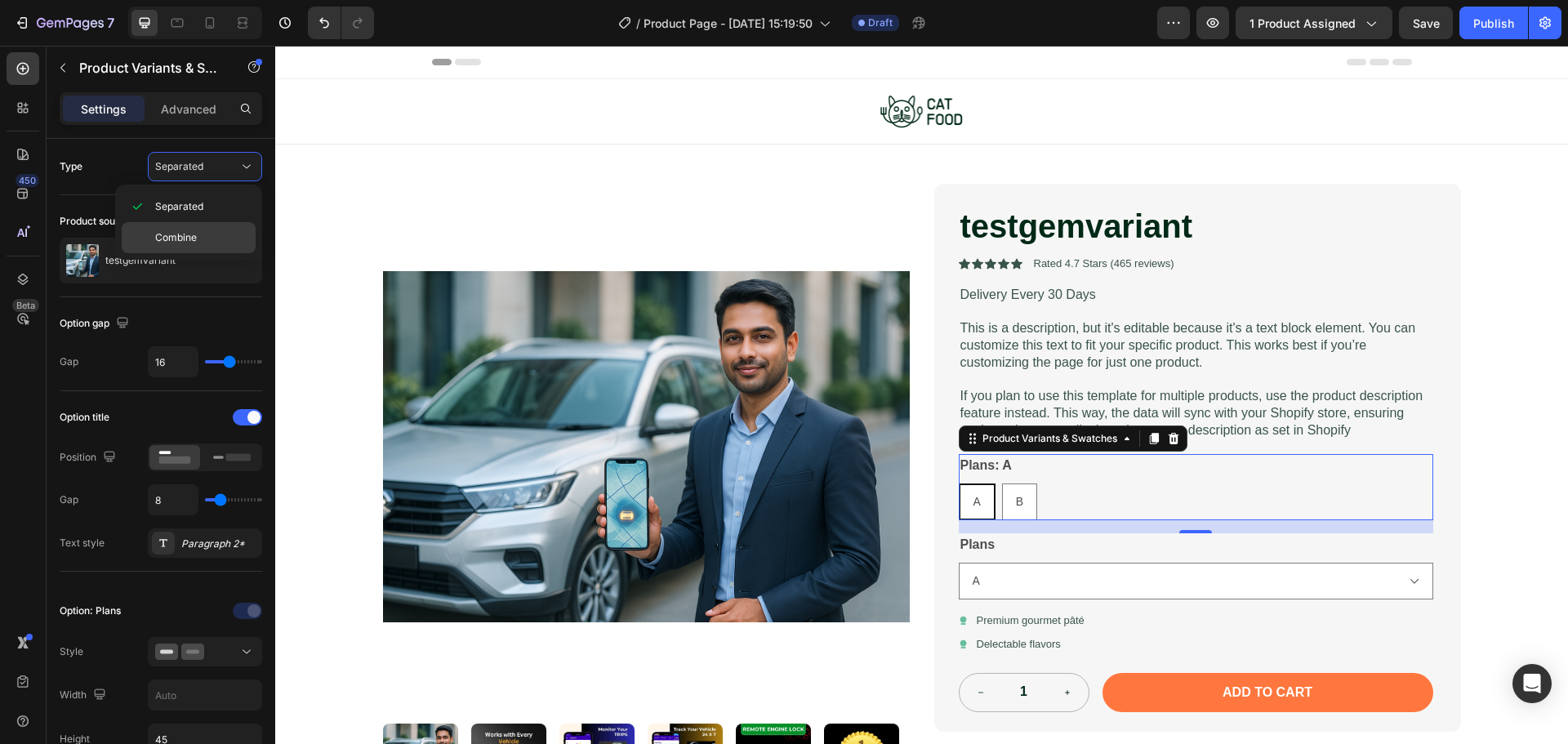
click at [171, 242] on span "Combine" at bounding box center [176, 237] width 42 height 15
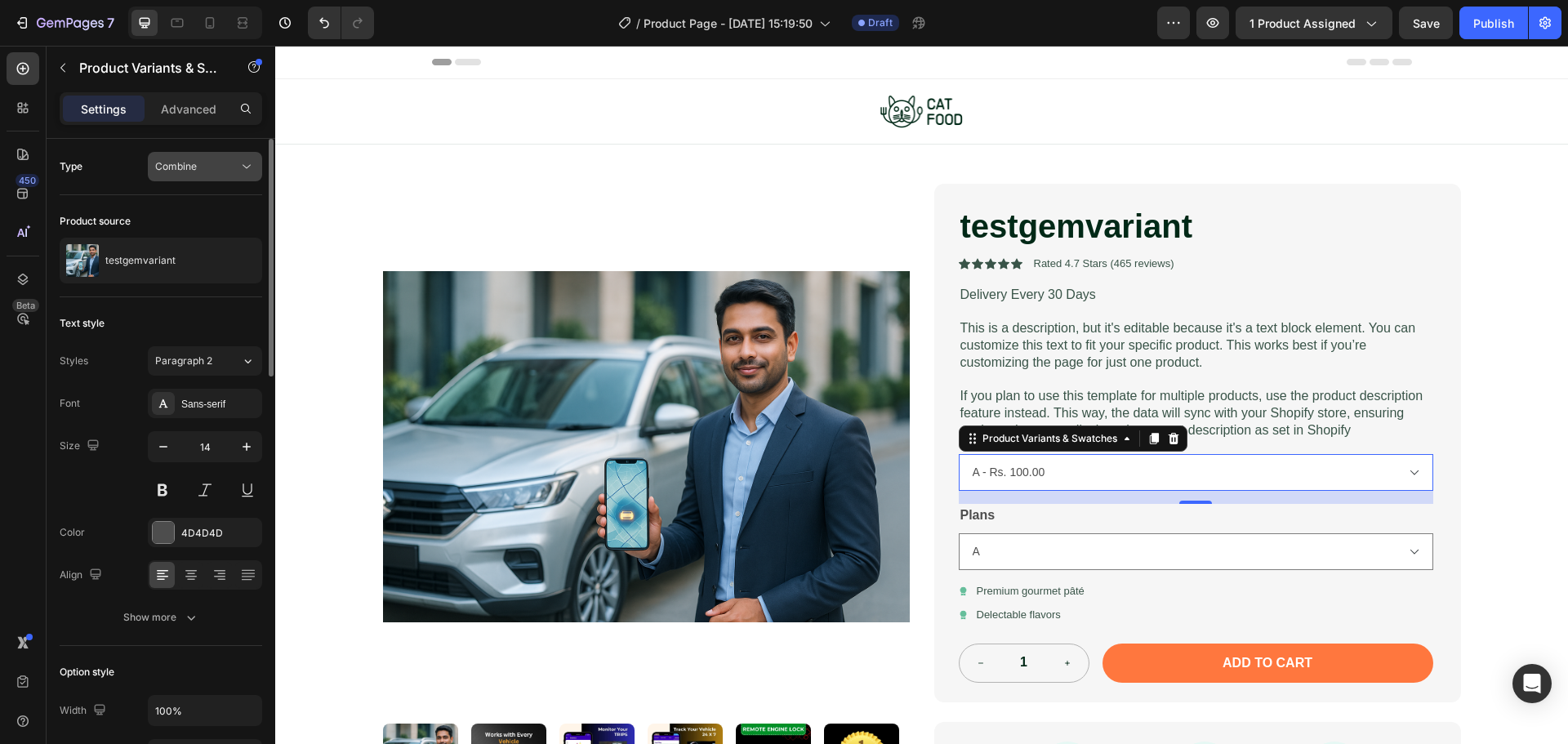
click at [196, 166] on span "Combine" at bounding box center [176, 166] width 42 height 13
click at [183, 207] on span "Separated" at bounding box center [180, 206] width 49 height 15
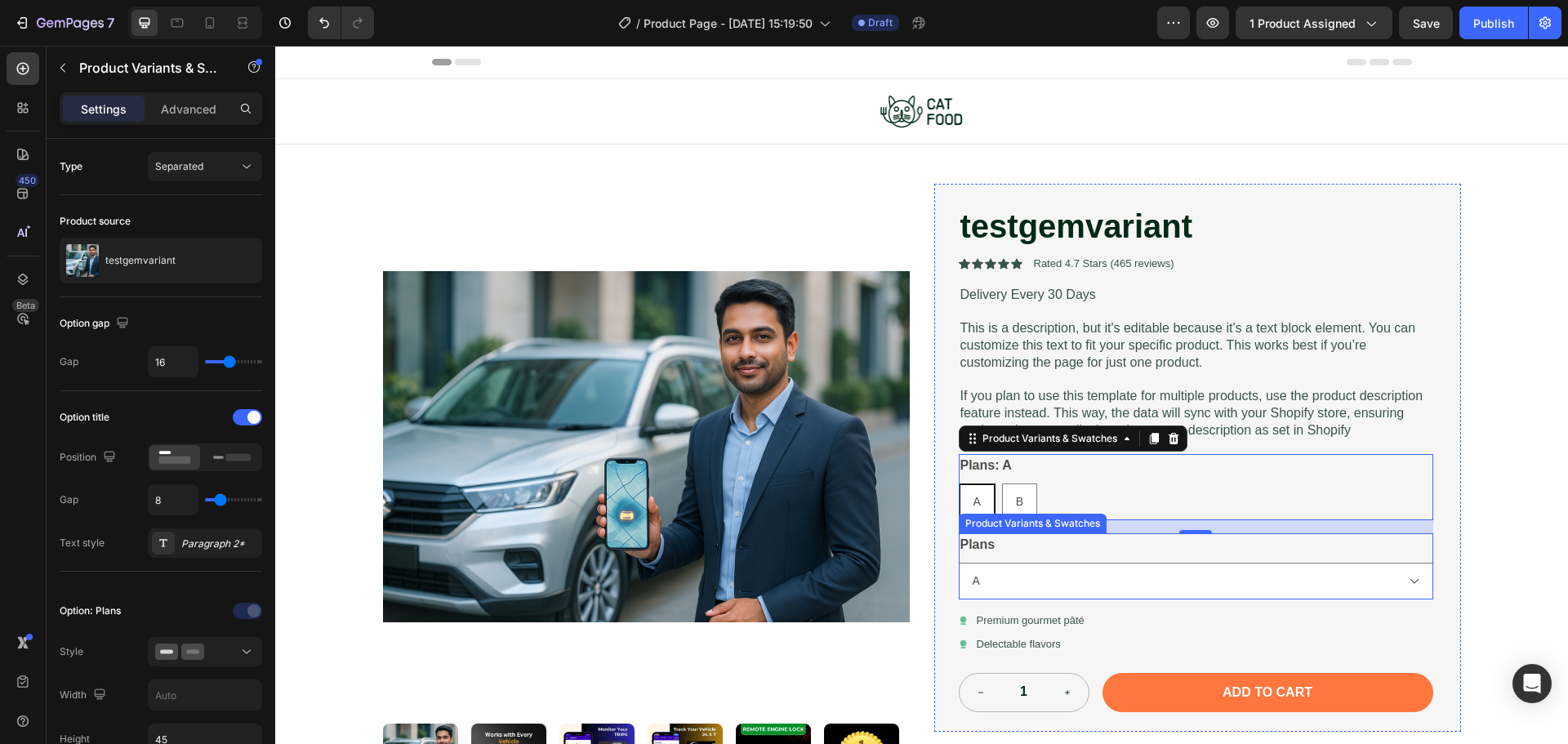
click at [1094, 546] on div "Plans A B" at bounding box center [1196, 566] width 474 height 66
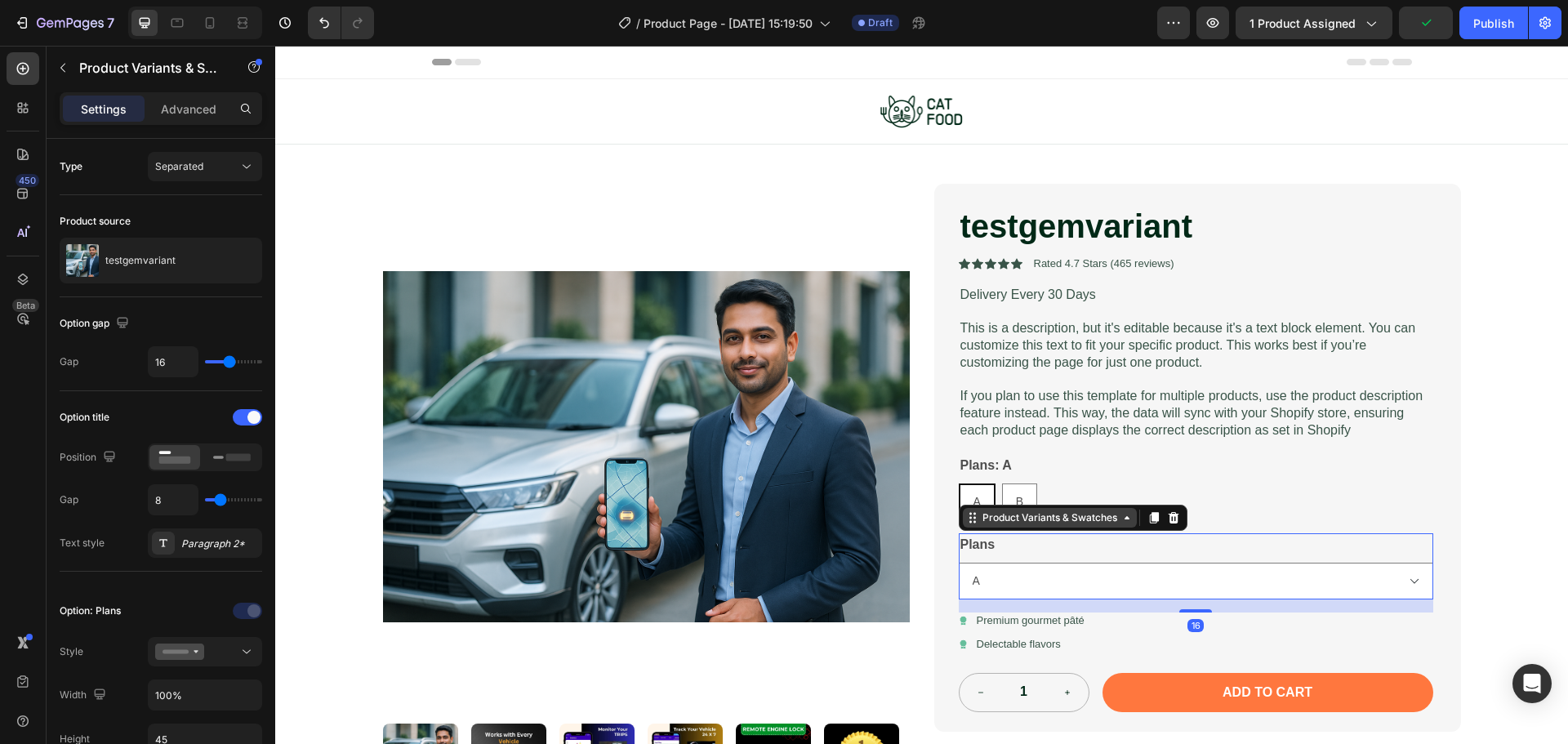
click at [1112, 520] on div "Product Variants & Swatches" at bounding box center [1049, 517] width 141 height 15
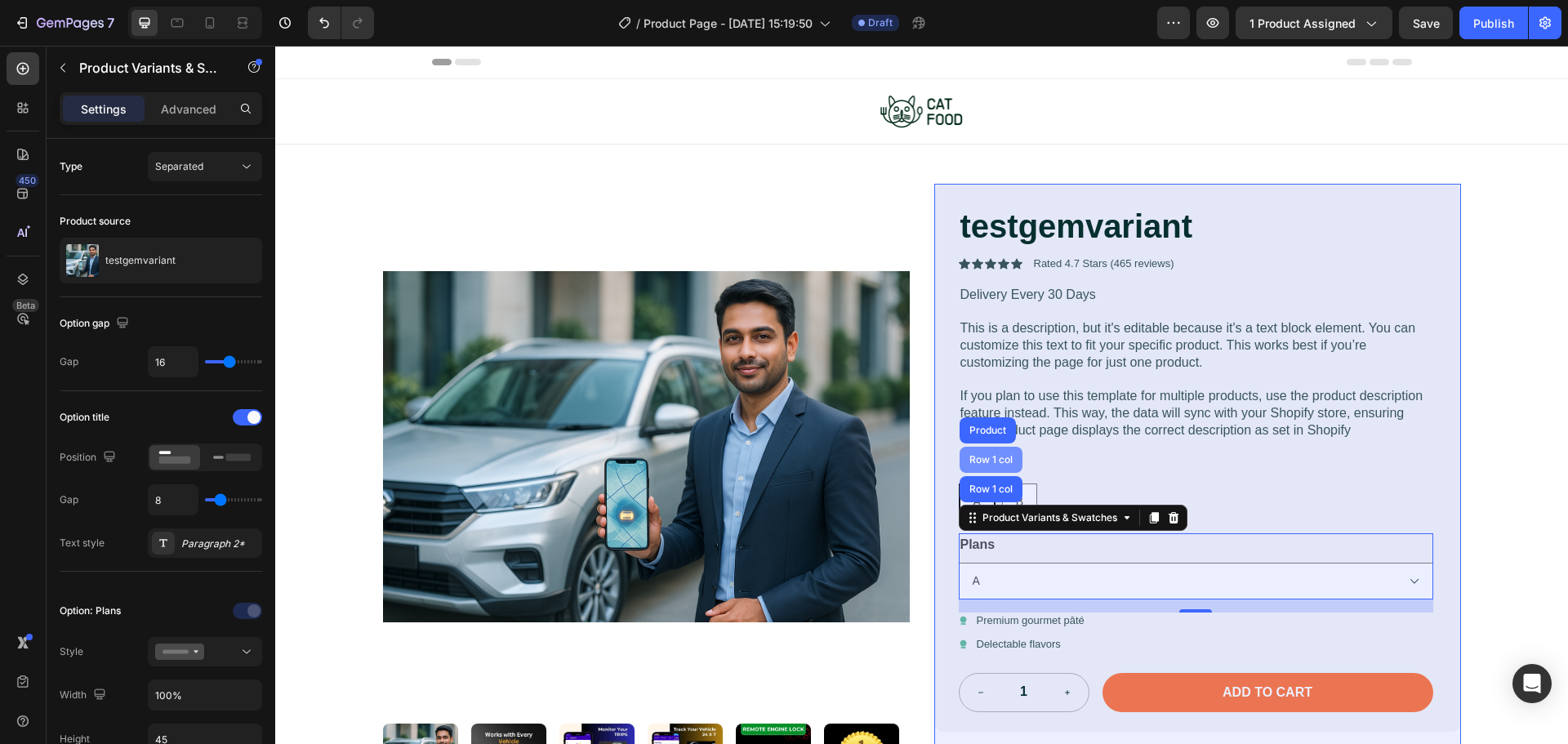
click at [981, 458] on div "Row 1 col" at bounding box center [990, 459] width 50 height 10
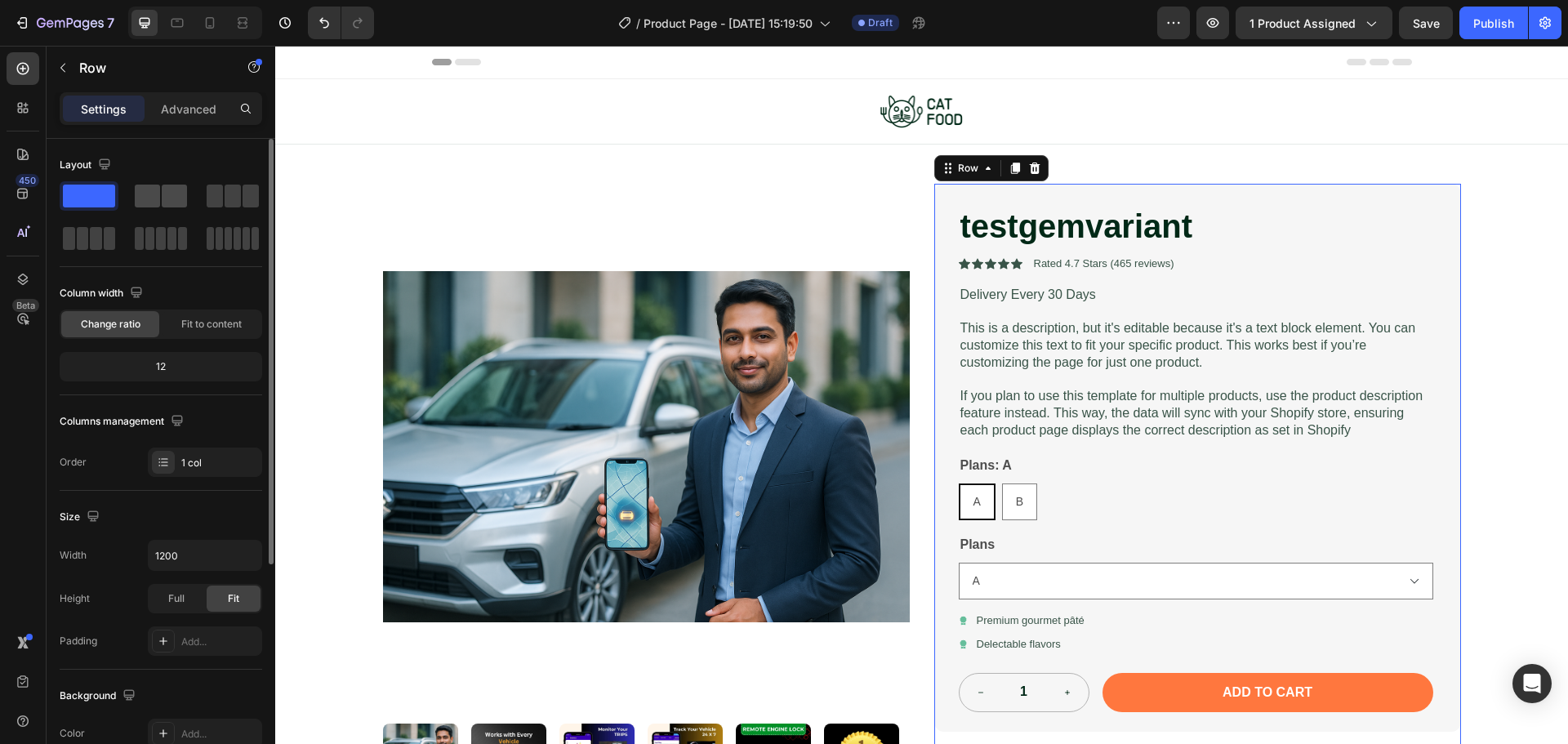
click at [203, 208] on div at bounding box center [232, 196] width 59 height 29
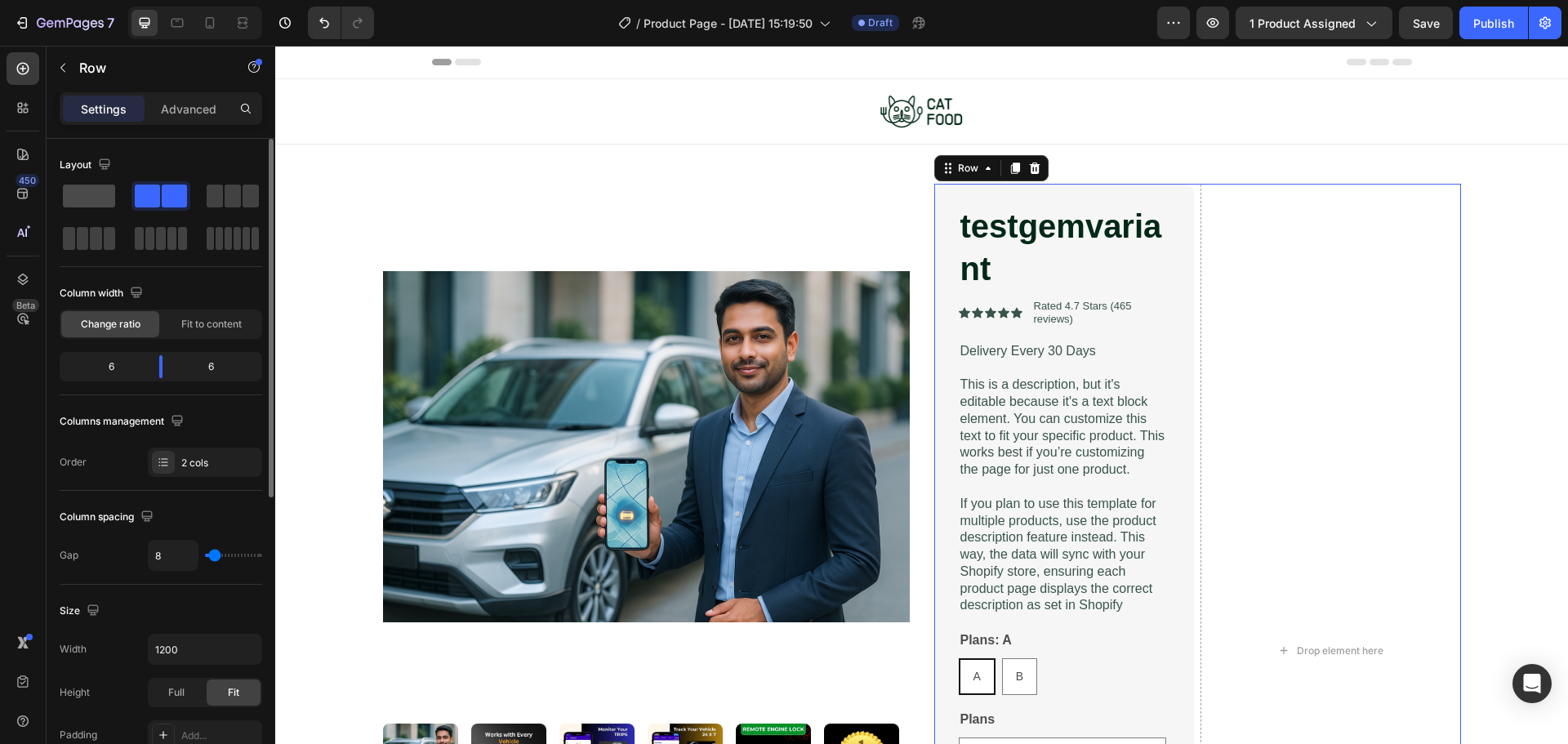
click at [64, 200] on span at bounding box center [89, 196] width 52 height 23
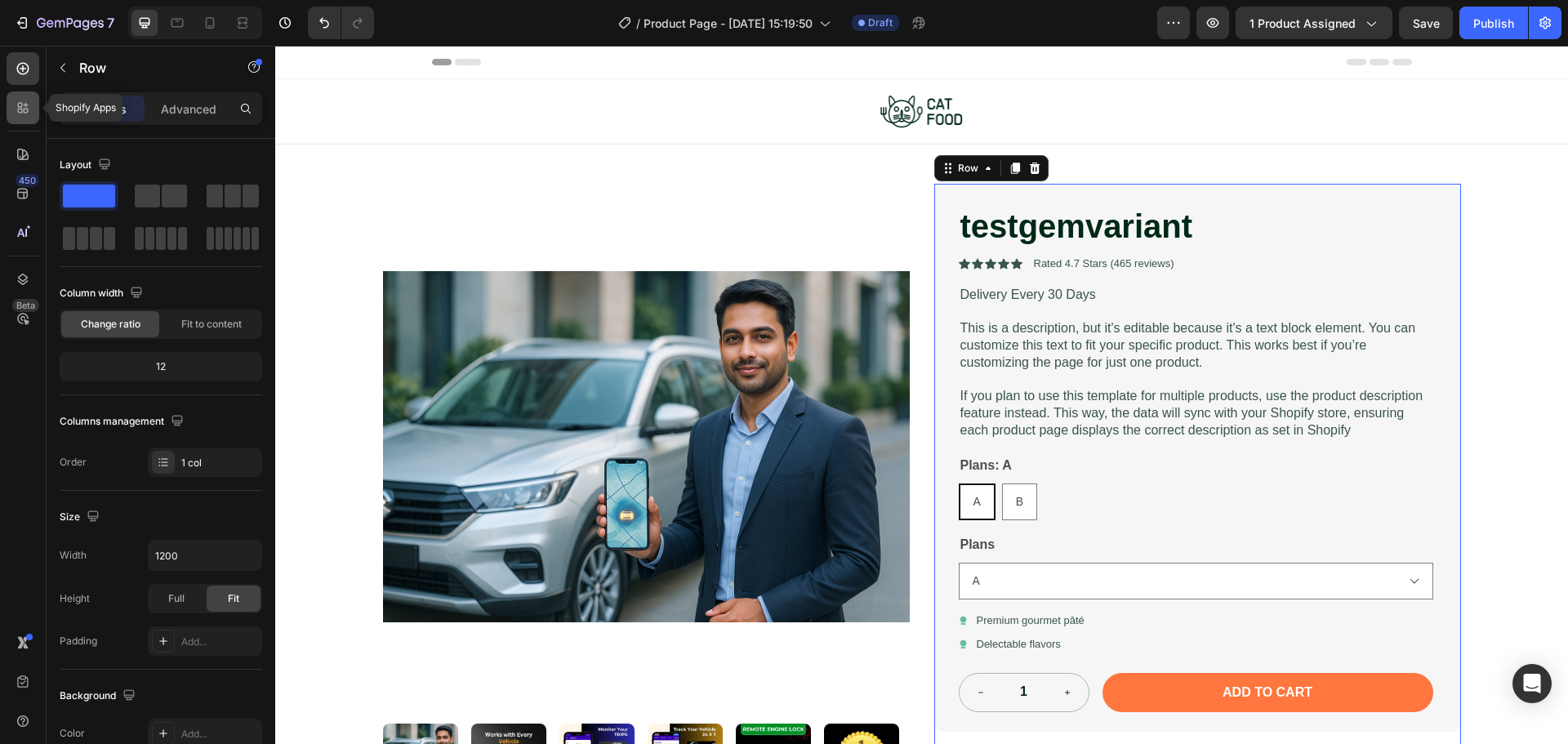
click at [17, 110] on icon at bounding box center [22, 108] width 17 height 17
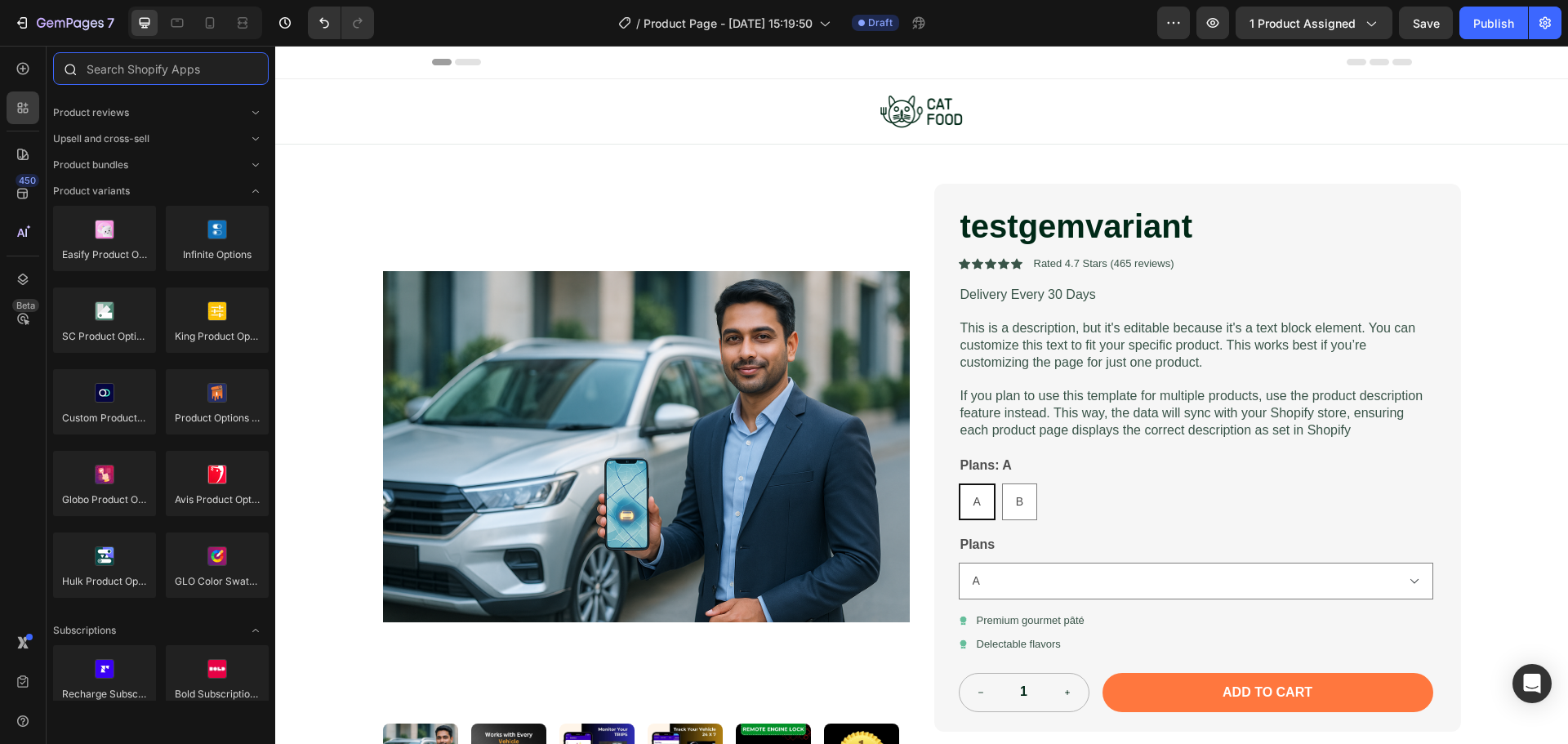
click at [139, 77] on input "text" at bounding box center [161, 69] width 216 height 33
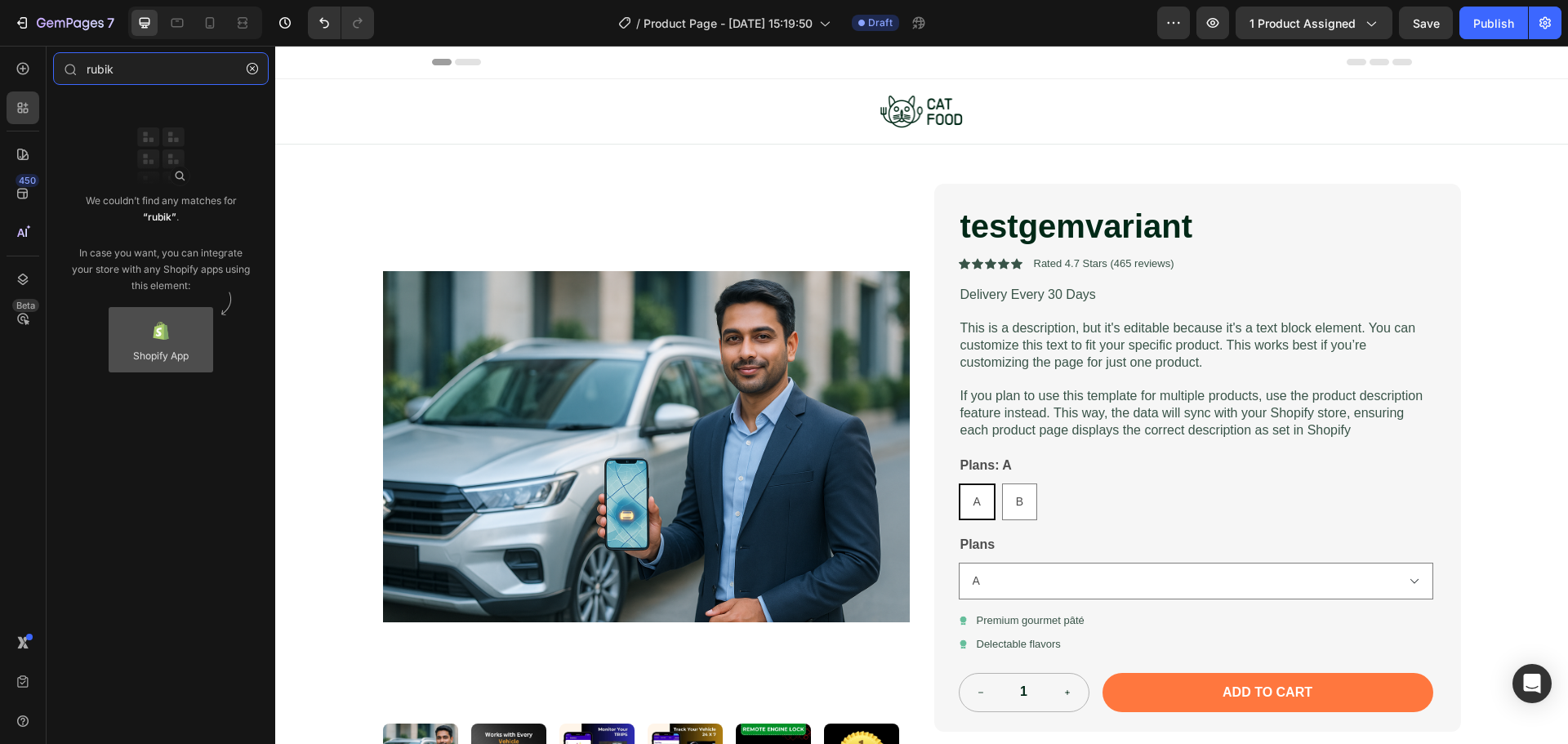
type input "rubik"
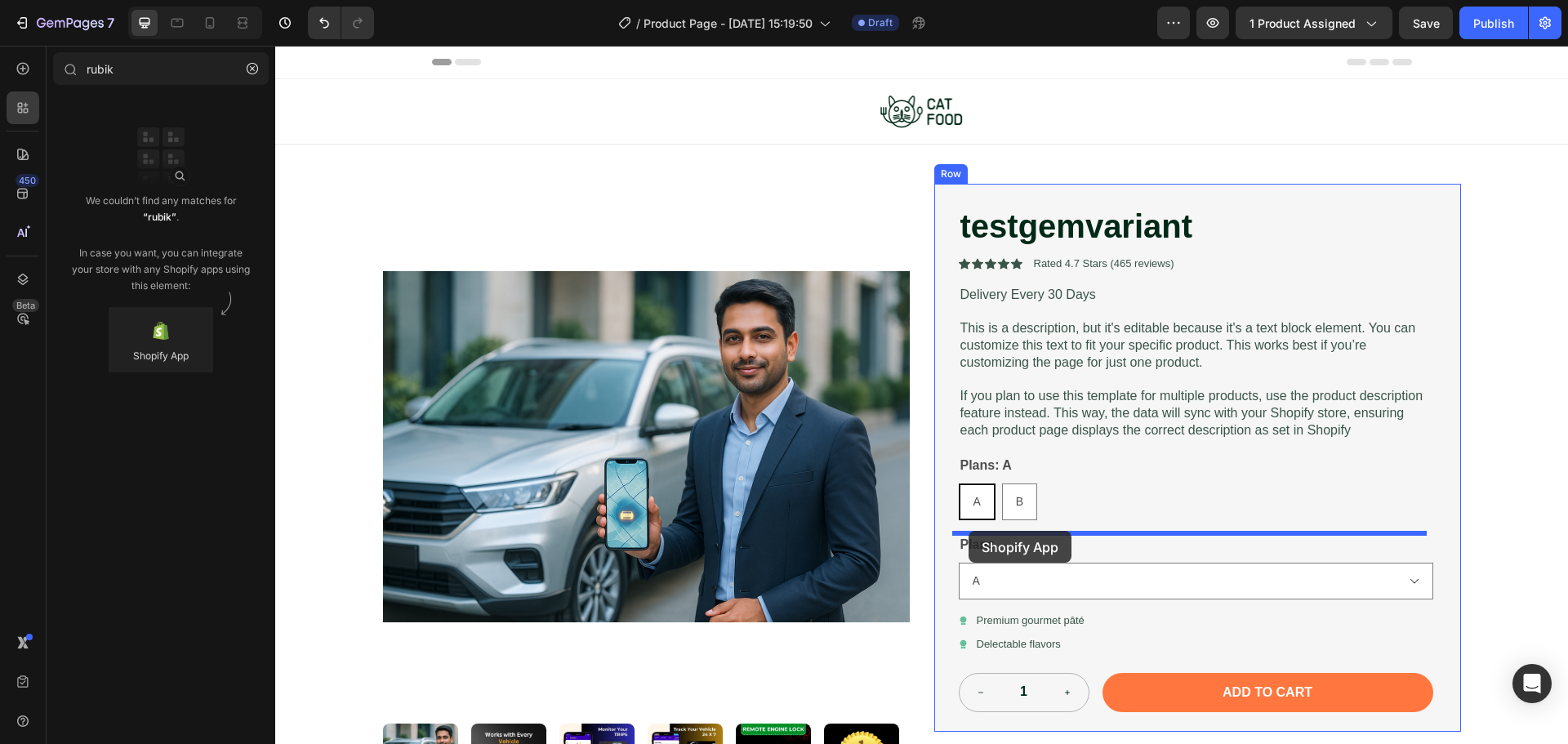
drag, startPoint x: 426, startPoint y: 380, endPoint x: 969, endPoint y: 530, distance: 563.3
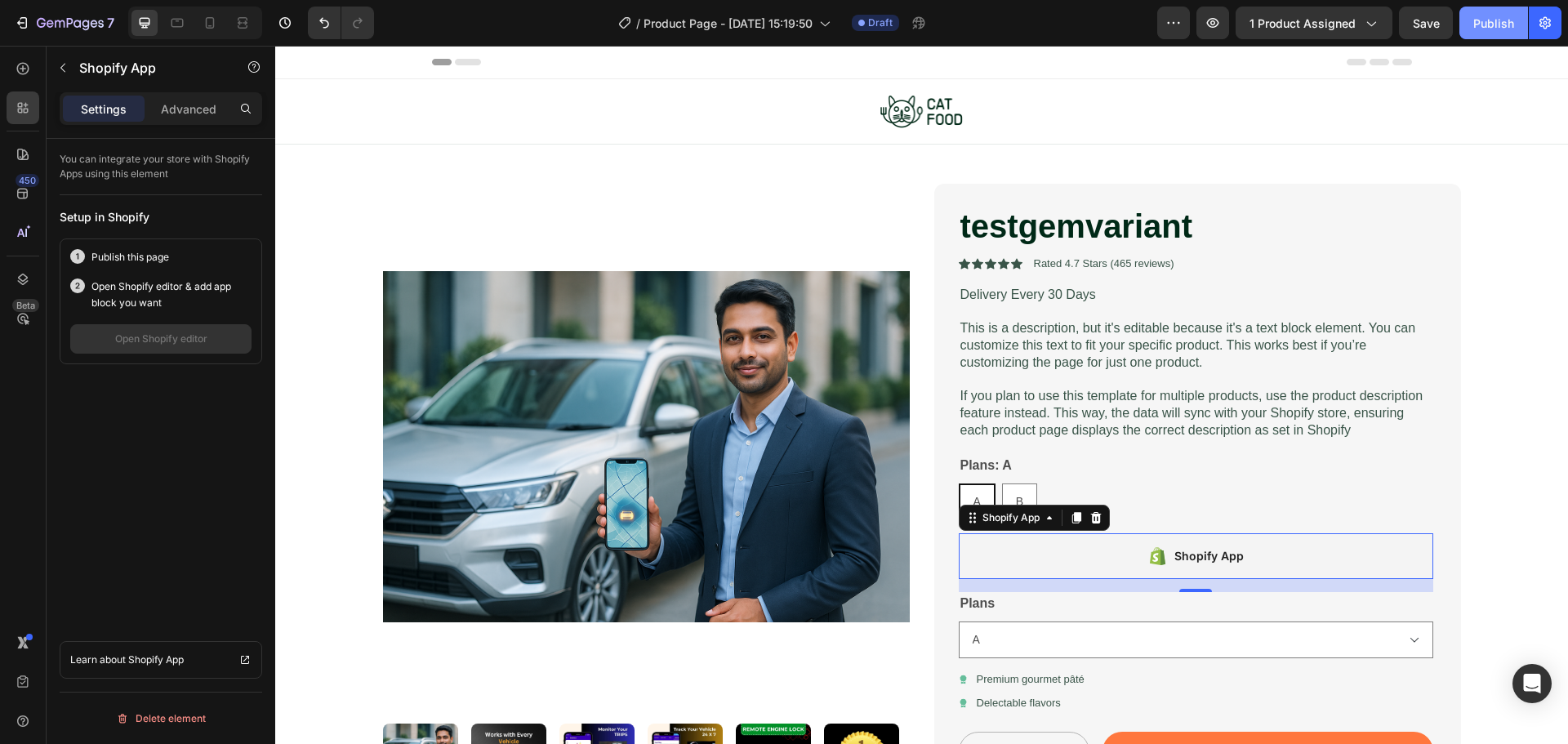
click at [1499, 21] on div "Publish" at bounding box center [1493, 23] width 41 height 17
click at [1491, 13] on button "Publish" at bounding box center [1493, 23] width 69 height 33
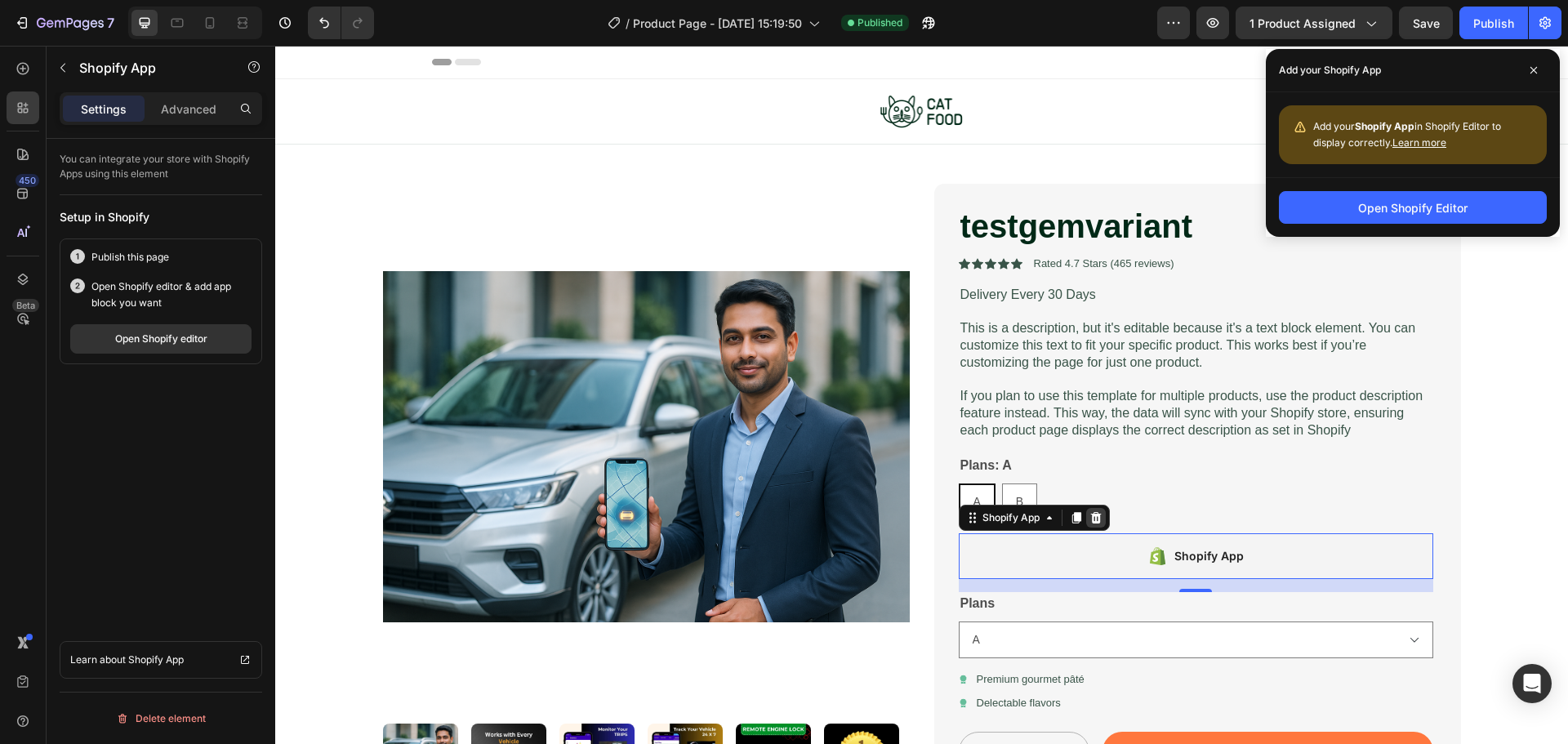
click at [1089, 518] on icon at bounding box center [1095, 517] width 13 height 13
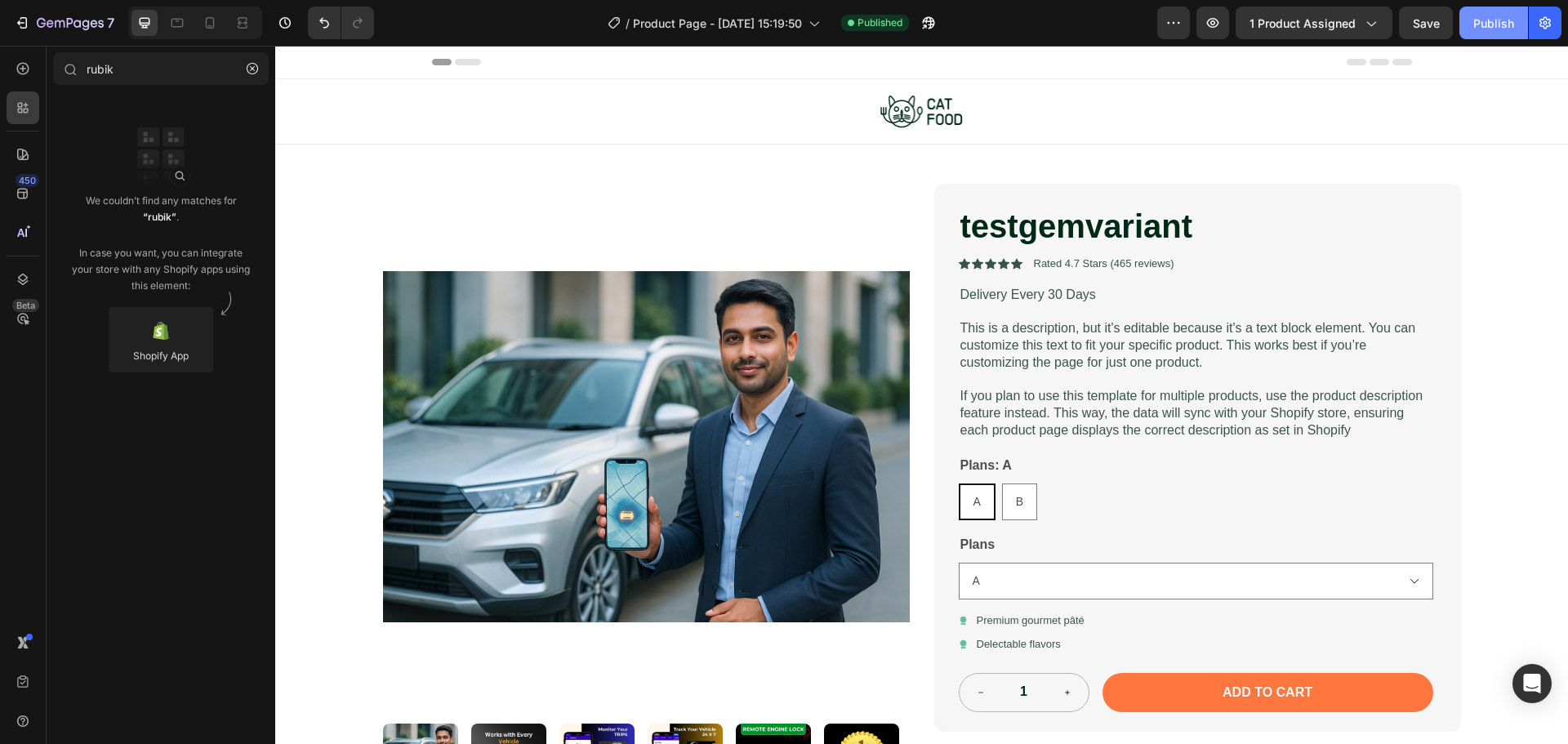
click at [1501, 28] on div "Publish" at bounding box center [1493, 23] width 41 height 17
click at [1485, 13] on button "Publish" at bounding box center [1493, 23] width 69 height 33
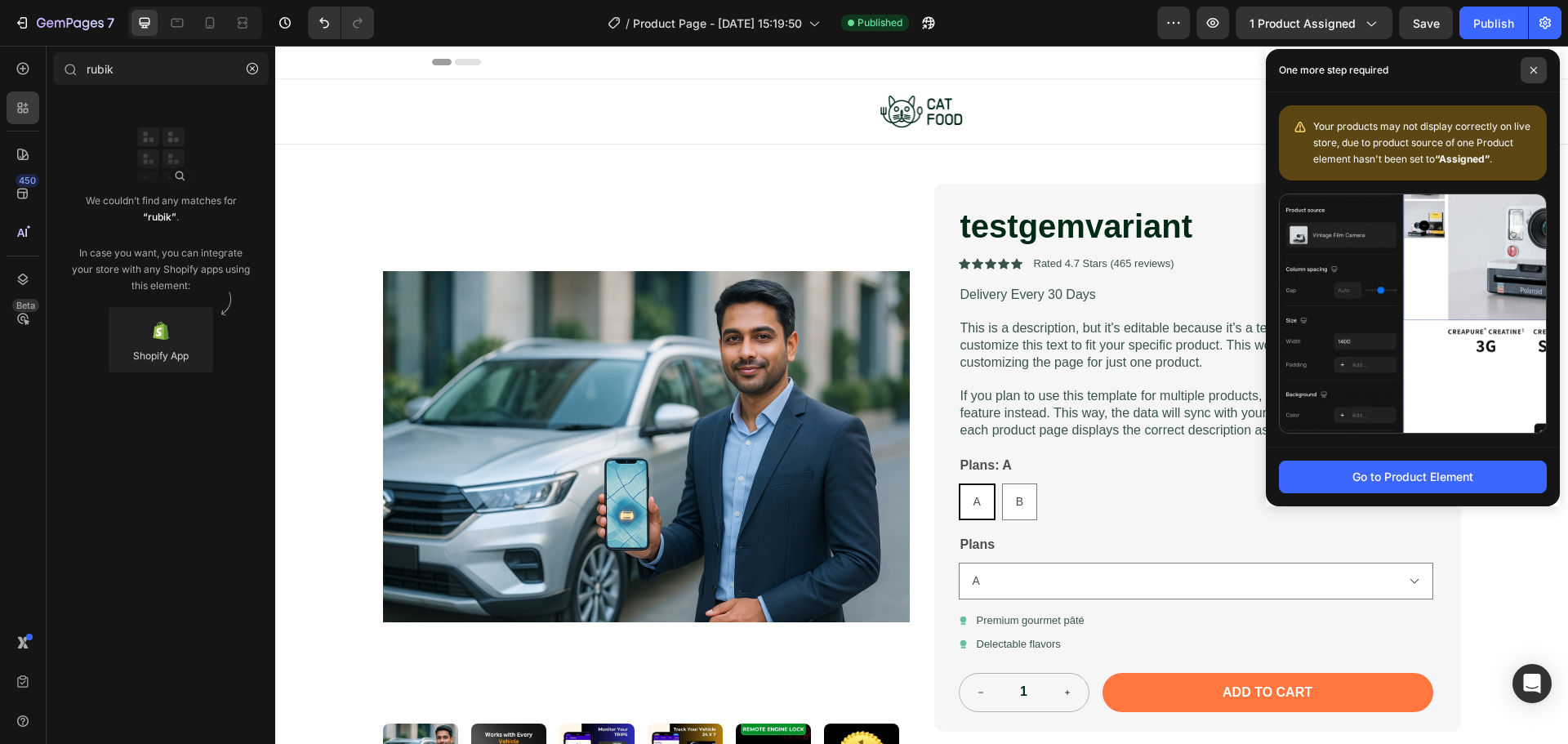
click at [1530, 74] on icon at bounding box center [1533, 70] width 7 height 7
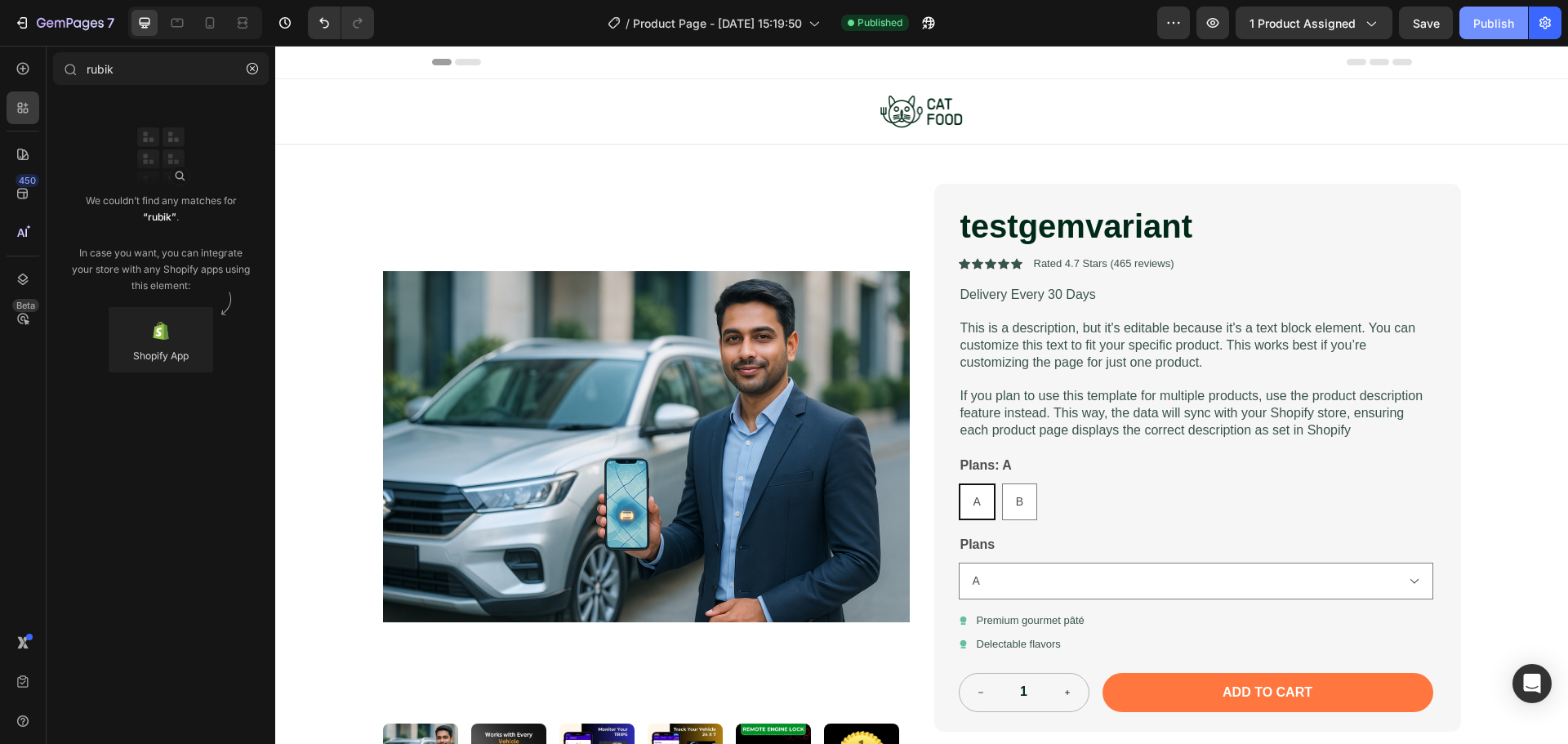
click at [1483, 16] on div "Publish" at bounding box center [1493, 23] width 41 height 17
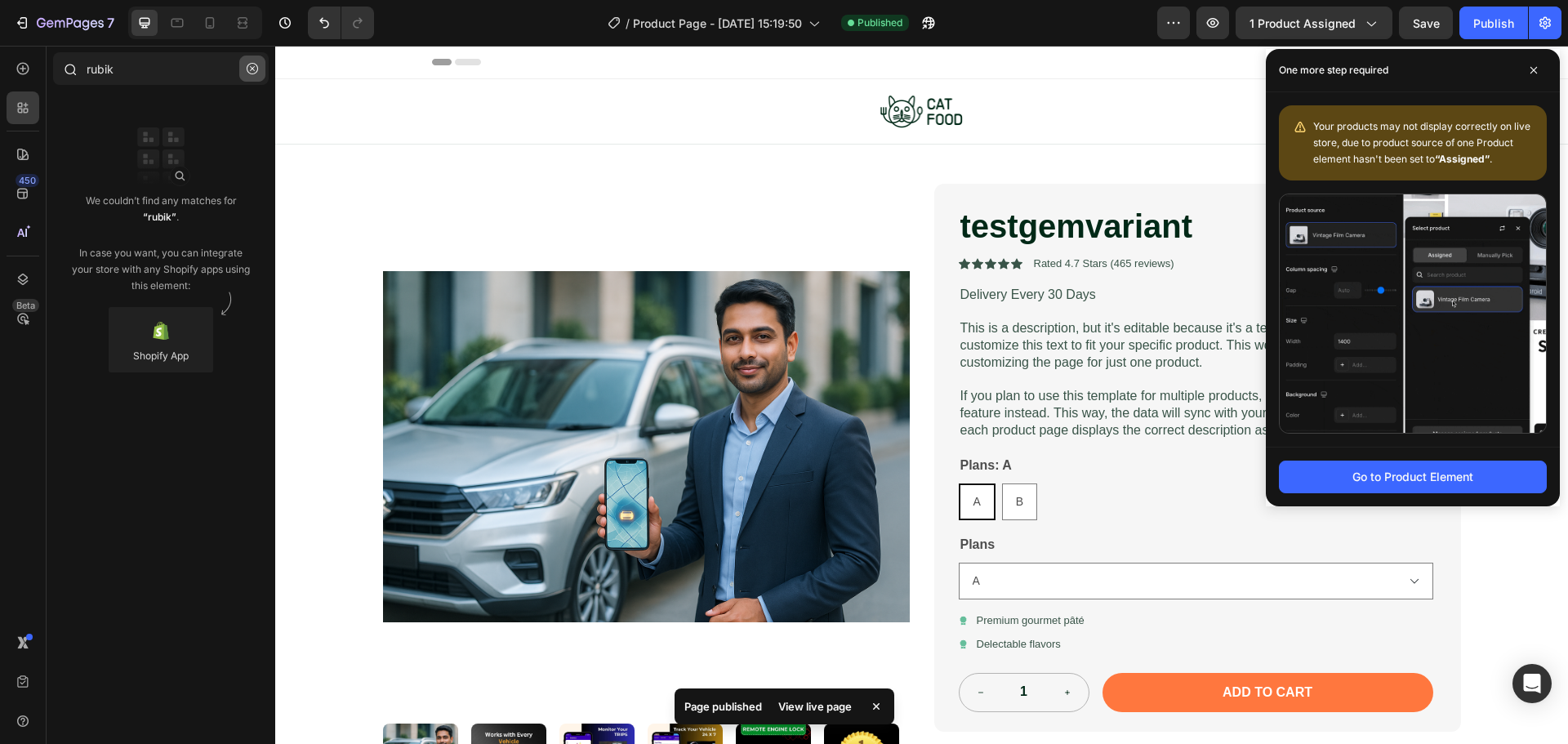
click at [254, 72] on icon "button" at bounding box center [253, 69] width 12 height 12
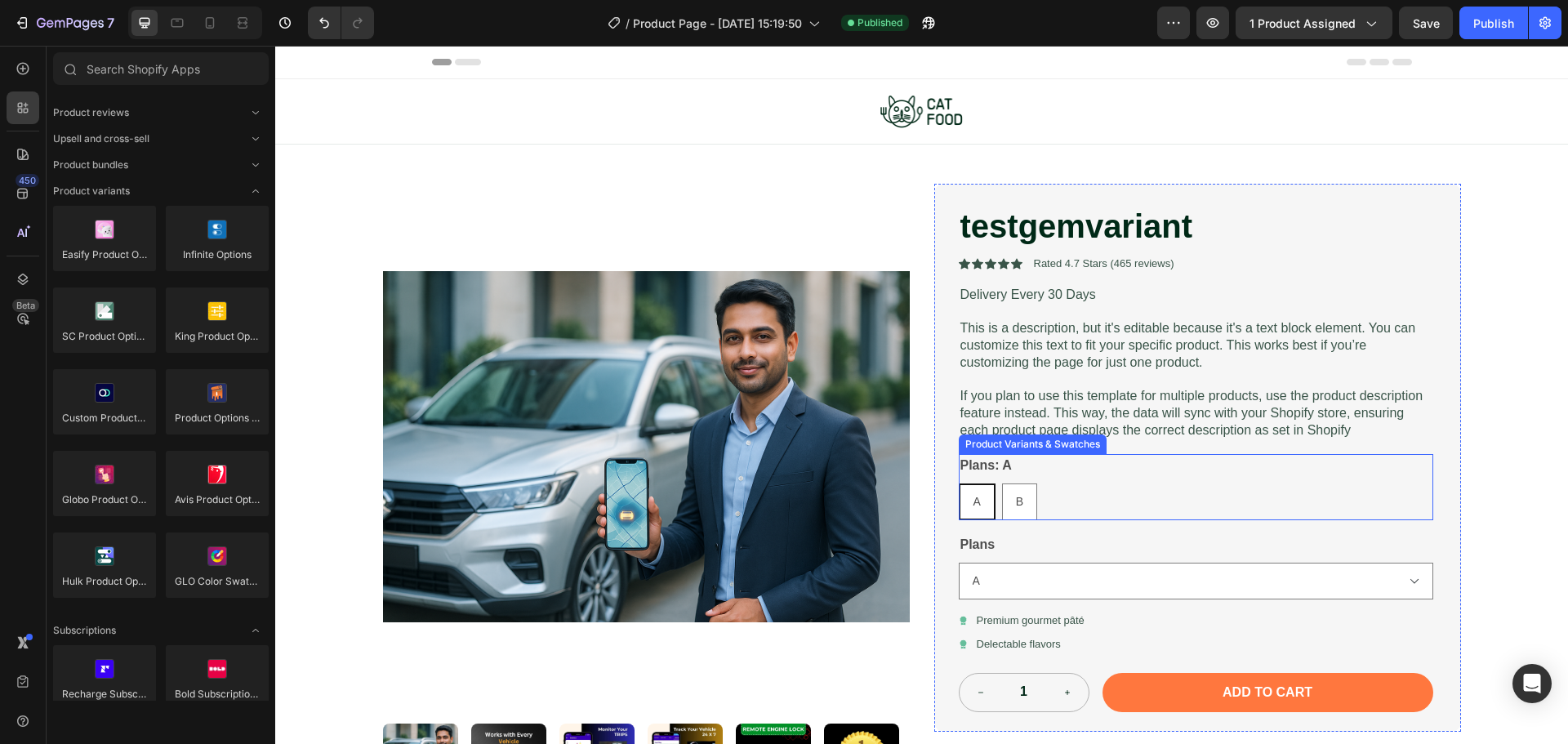
click at [1212, 480] on div "Plans: A A A A B B B" at bounding box center [1196, 487] width 474 height 66
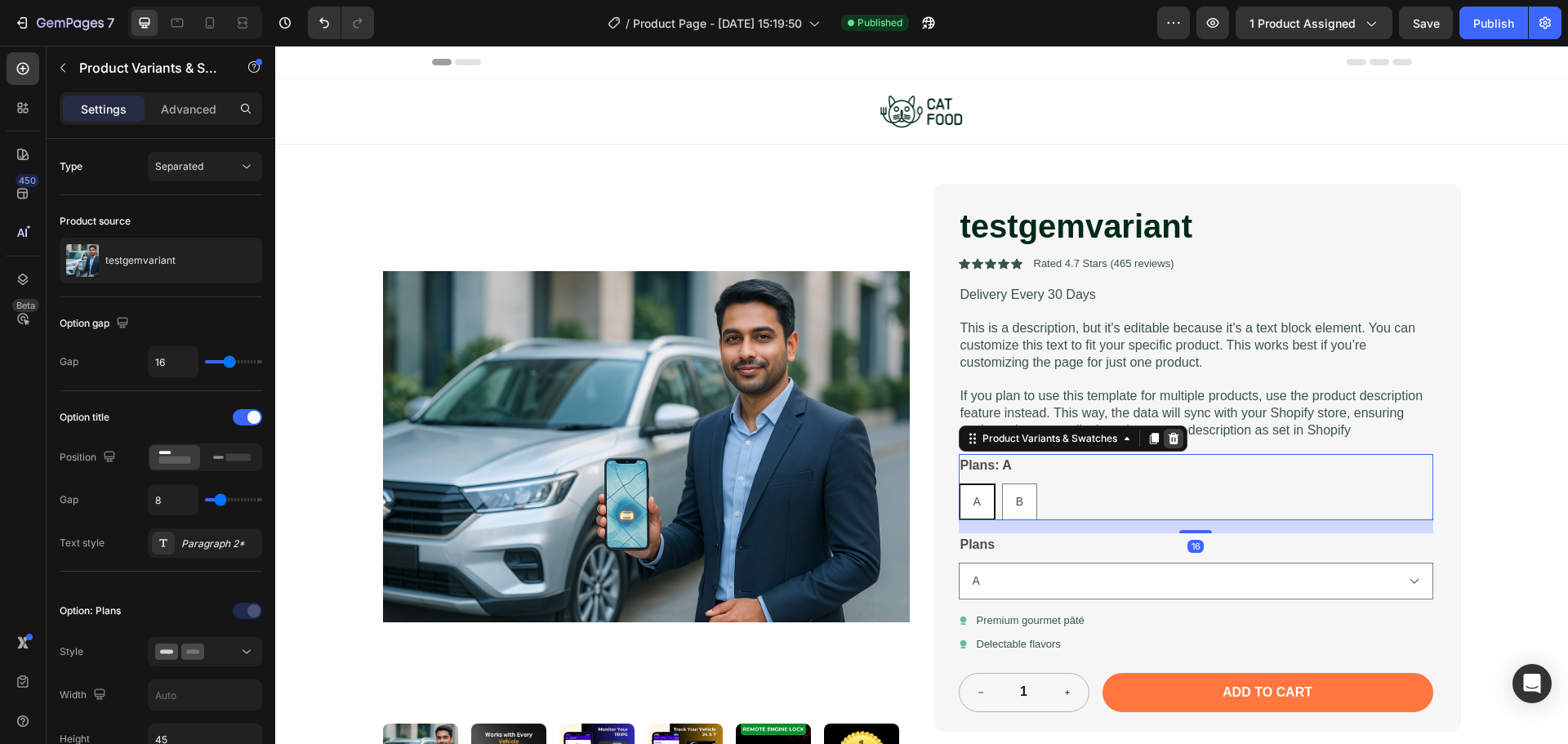
click at [1172, 439] on icon at bounding box center [1173, 438] width 13 height 13
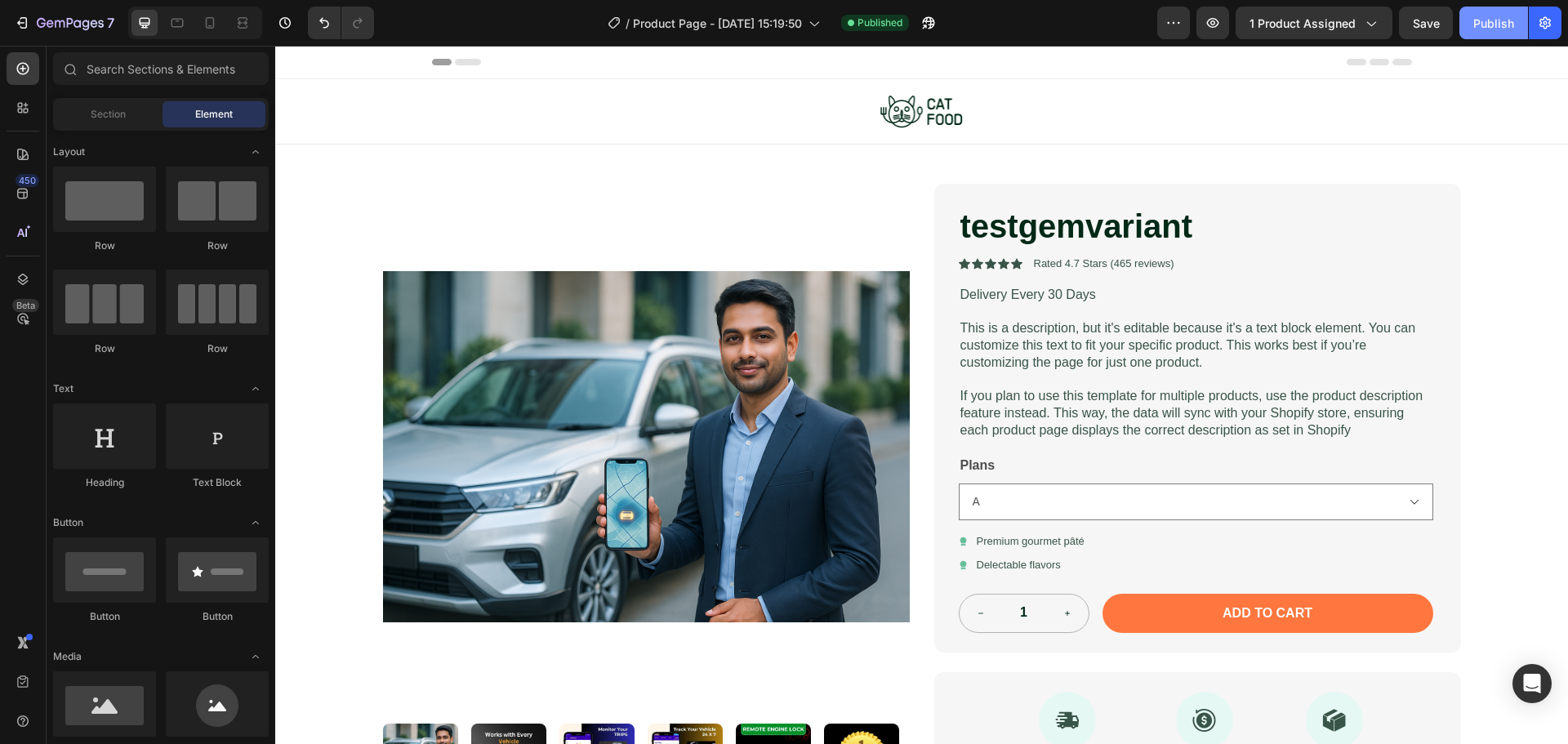
click at [1486, 24] on div "Publish" at bounding box center [1493, 23] width 41 height 17
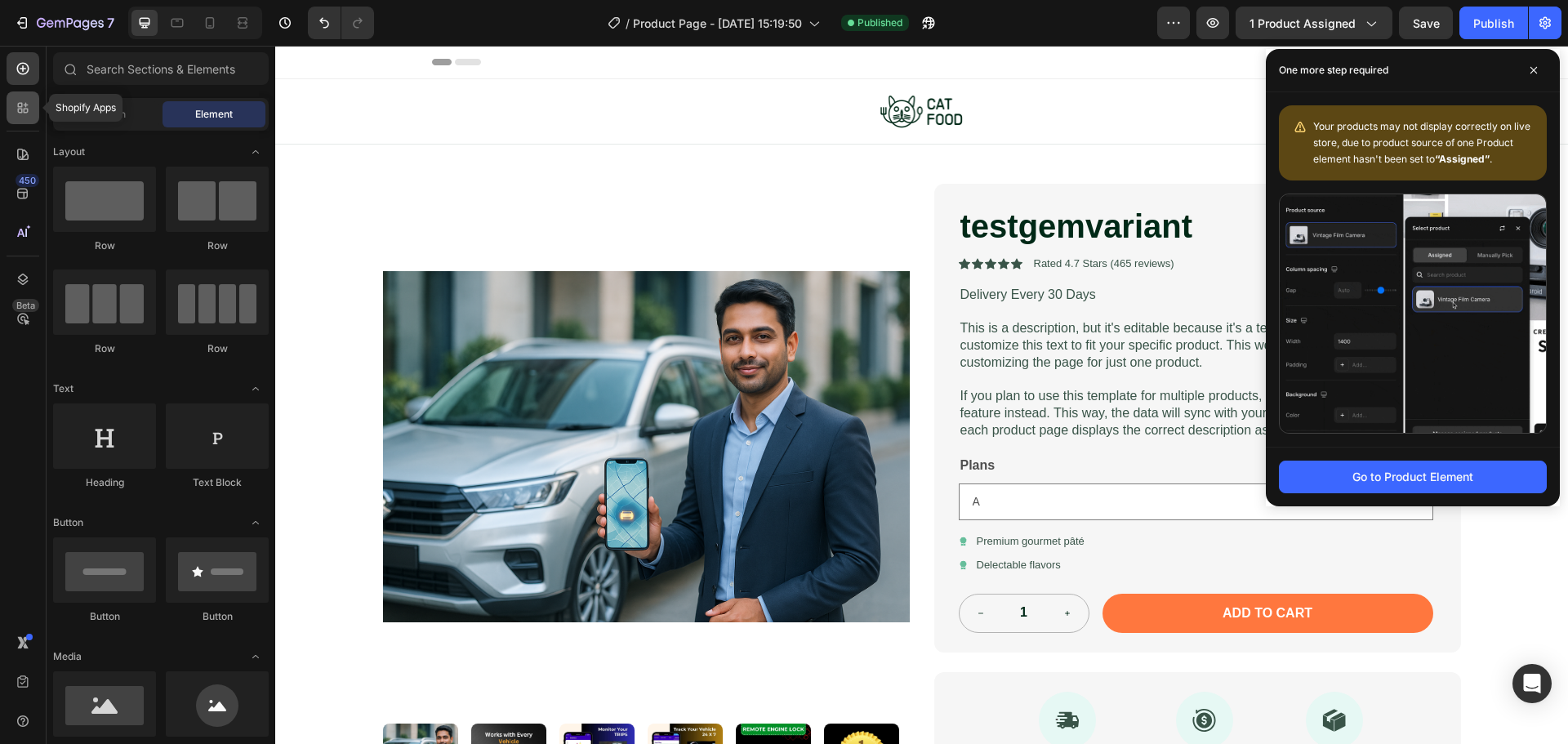
click at [20, 107] on icon at bounding box center [19, 105] width 5 height 5
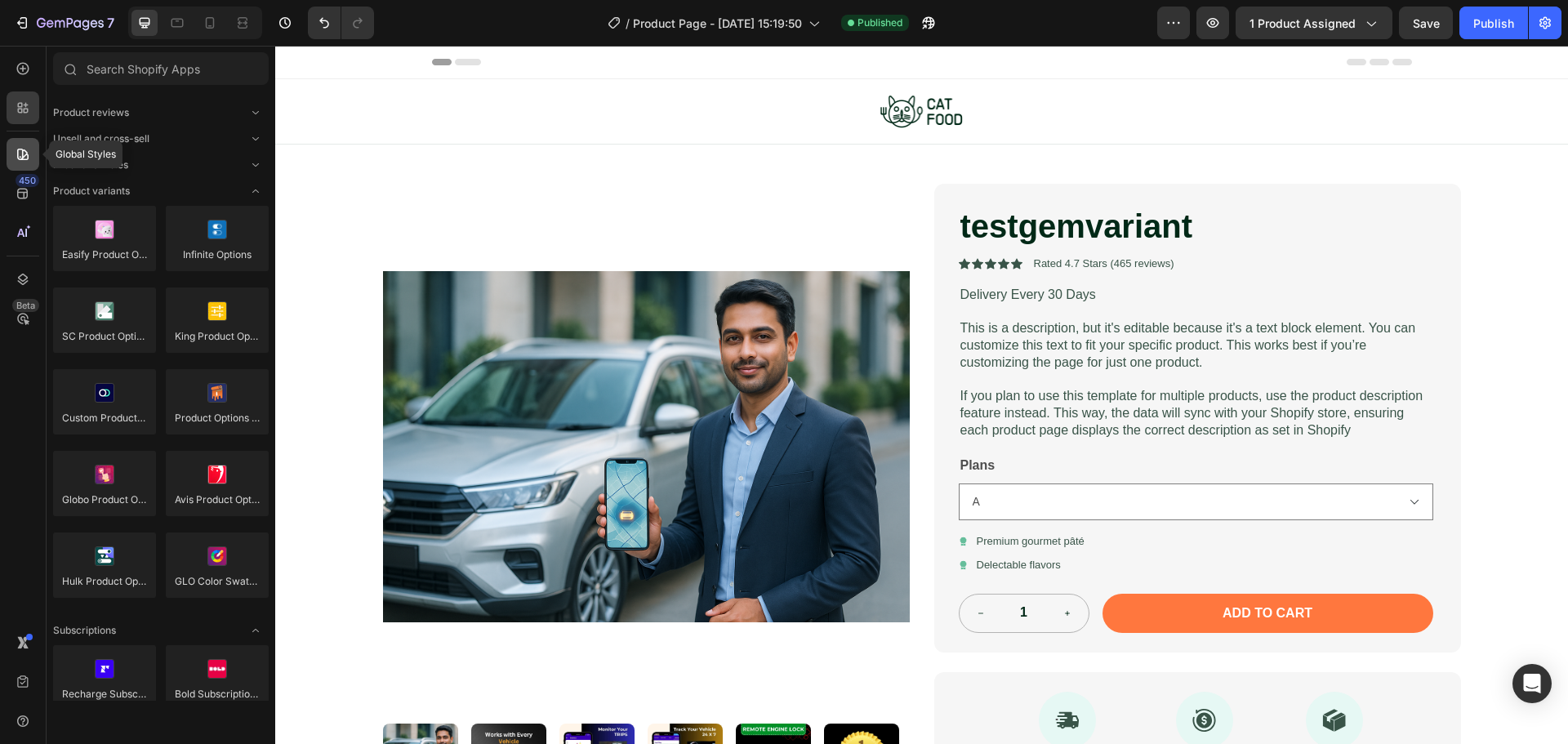
click at [18, 156] on icon at bounding box center [22, 153] width 17 height 17
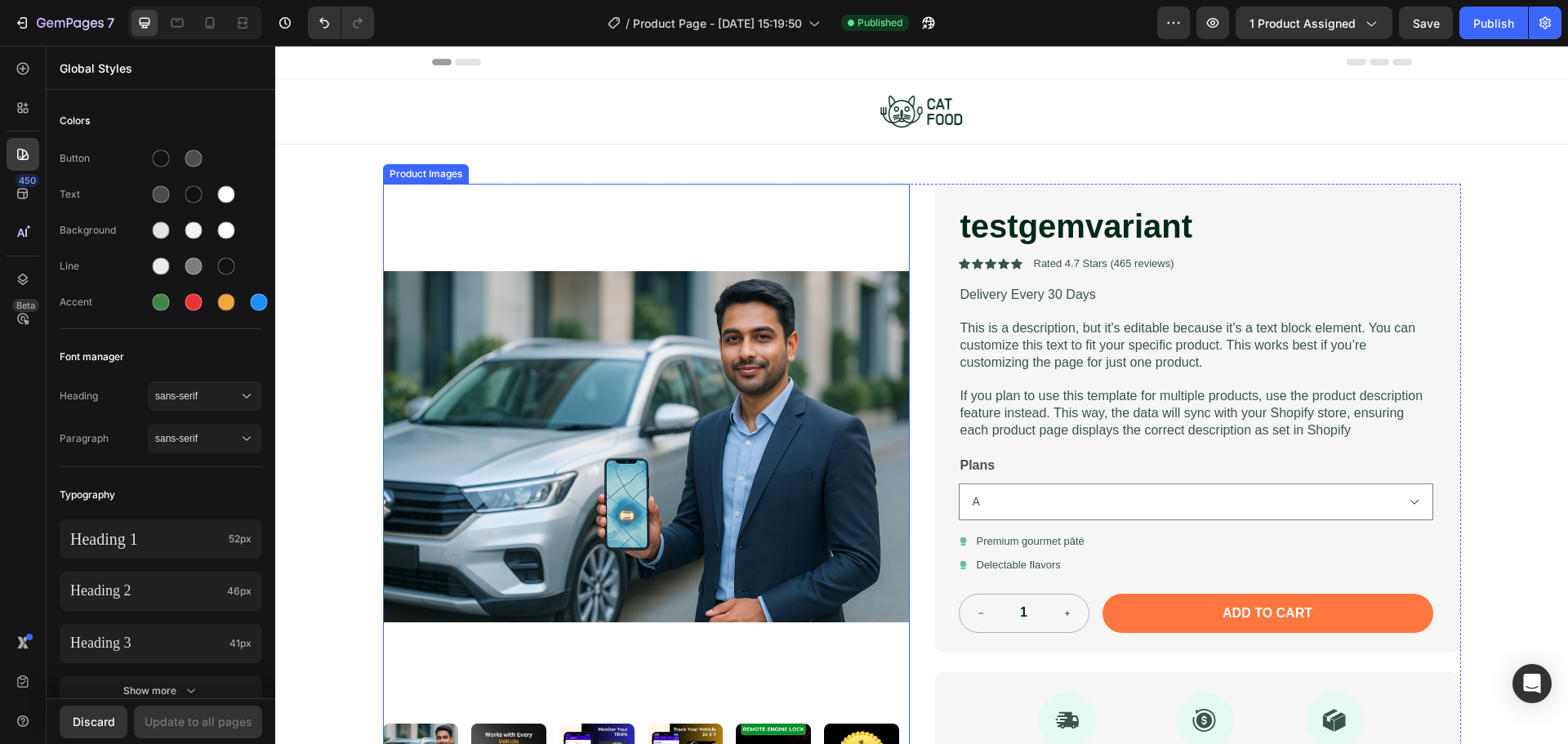
click at [674, 405] on img at bounding box center [646, 447] width 527 height 526
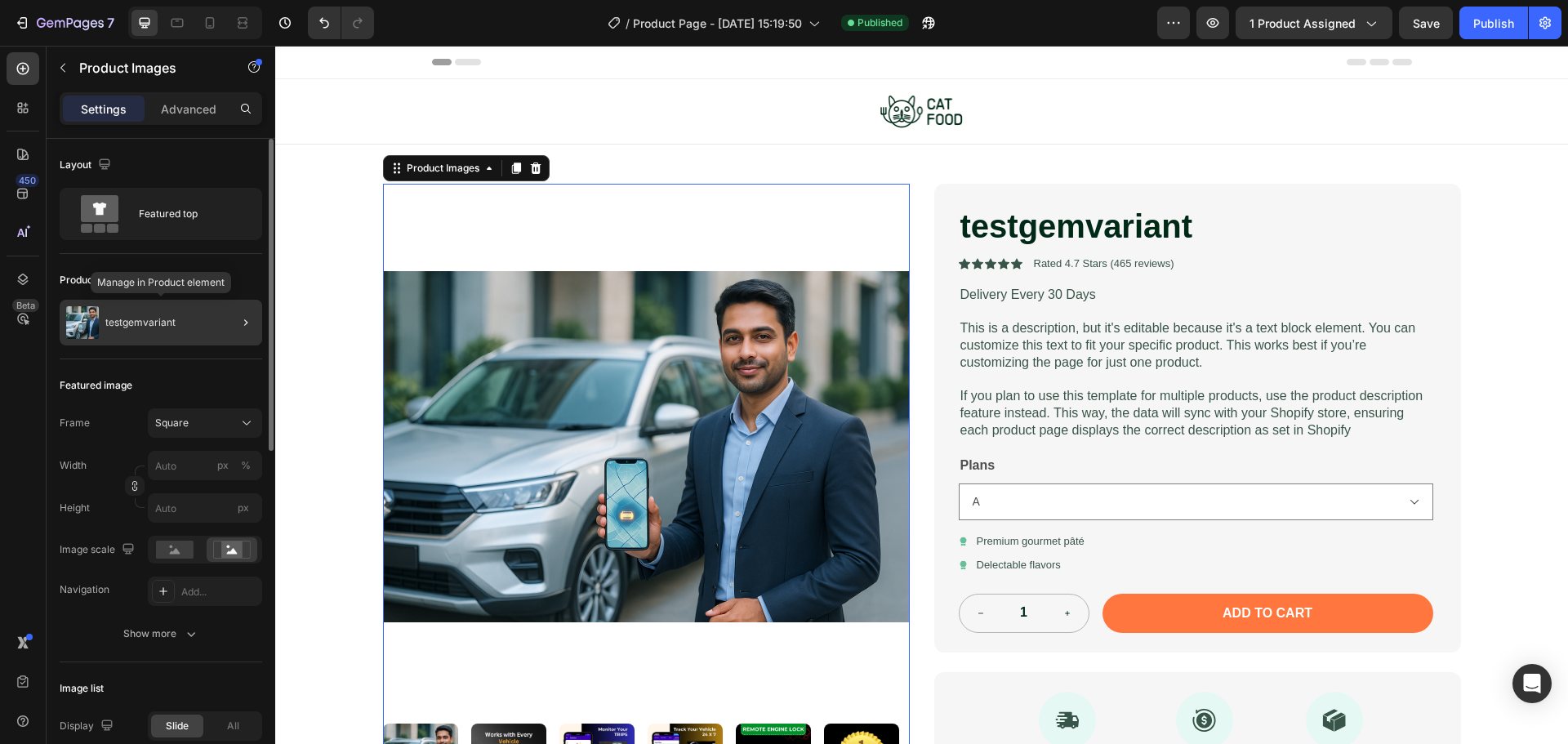
click at [192, 329] on div "testgemvariant" at bounding box center [160, 322] width 202 height 46
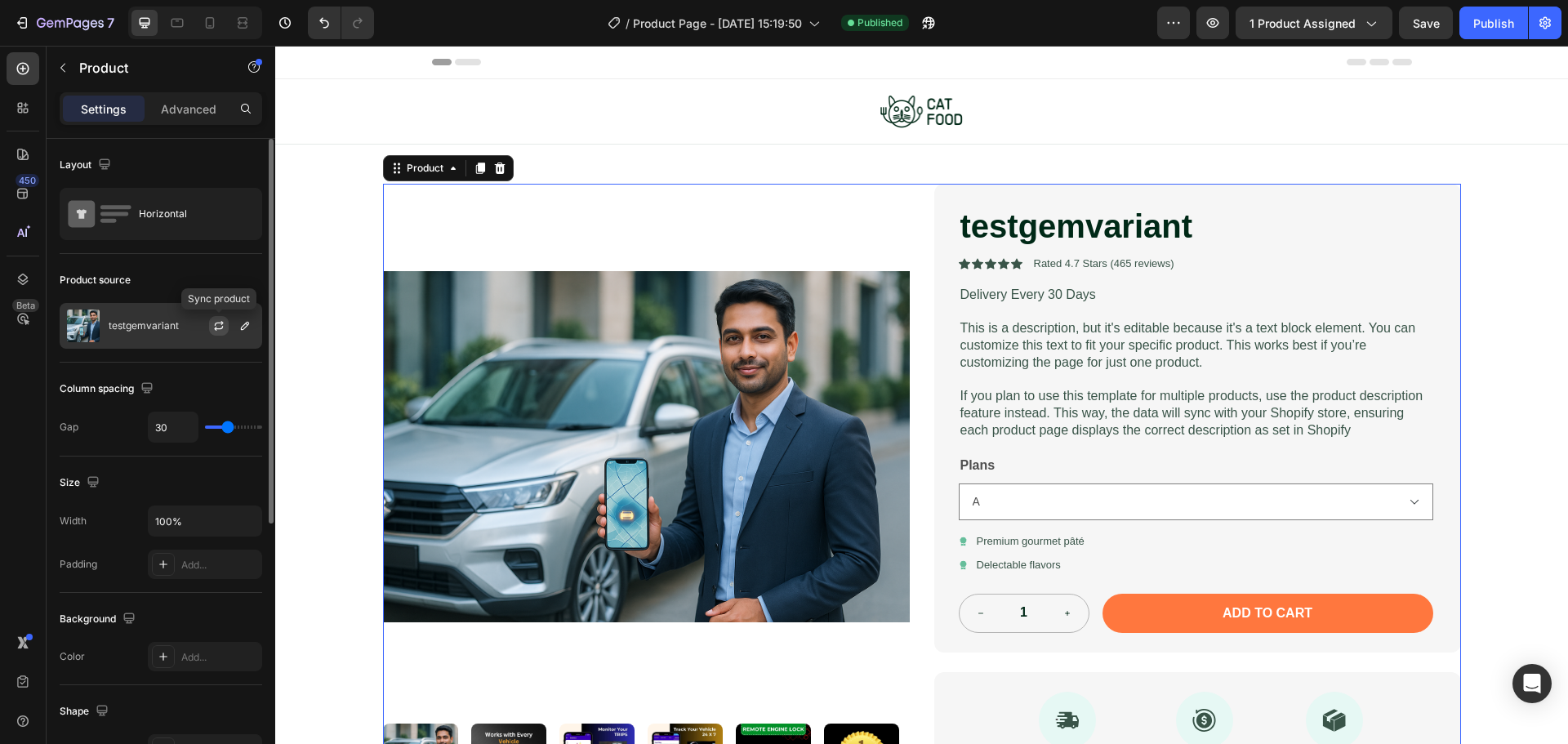
click at [220, 330] on icon "button" at bounding box center [219, 325] width 13 height 13
click at [241, 319] on button "button" at bounding box center [245, 325] width 19 height 19
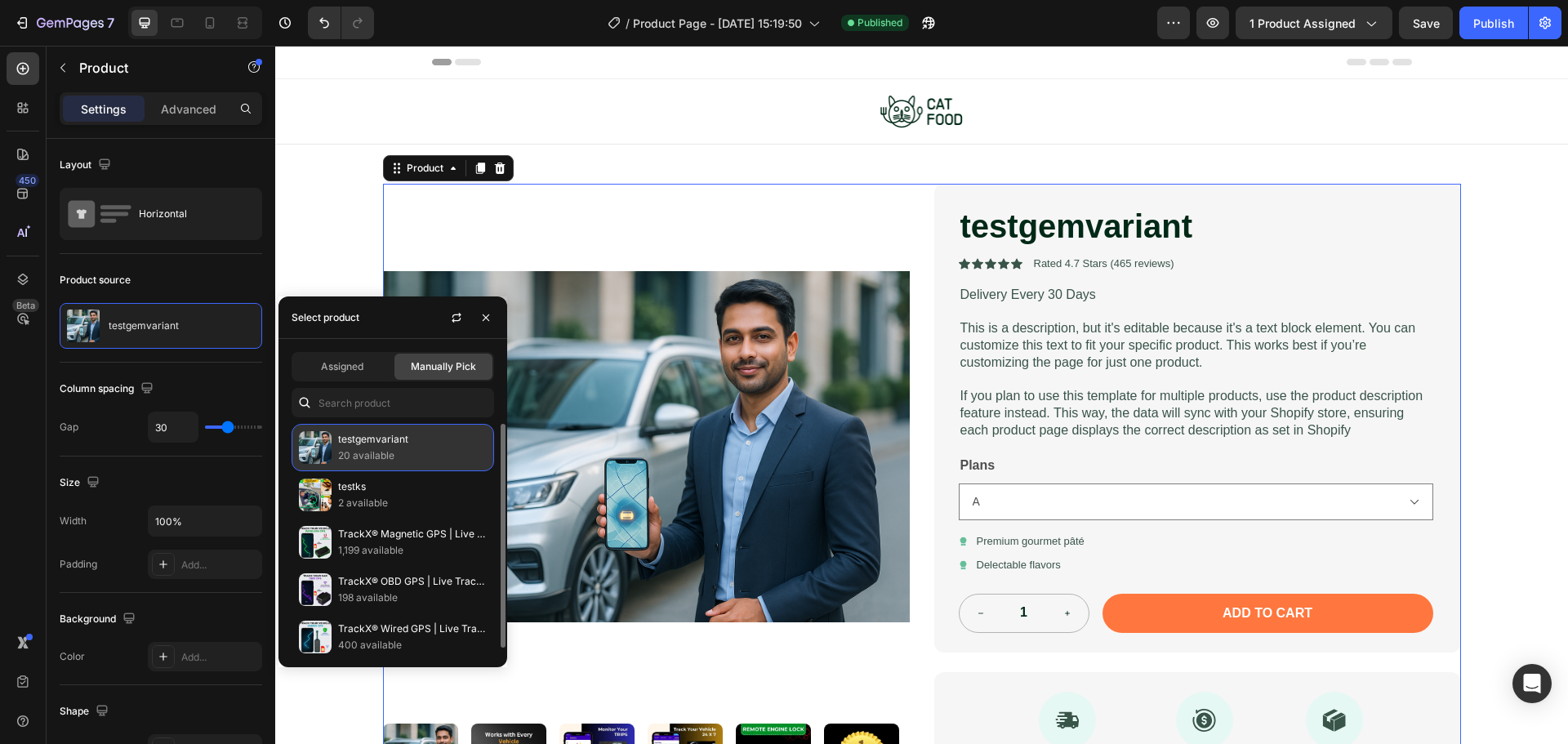
click at [420, 461] on p "20 available" at bounding box center [412, 456] width 149 height 17
click at [488, 321] on icon "button" at bounding box center [485, 317] width 13 height 13
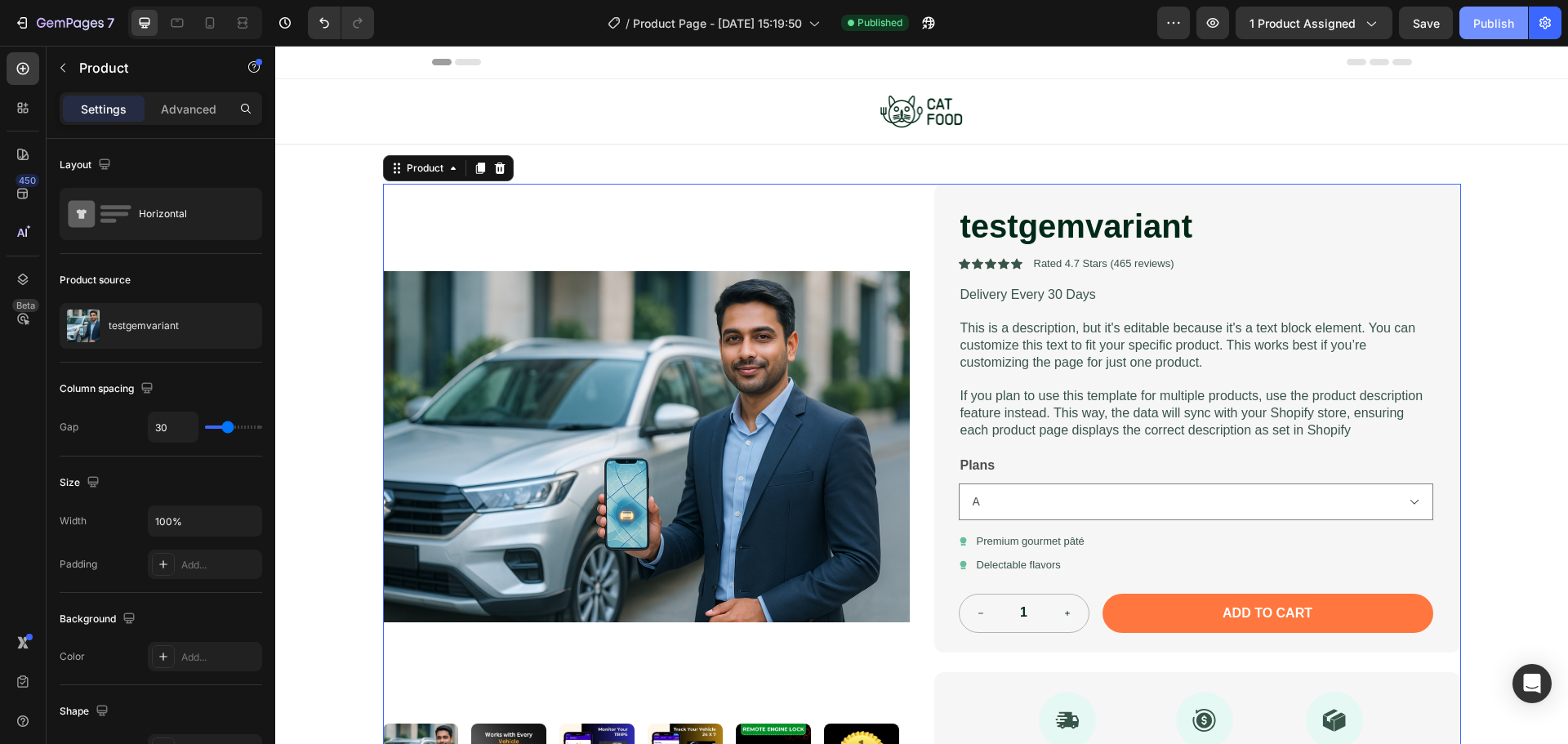
click at [1501, 31] on div "Publish" at bounding box center [1493, 23] width 41 height 17
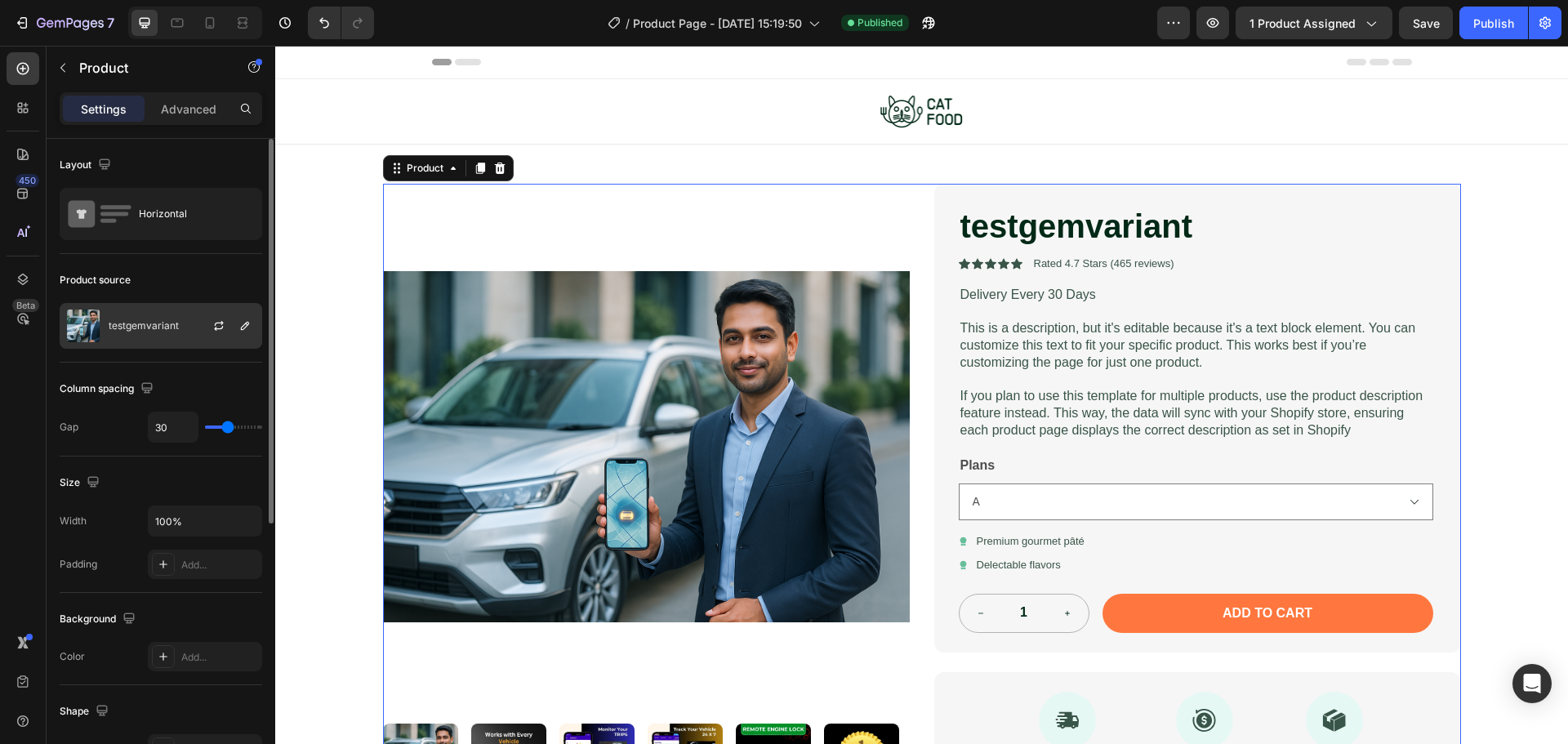
click at [255, 325] on div at bounding box center [225, 325] width 72 height 44
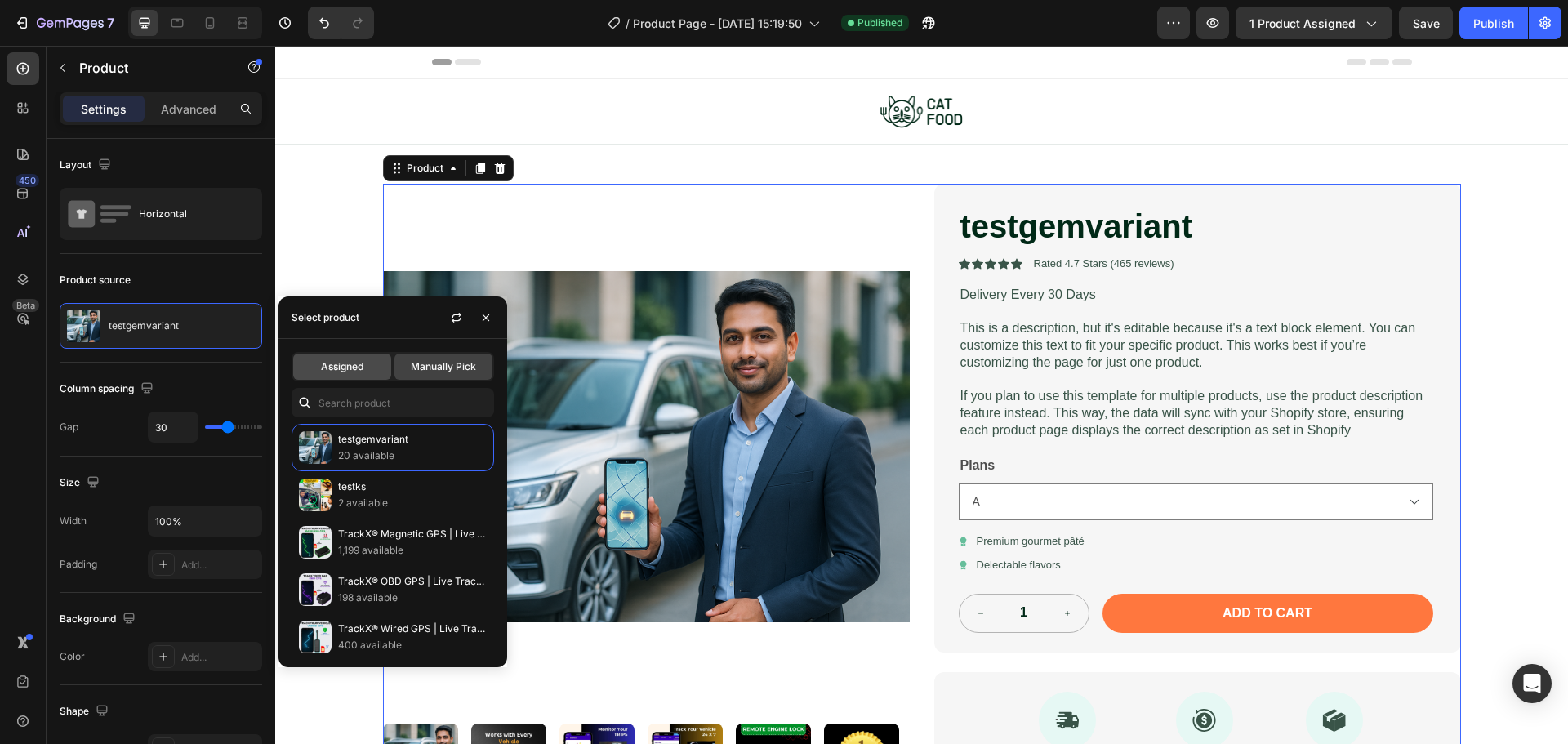
click at [330, 363] on span "Assigned" at bounding box center [342, 366] width 43 height 15
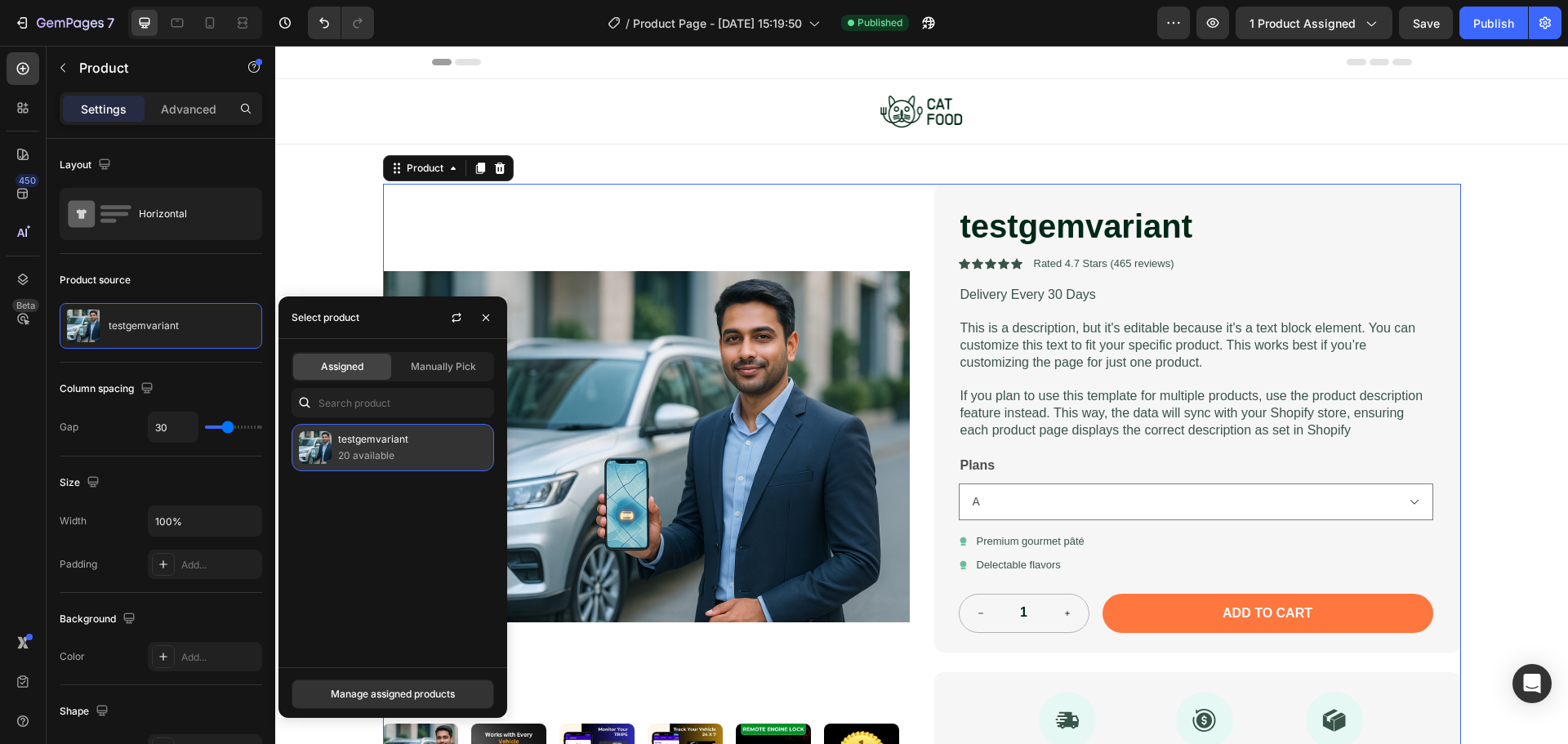
click at [367, 449] on p "20 available" at bounding box center [412, 456] width 149 height 17
click at [377, 689] on div "Manage assigned products" at bounding box center [392, 693] width 124 height 15
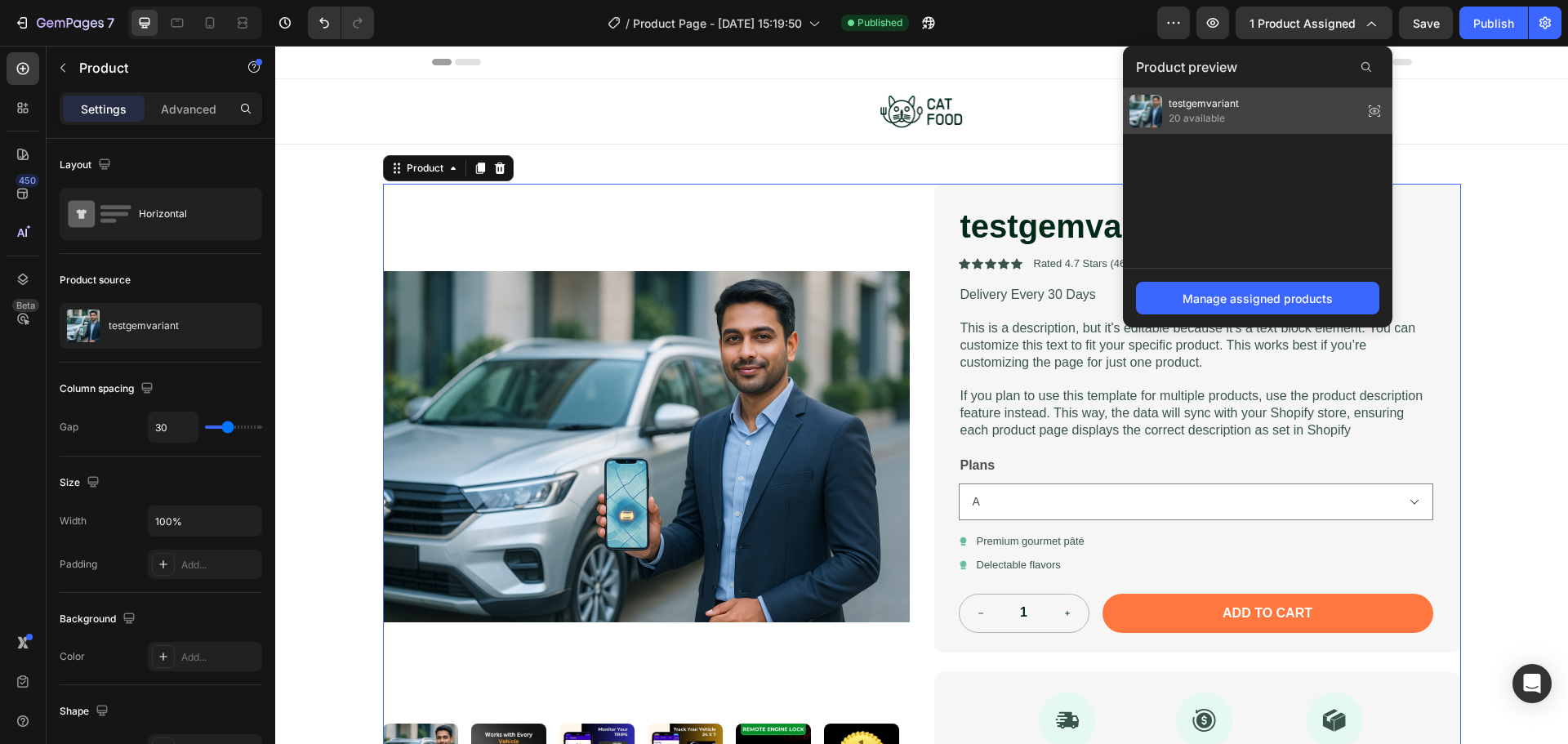
click at [1207, 116] on span "20 available" at bounding box center [1204, 118] width 70 height 15
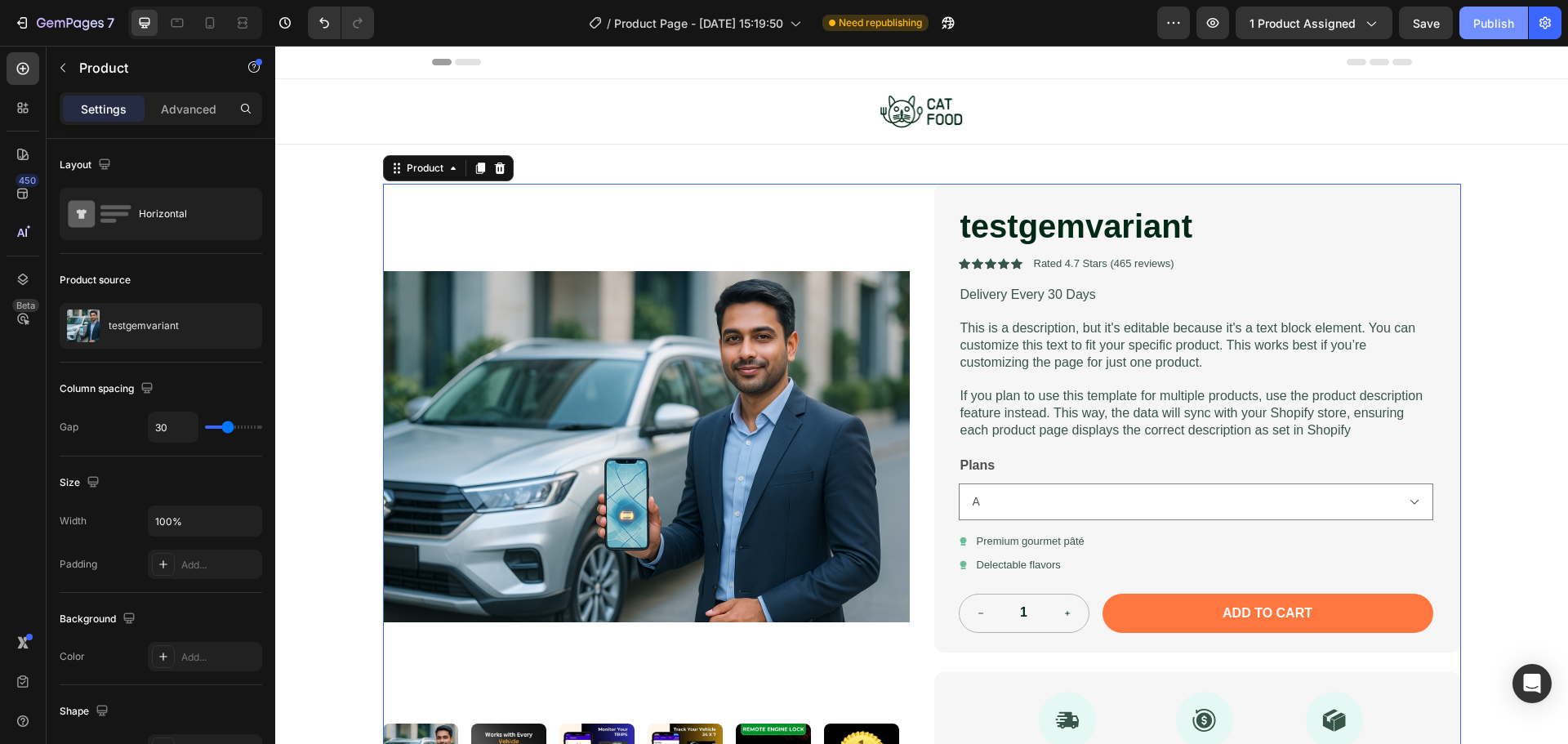
click at [1479, 20] on div "Publish" at bounding box center [1493, 23] width 41 height 17
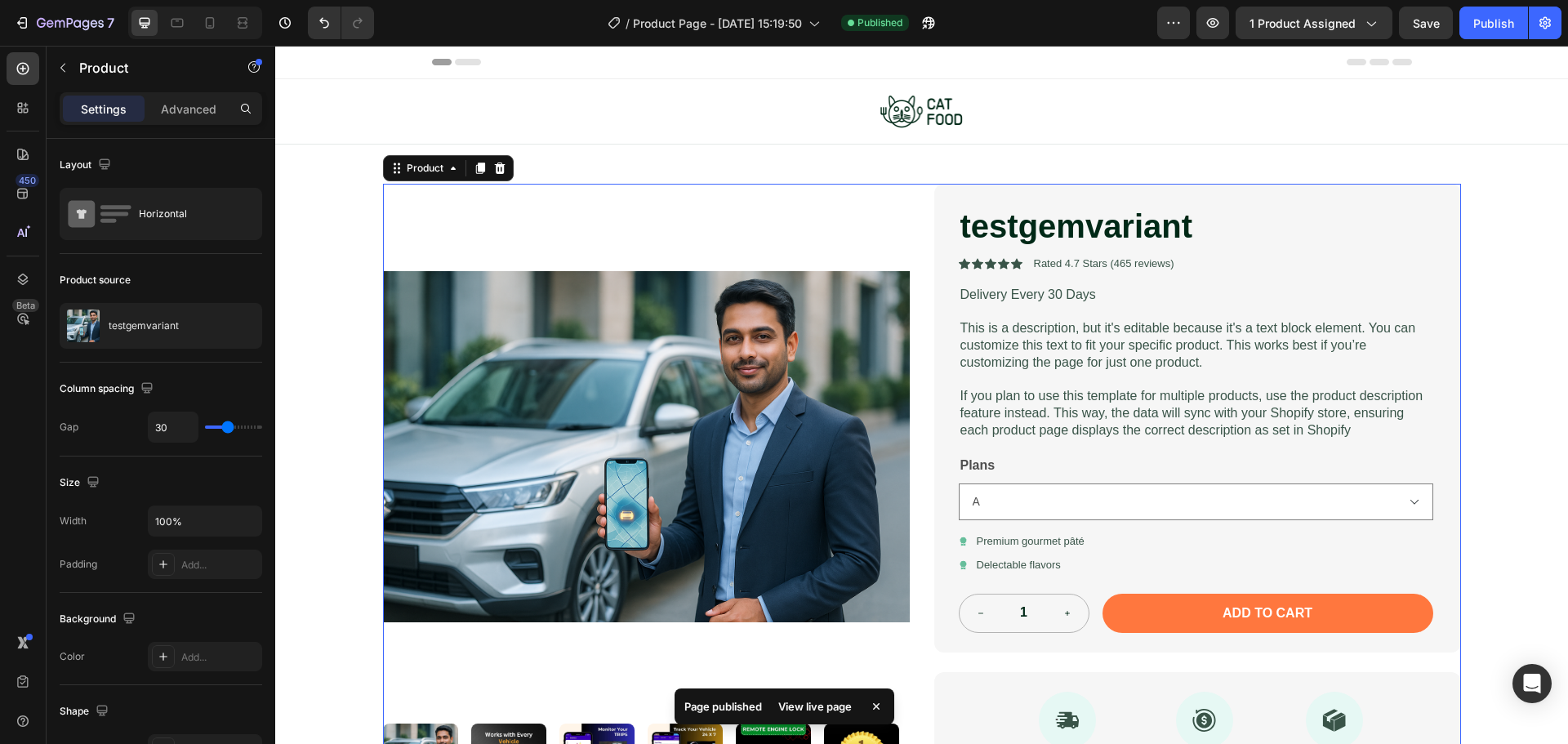
click at [827, 713] on div "View live page" at bounding box center [815, 706] width 93 height 23
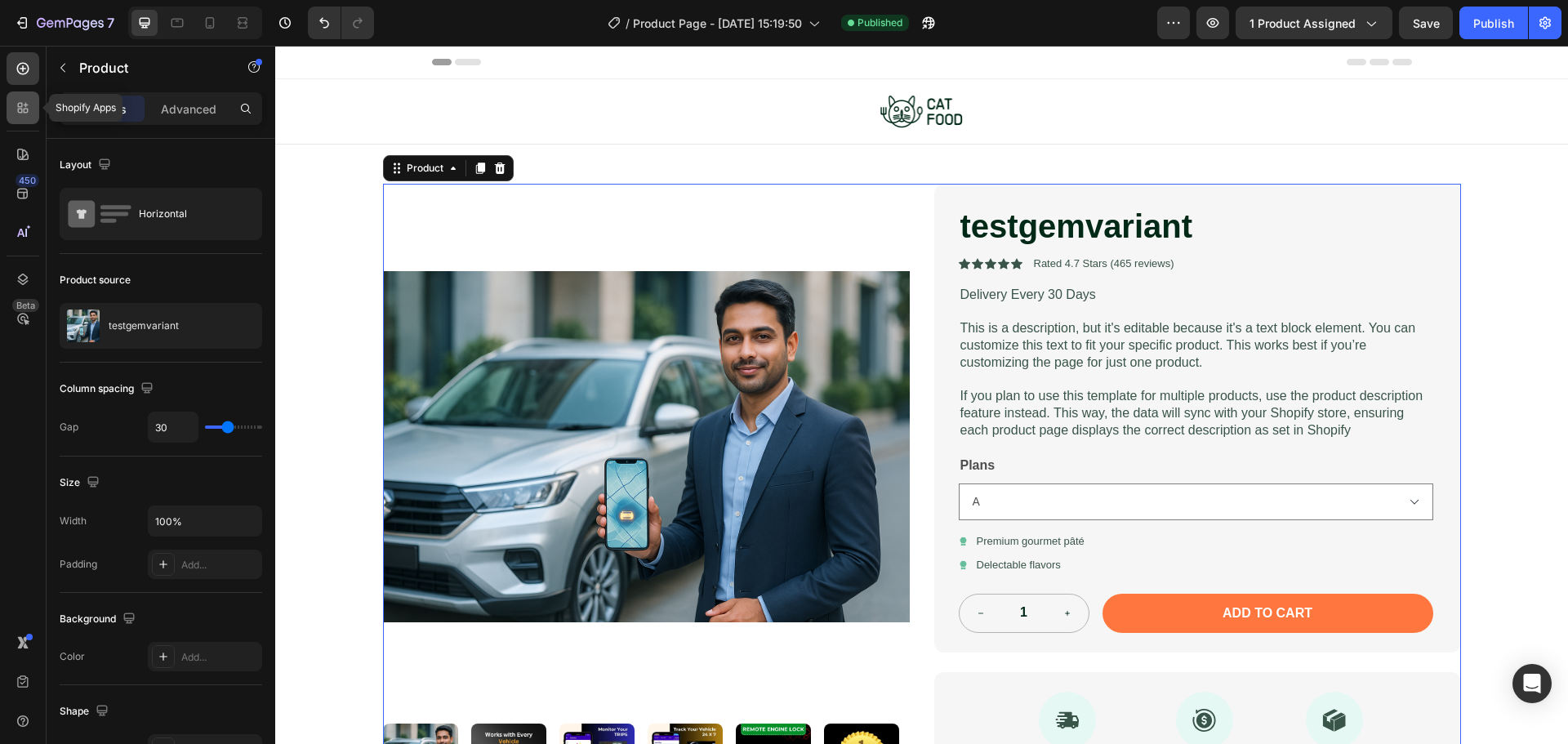
click at [30, 115] on icon at bounding box center [22, 108] width 17 height 17
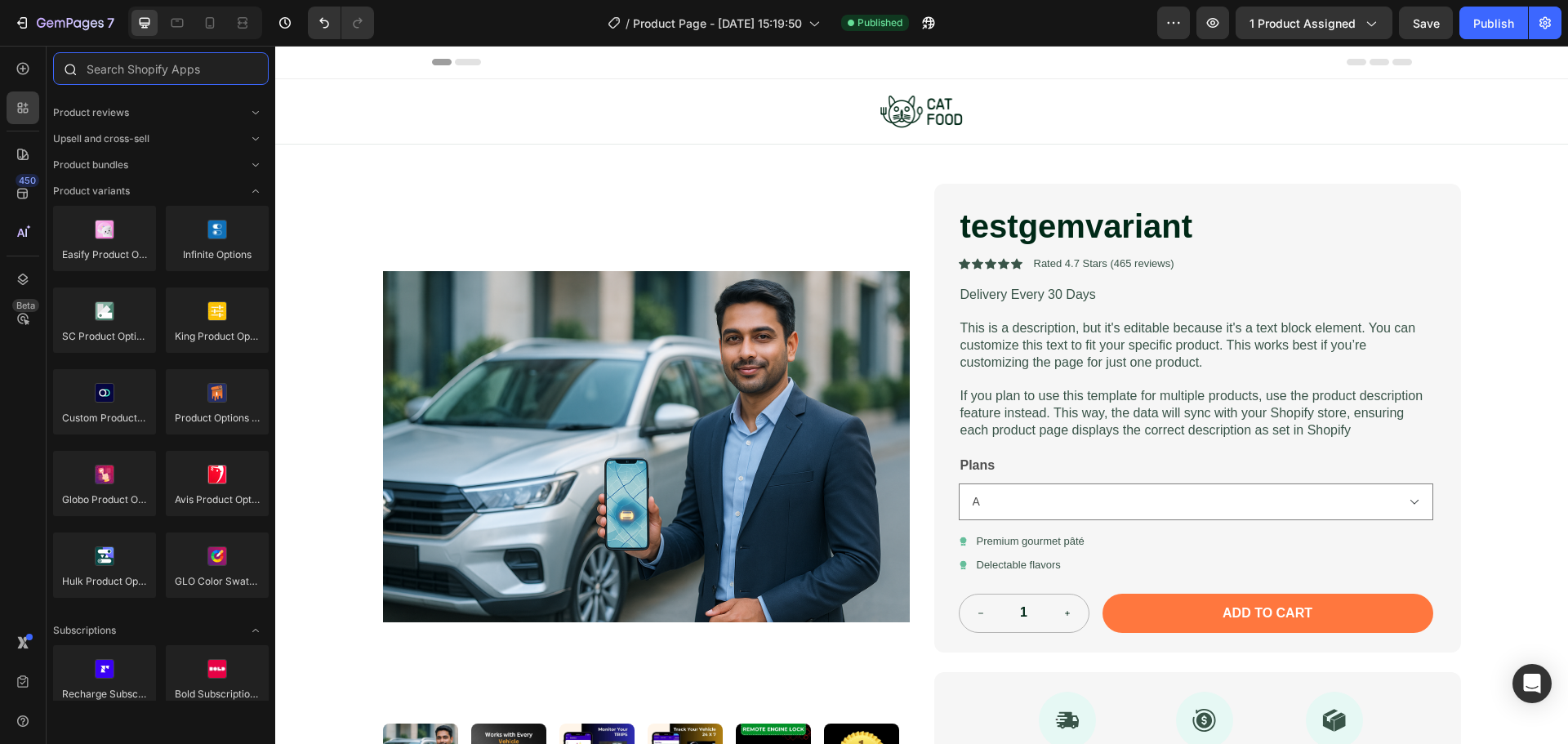
click at [146, 65] on input "text" at bounding box center [161, 69] width 216 height 33
click at [15, 74] on icon at bounding box center [22, 68] width 17 height 17
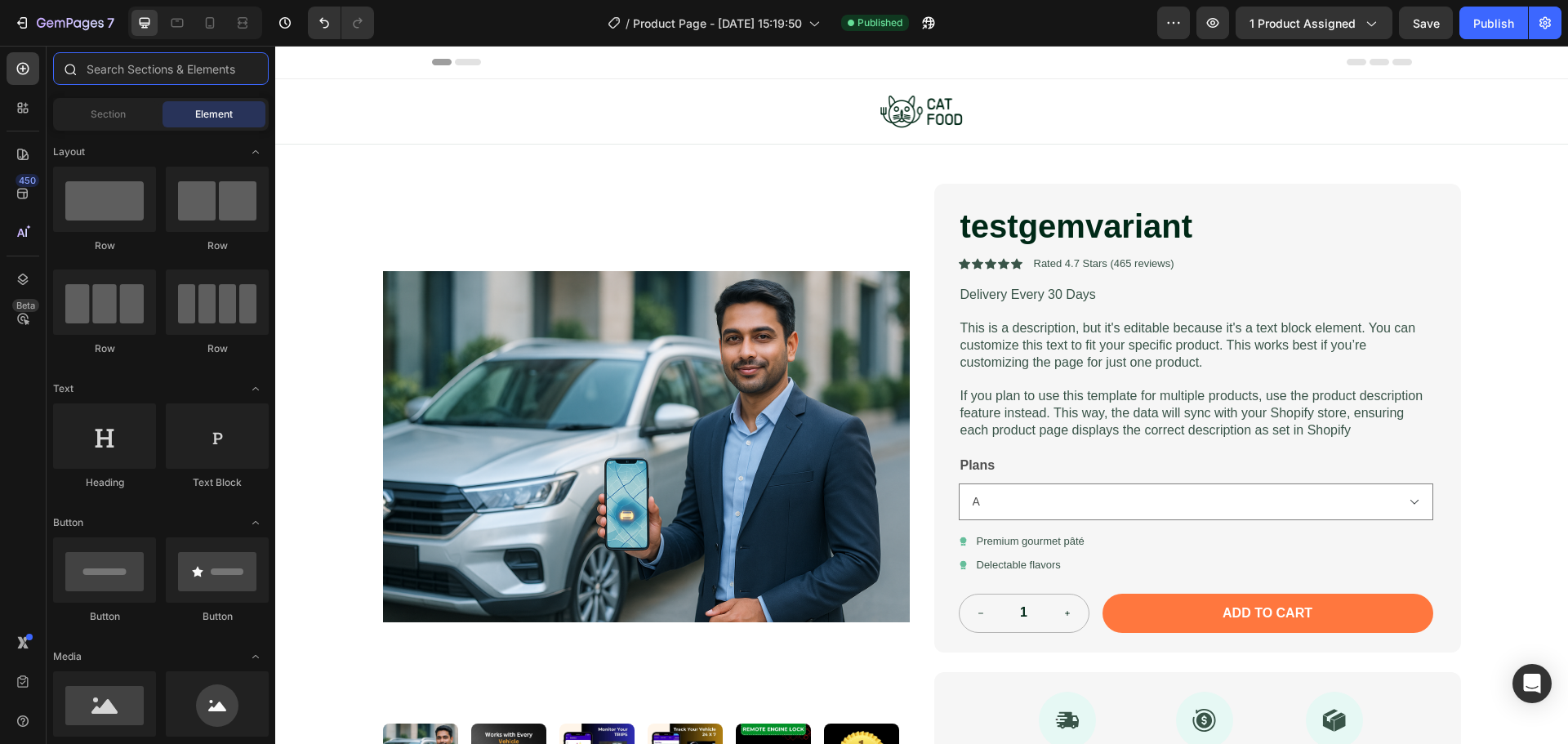
paste input "Variant Picker"
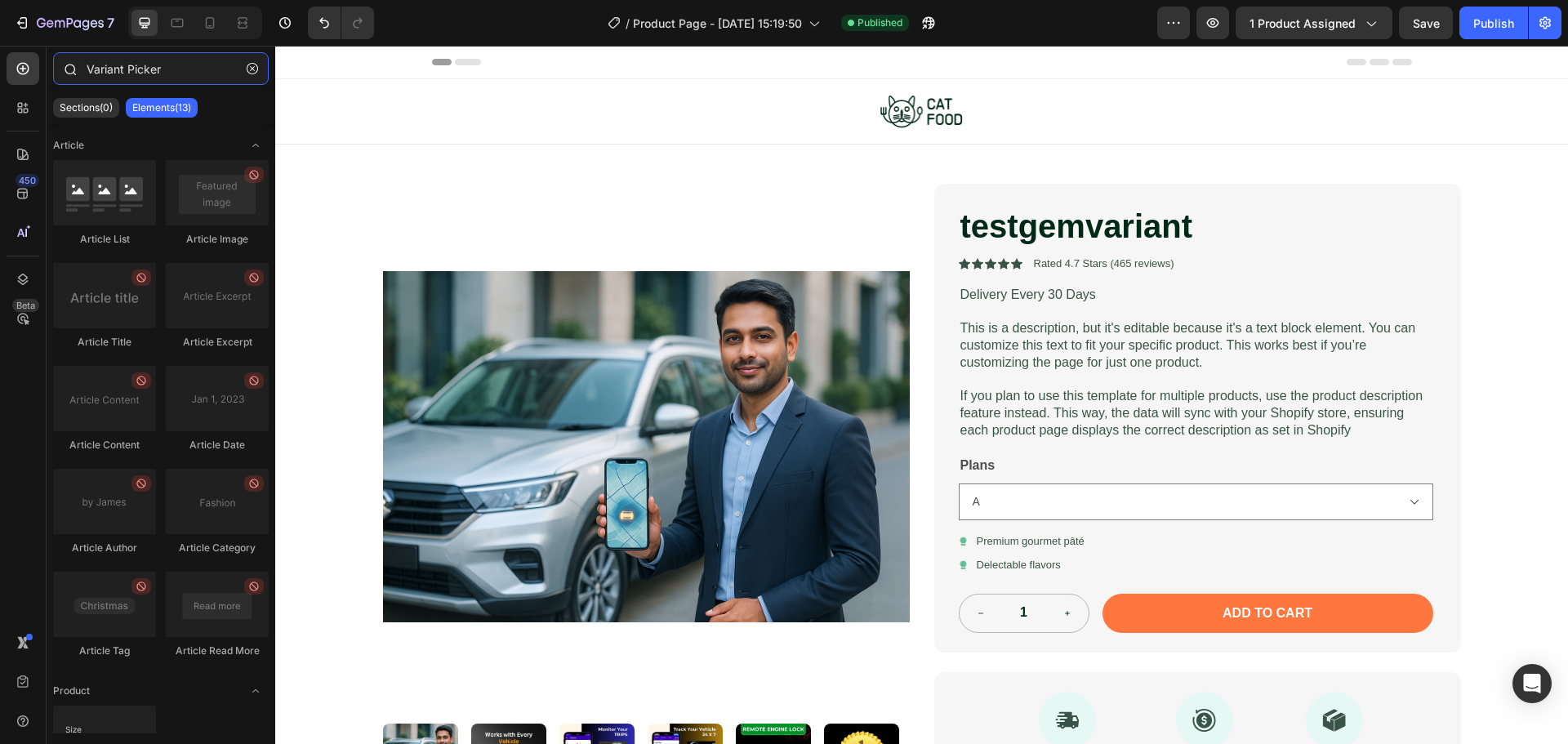
click at [153, 69] on input "Variant Picker" at bounding box center [161, 69] width 216 height 33
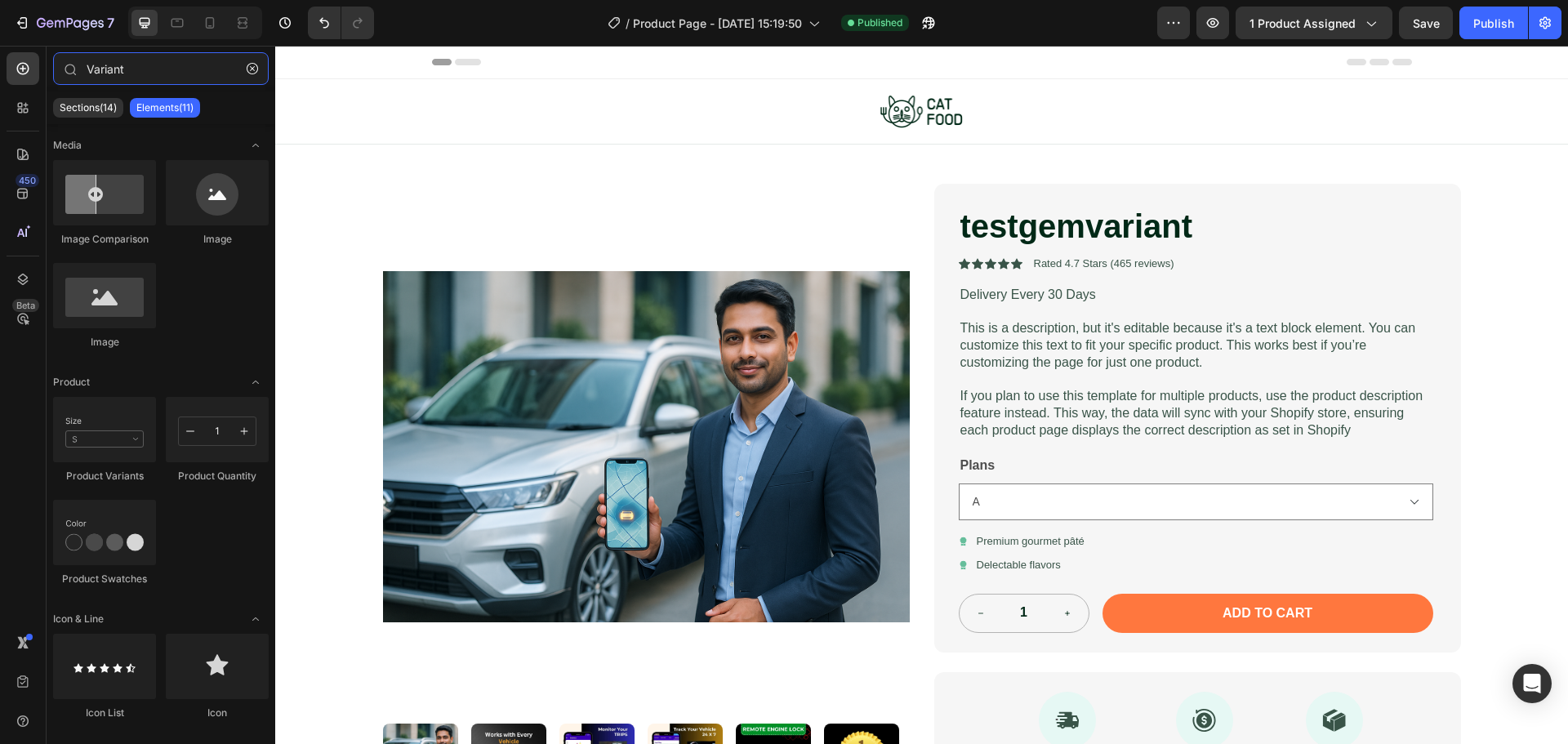
type input "Variant"
click at [109, 99] on div "Sections(14)" at bounding box center [88, 108] width 70 height 19
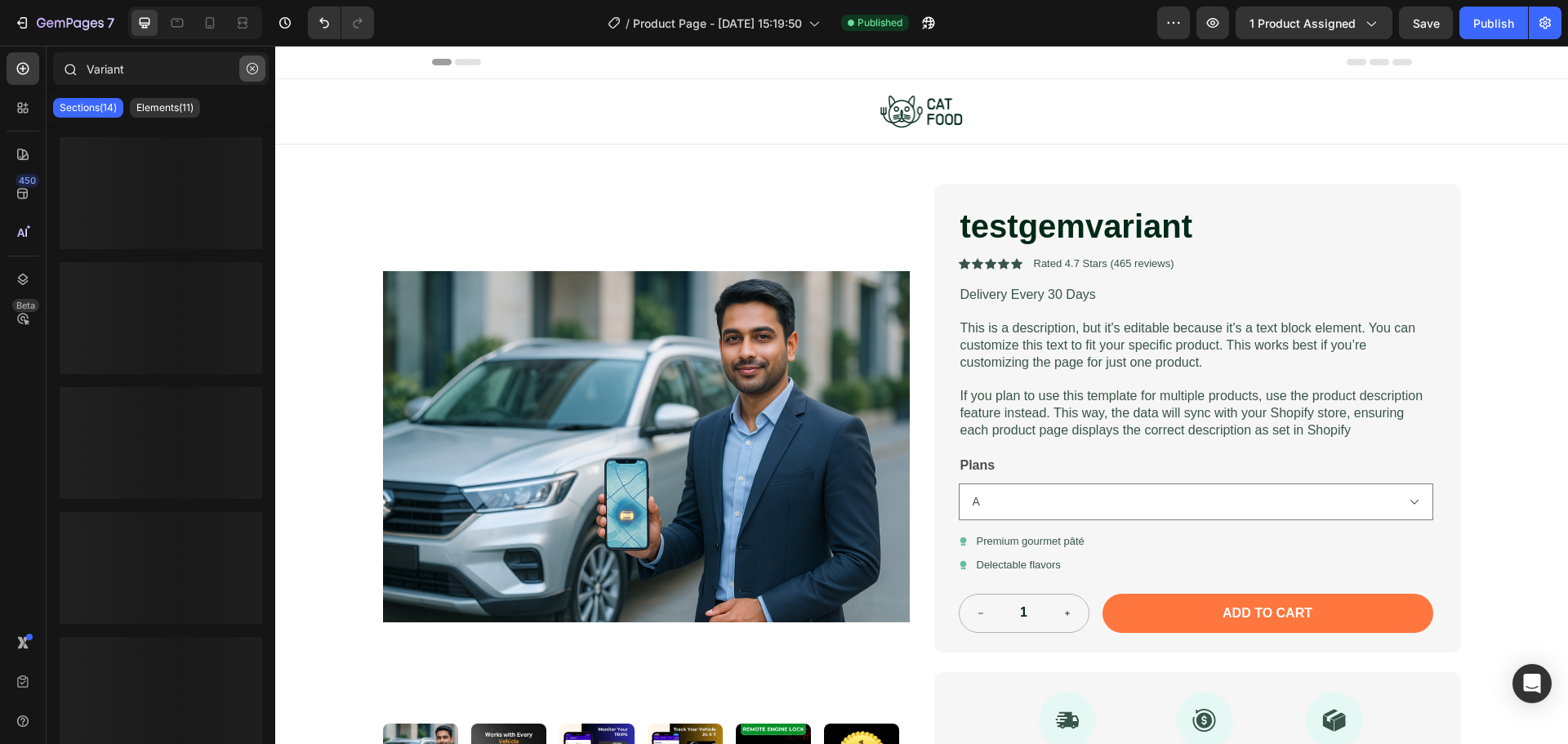
click at [251, 70] on icon "button" at bounding box center [253, 69] width 12 height 12
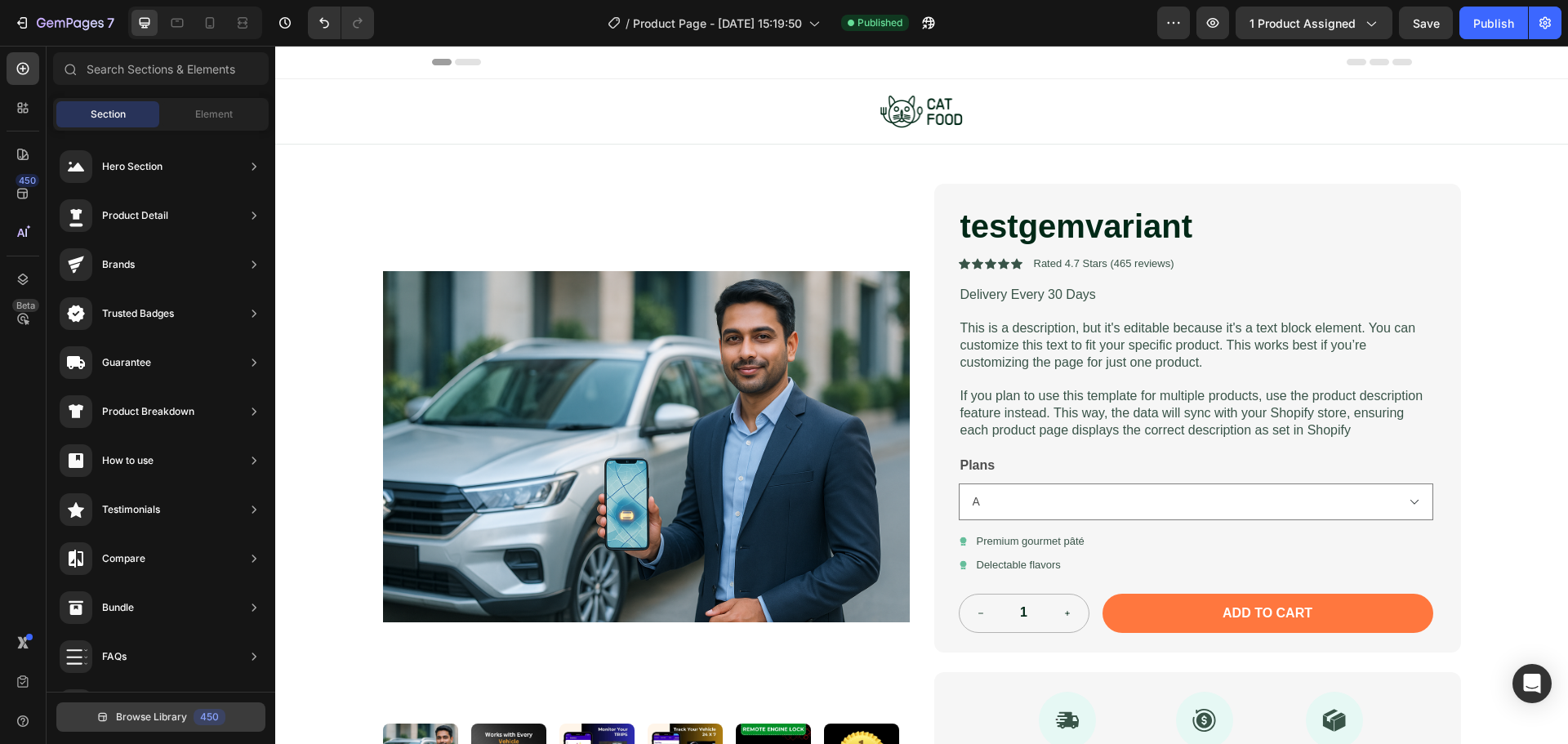
click at [191, 713] on button "Browse Library 450" at bounding box center [160, 717] width 209 height 29
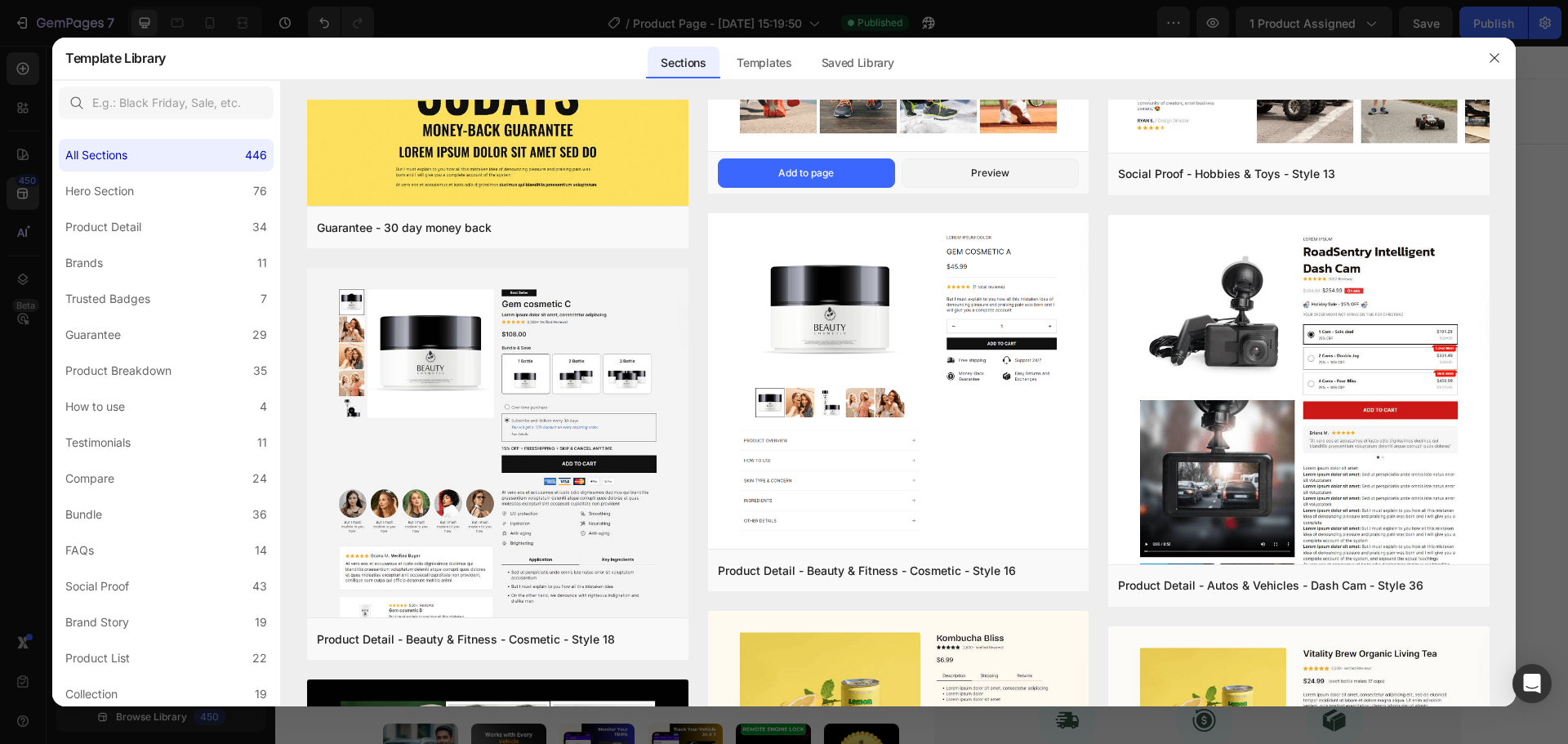
scroll to position [408, 0]
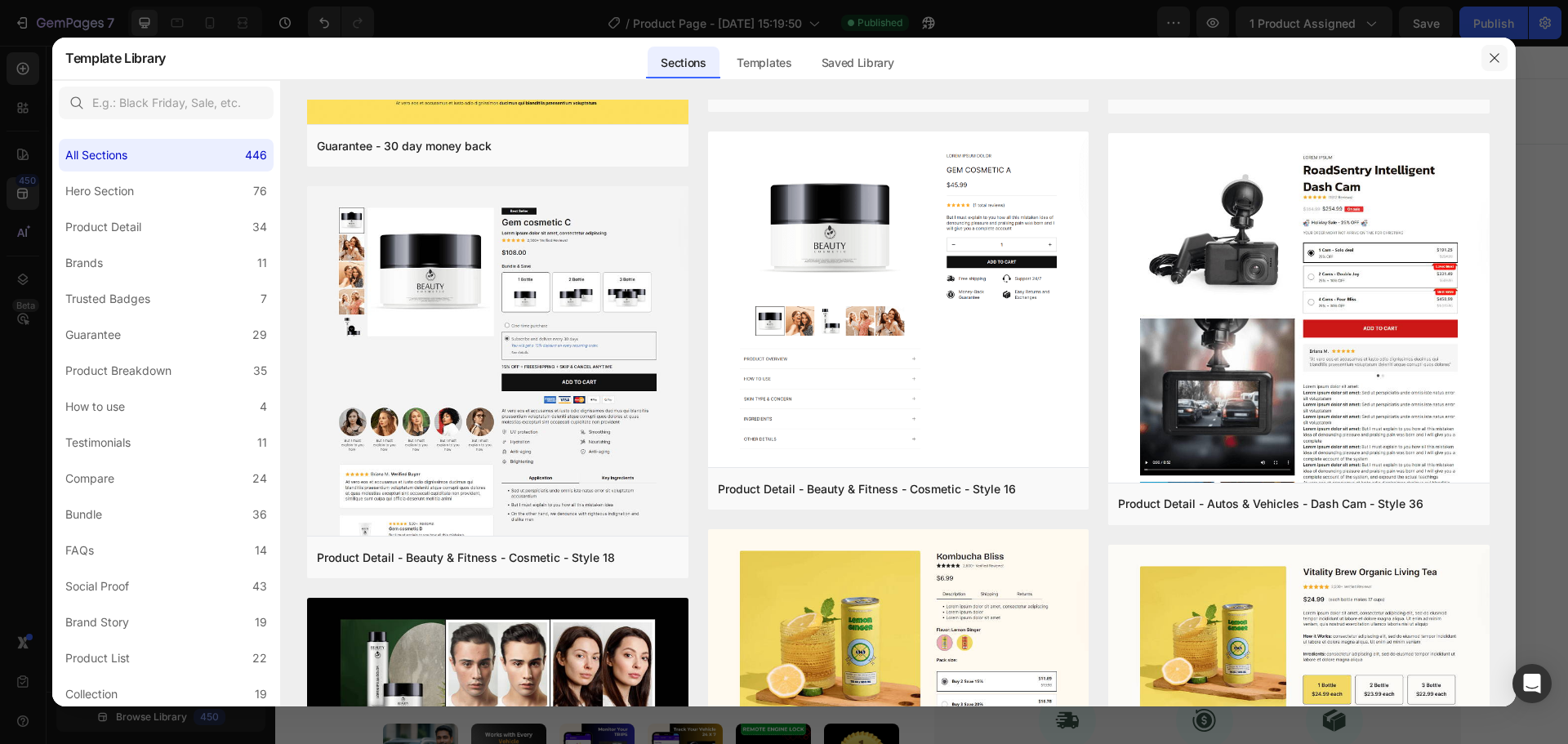
click at [1492, 53] on icon "button" at bounding box center [1494, 57] width 13 height 13
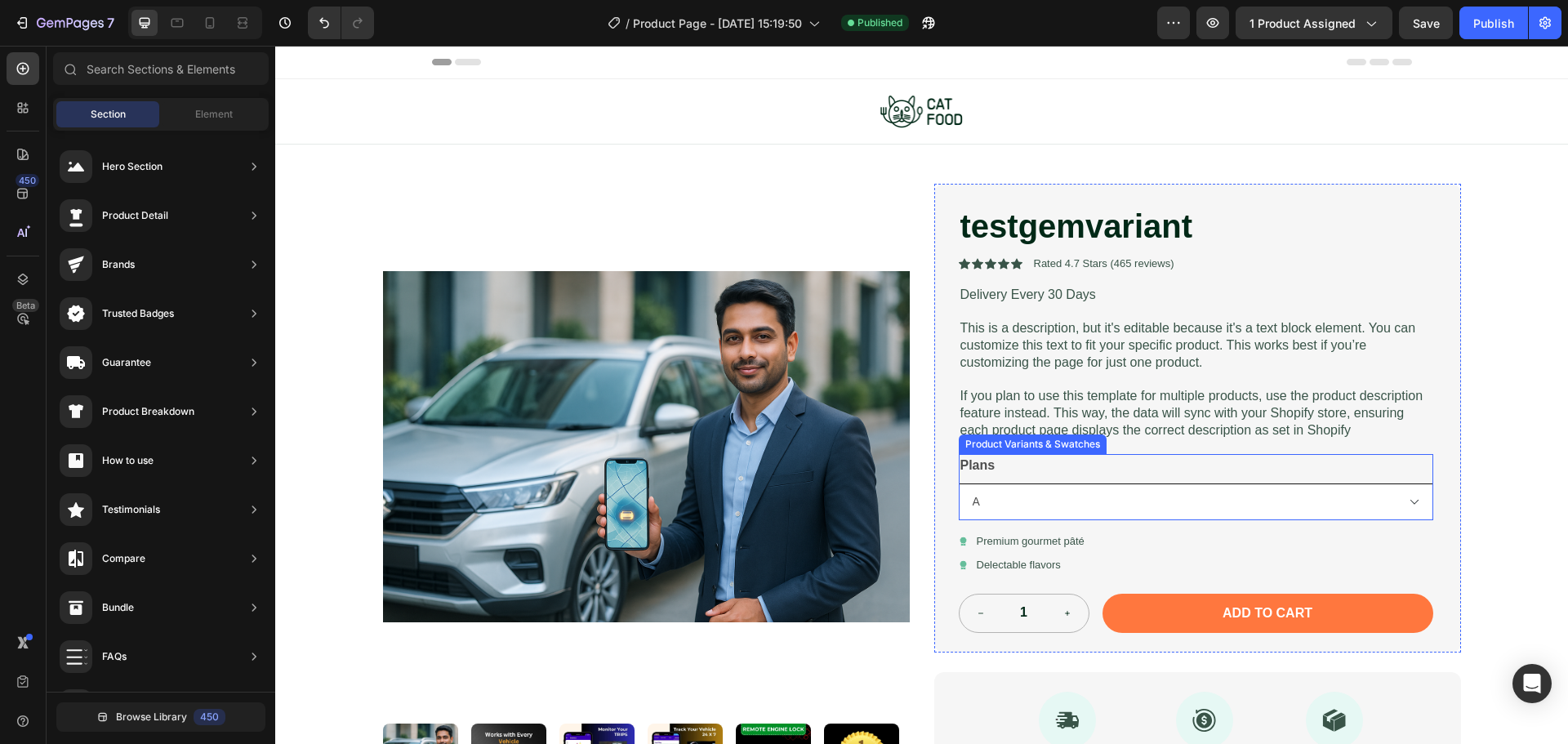
click at [995, 515] on select "A B" at bounding box center [1196, 502] width 474 height 37
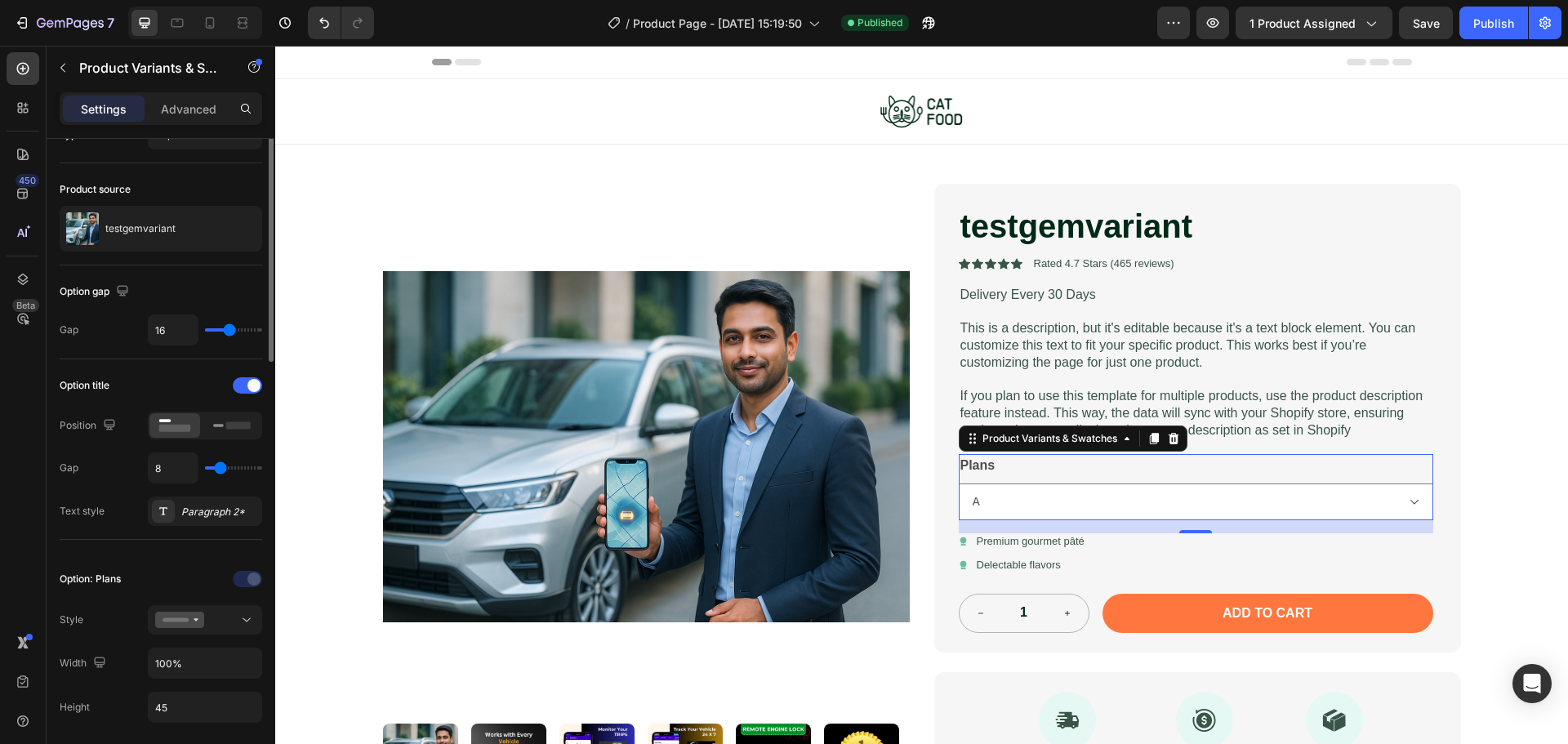
scroll to position [0, 0]
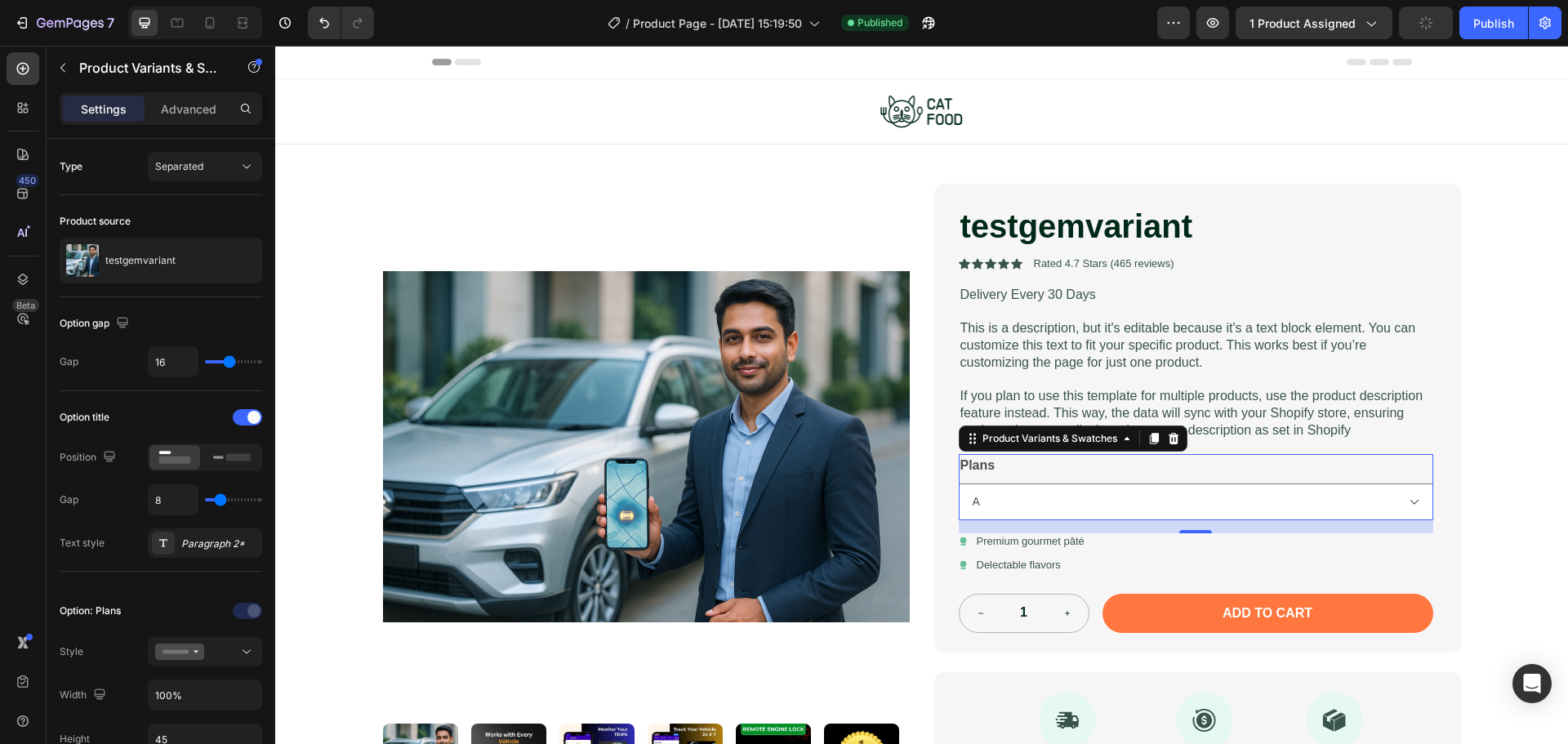
click at [175, 95] on div "Settings Advanced" at bounding box center [160, 109] width 202 height 33
click at [175, 96] on div "Advanced" at bounding box center [188, 108] width 82 height 26
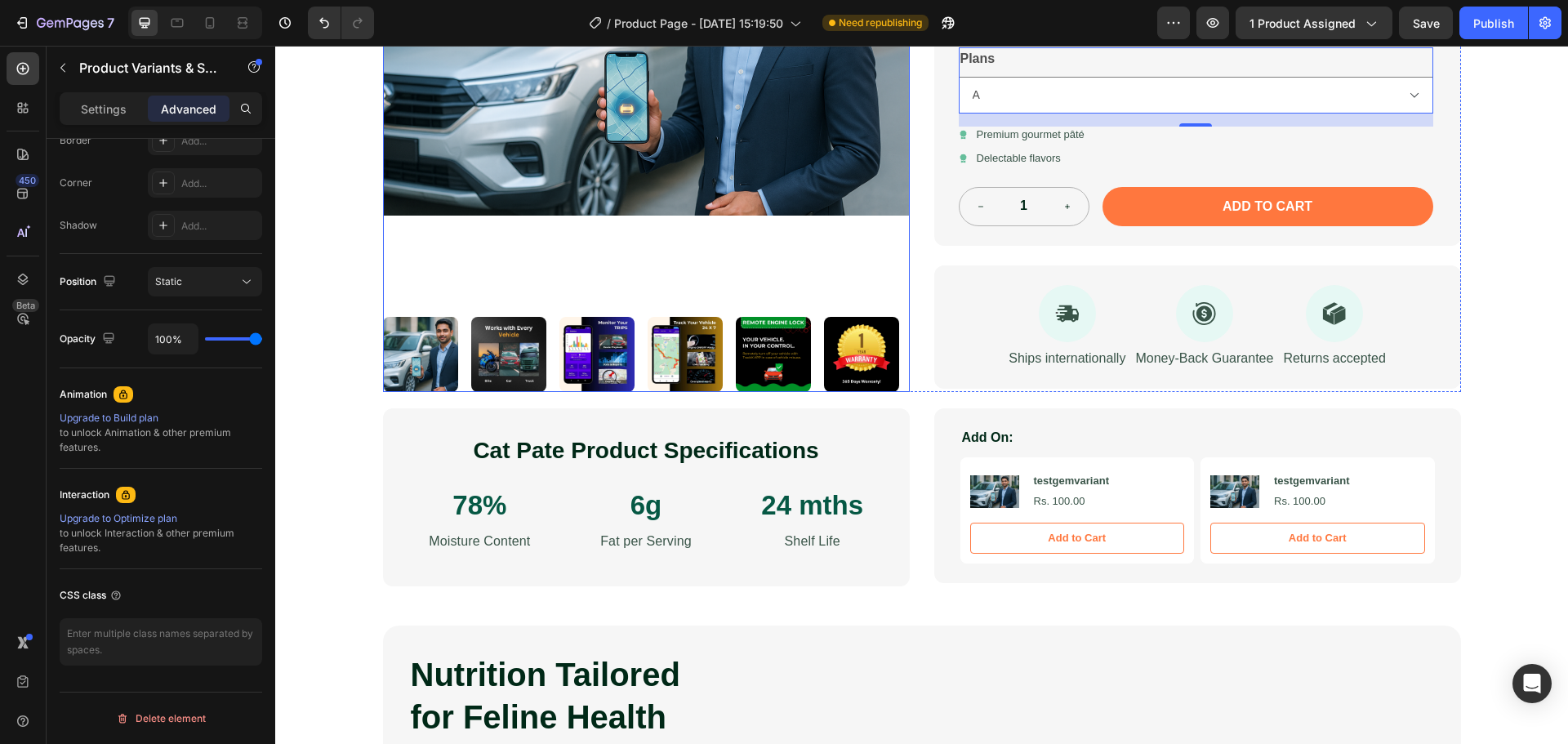
scroll to position [408, 0]
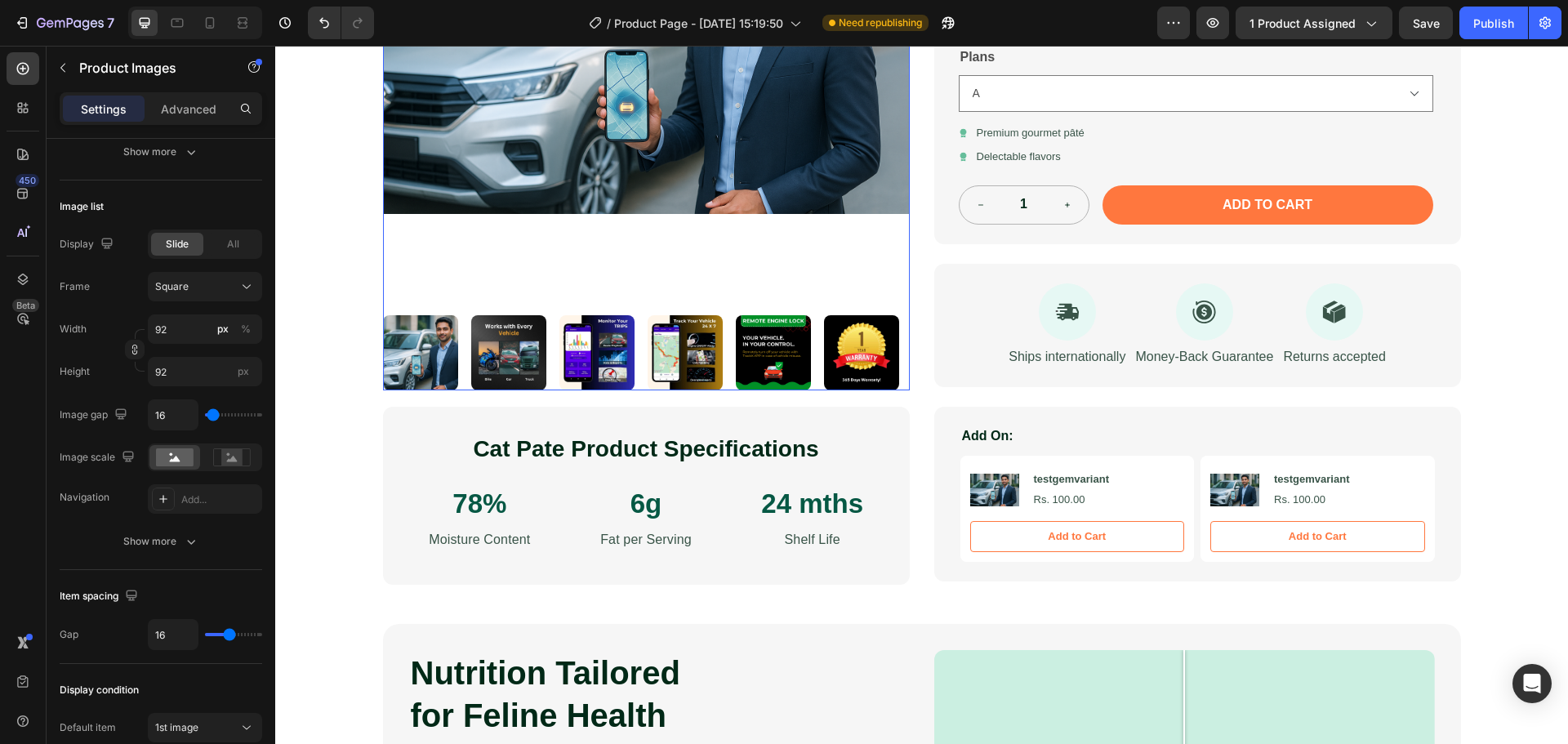
click at [631, 364] on div at bounding box center [646, 352] width 527 height 75
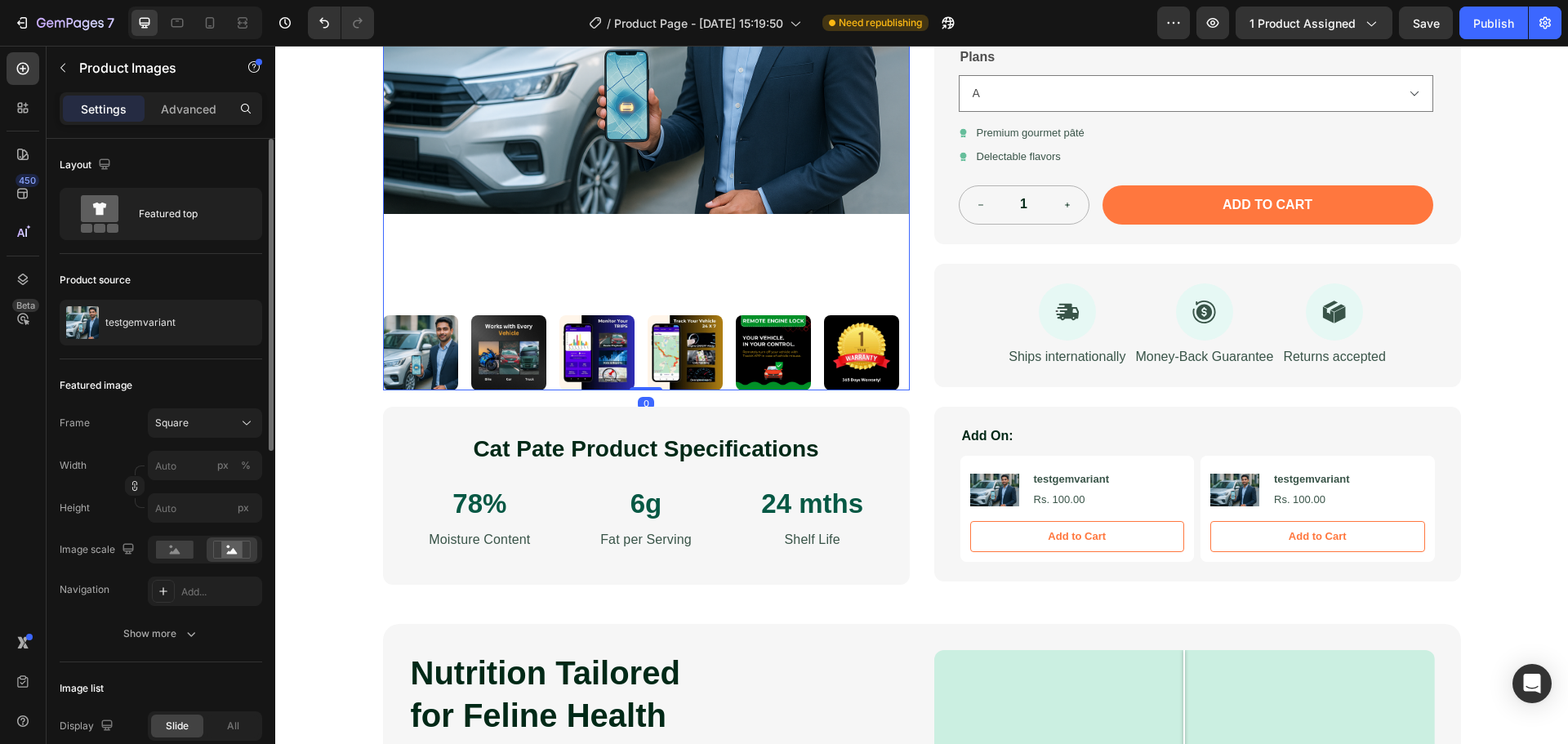
click at [631, 364] on div at bounding box center [646, 352] width 527 height 75
click at [584, 364] on img at bounding box center [597, 352] width 75 height 75
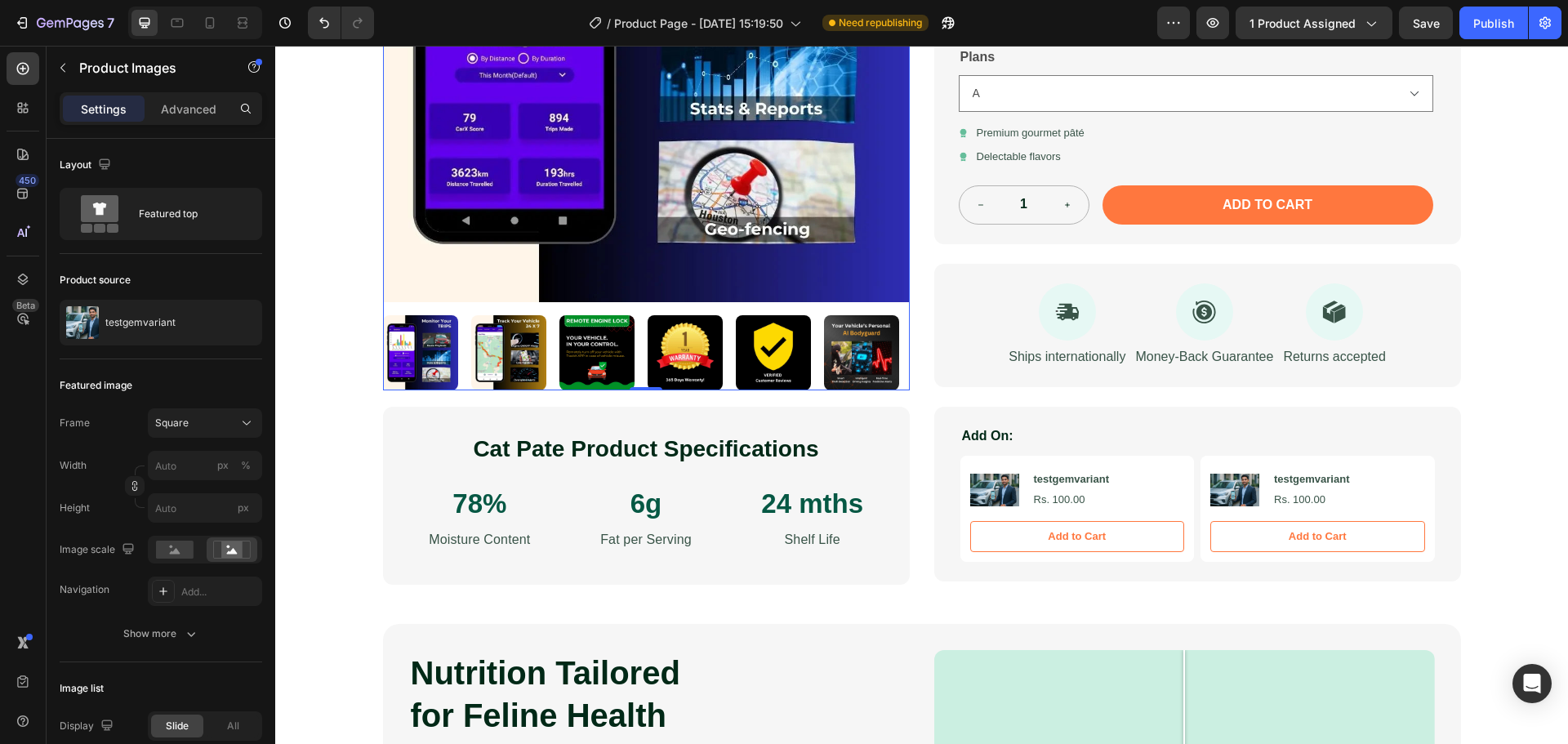
click at [584, 364] on img at bounding box center [597, 352] width 75 height 75
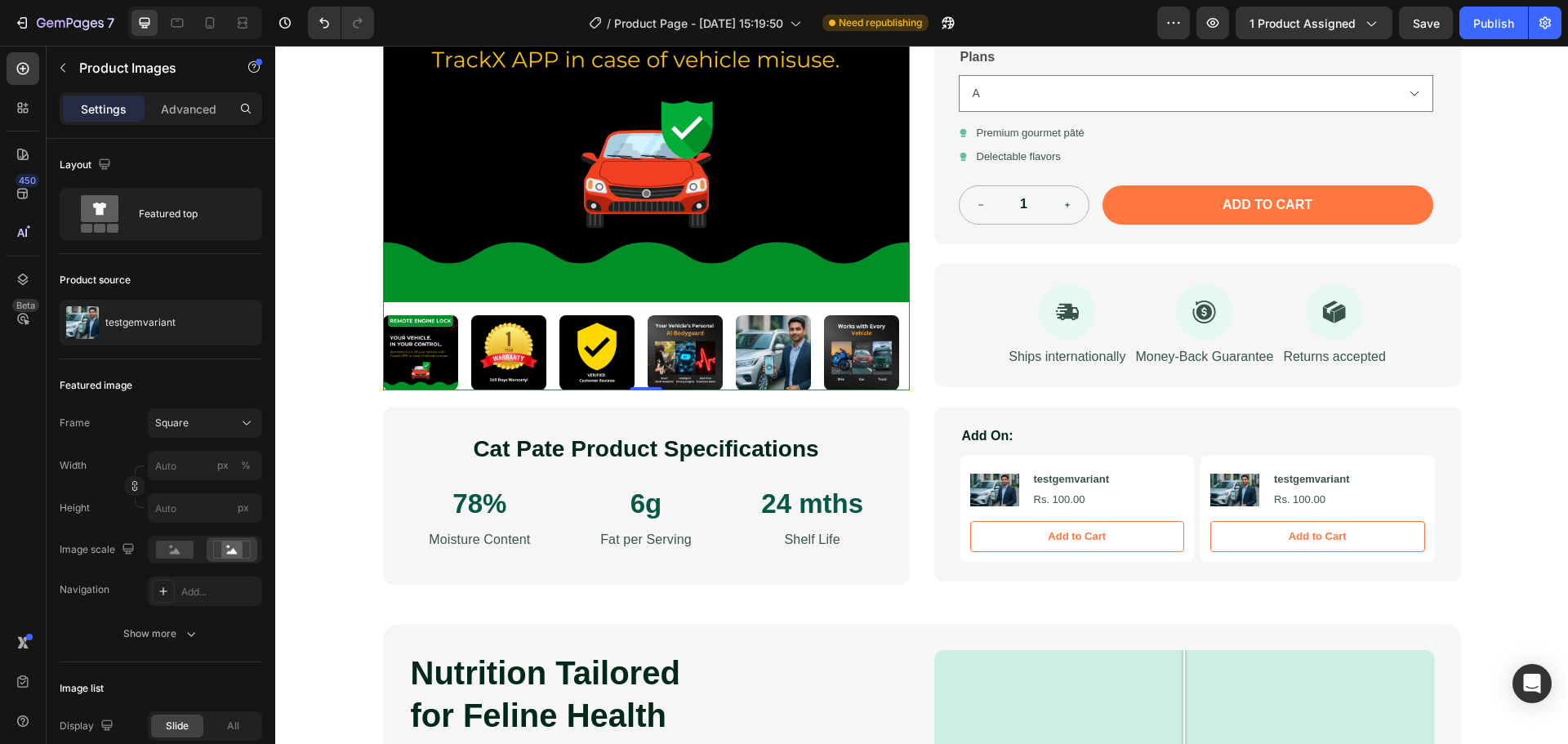
click at [584, 364] on img at bounding box center [597, 352] width 75 height 75
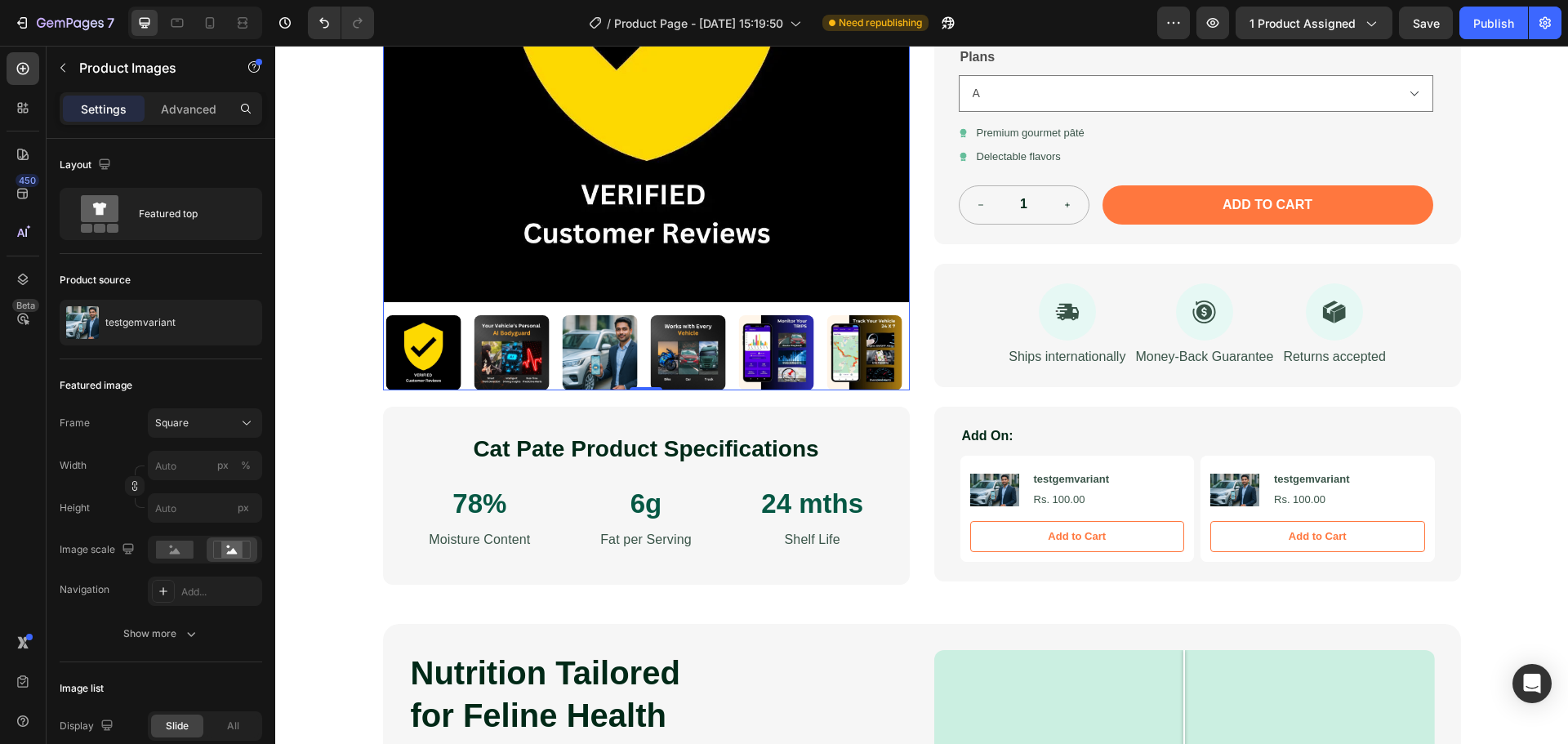
click at [584, 364] on img at bounding box center [598, 352] width 75 height 75
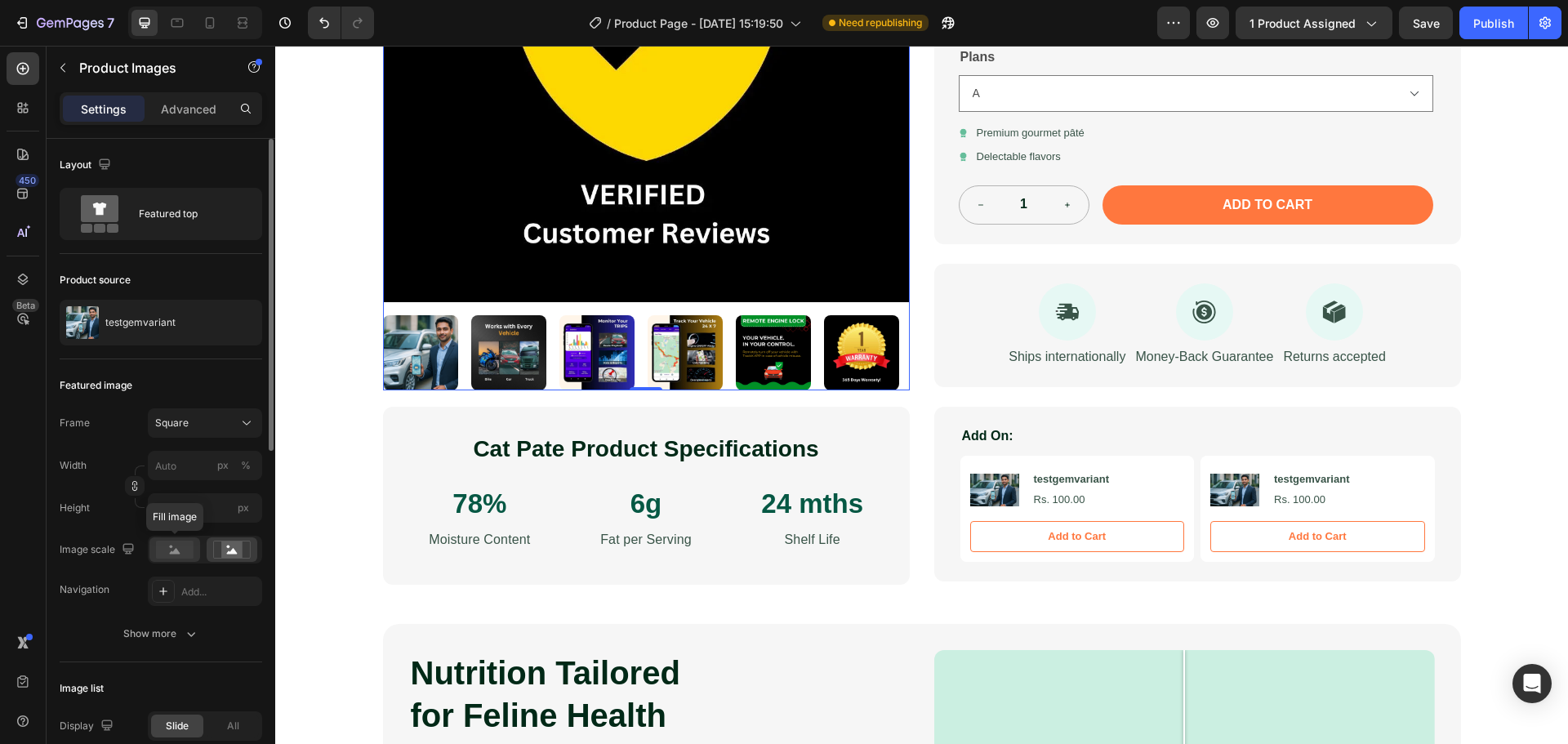
click at [181, 551] on rect at bounding box center [175, 549] width 38 height 17
click at [226, 554] on rect at bounding box center [232, 549] width 21 height 17
